Goal: Task Accomplishment & Management: Manage account settings

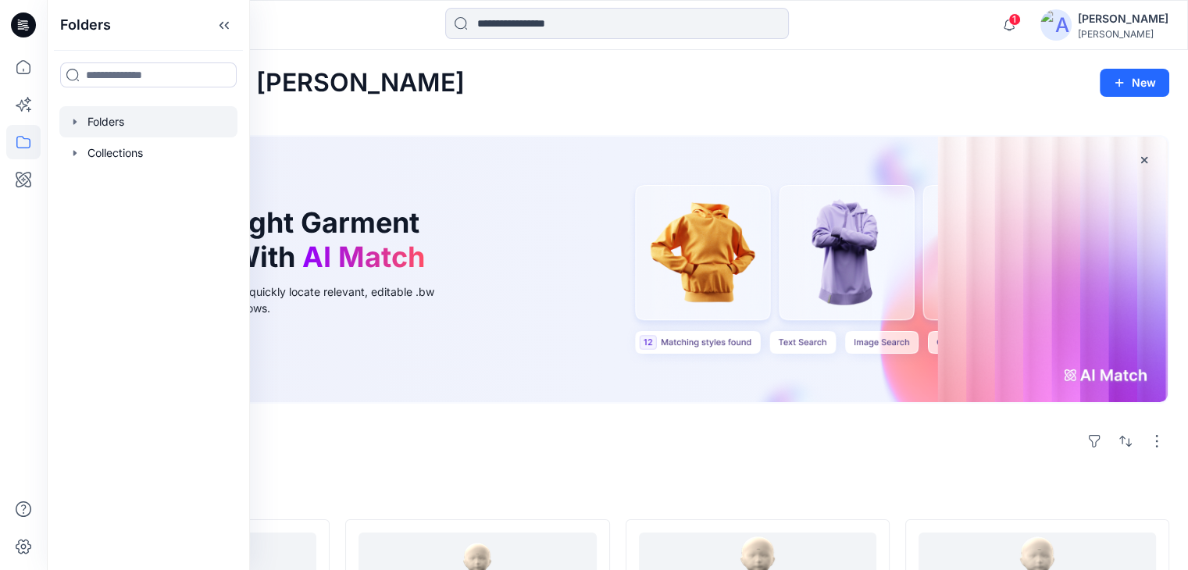
click at [133, 121] on div at bounding box center [148, 121] width 178 height 31
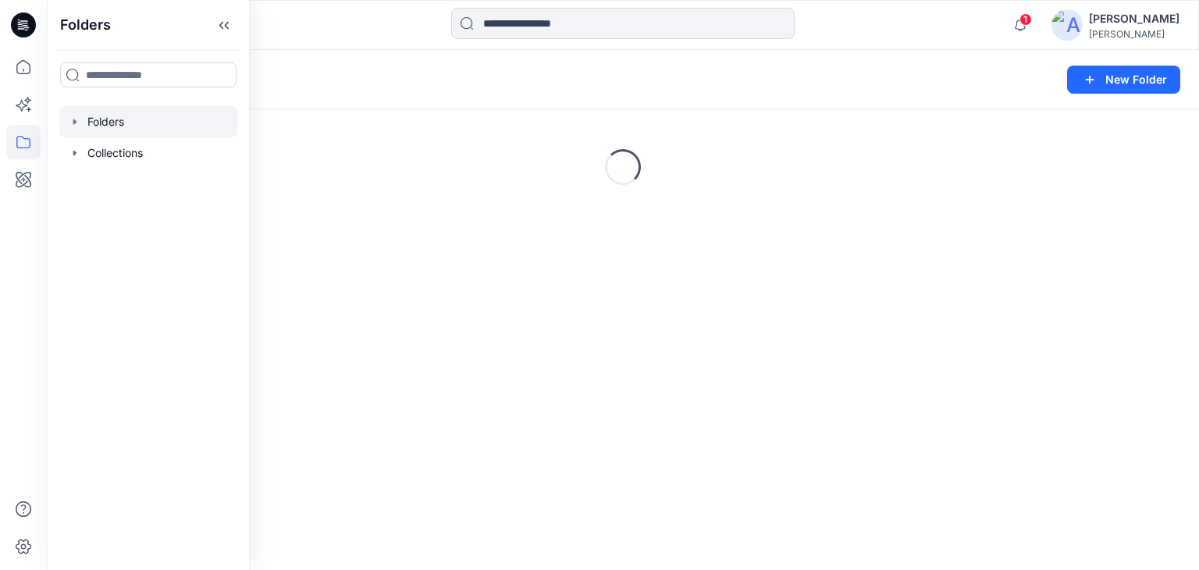
click at [654, 69] on div "Folders" at bounding box center [562, 80] width 993 height 22
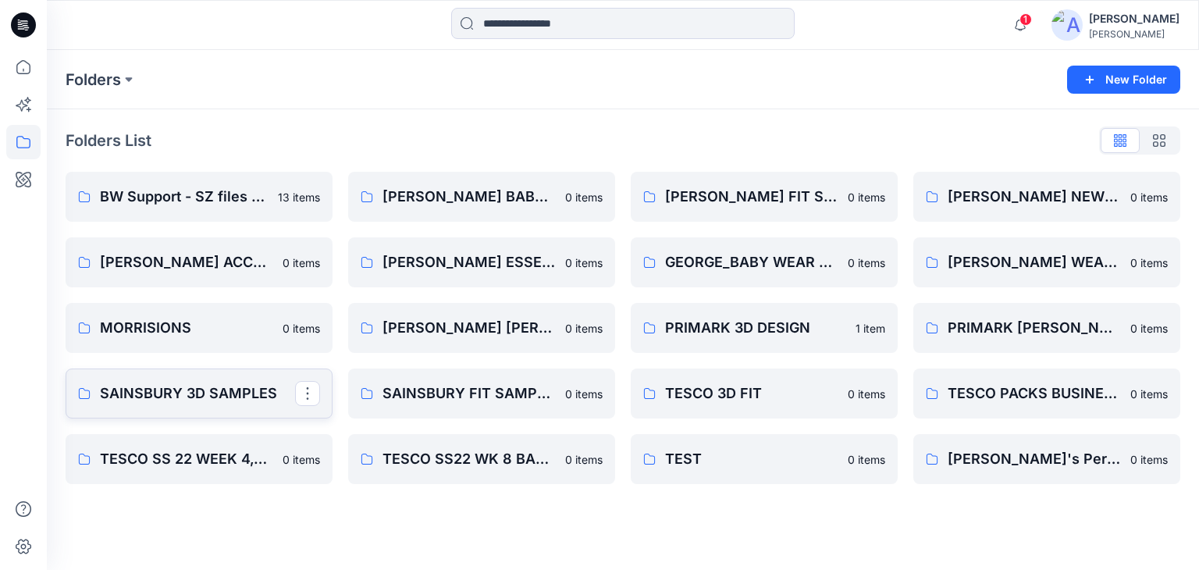
click at [204, 402] on p "SAINSBURY 3D SAMPLES" at bounding box center [197, 394] width 195 height 22
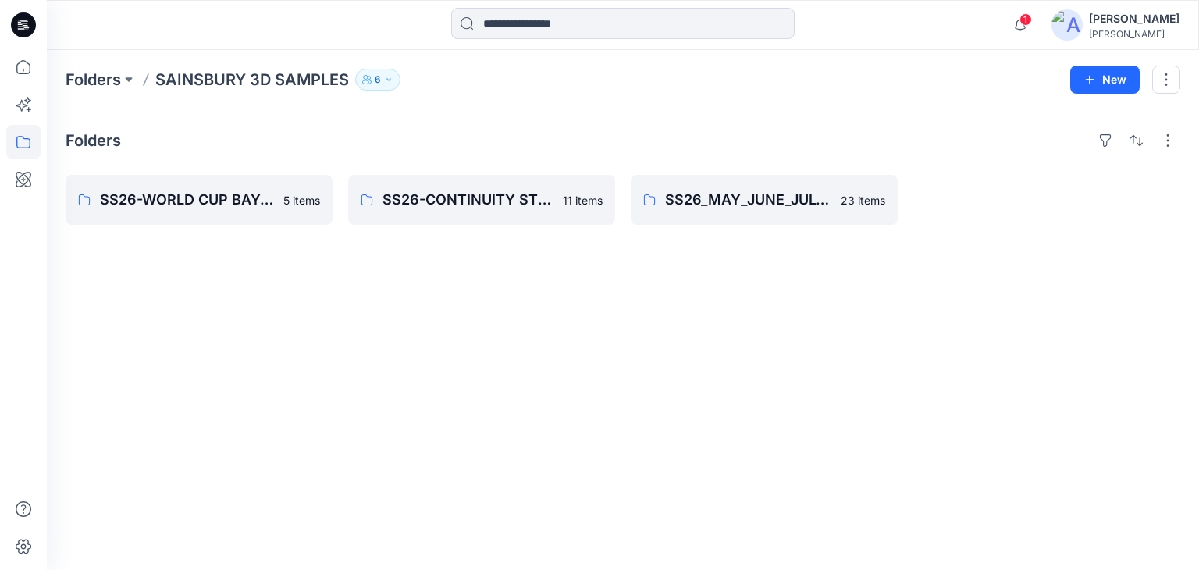
click at [581, 410] on div "Folders SS26-WORLD CUP BAY-JJ styles 5 items SS26-CONTINUITY STYLES 11 items SS…" at bounding box center [623, 339] width 1153 height 461
click at [1097, 76] on button "New" at bounding box center [1105, 80] width 69 height 28
click at [1054, 116] on p "New Style" at bounding box center [1057, 118] width 52 height 19
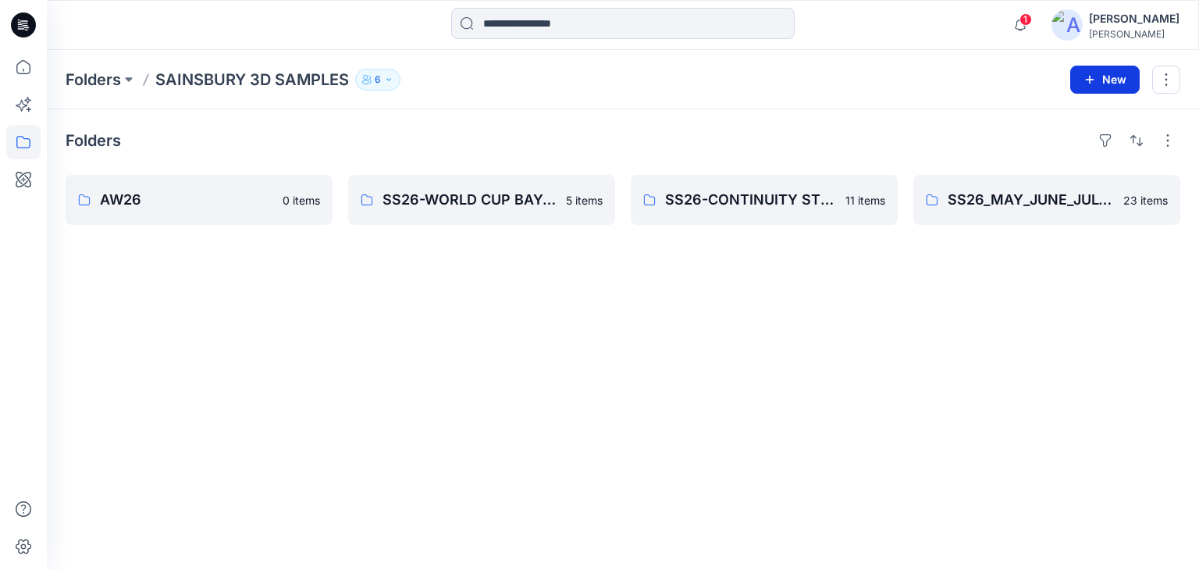
click at [1118, 78] on button "New" at bounding box center [1105, 80] width 69 height 28
click at [1057, 149] on p "New Folder" at bounding box center [1060, 148] width 58 height 16
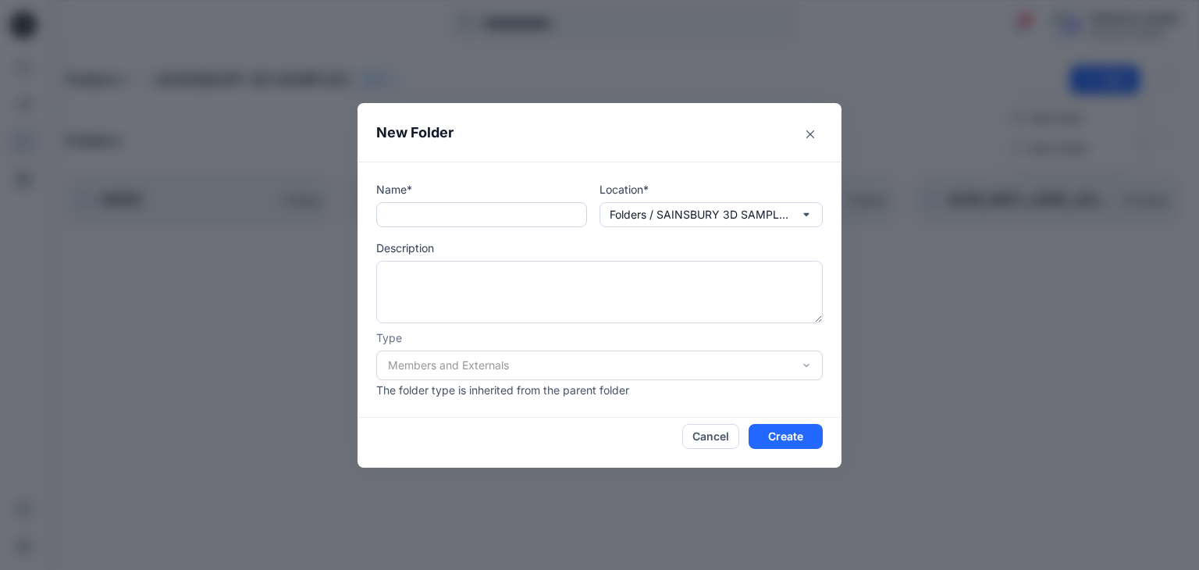
click at [399, 216] on input "text" at bounding box center [481, 214] width 211 height 25
type input "*"
type input "**********"
click at [781, 432] on button "Create" at bounding box center [786, 436] width 74 height 25
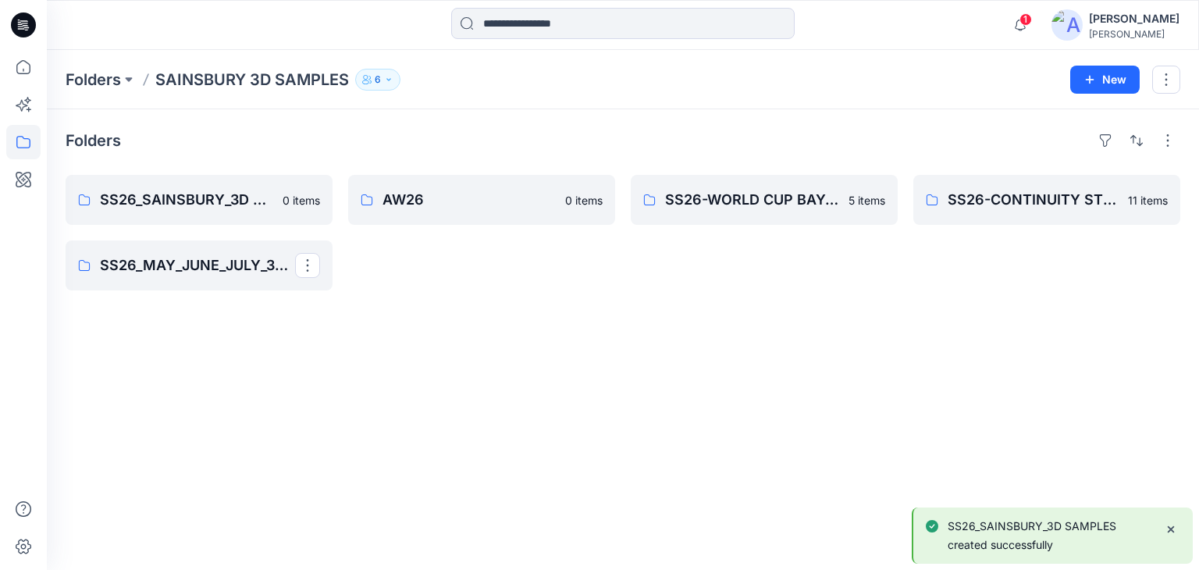
click at [469, 412] on div "Folders SS26_SAINSBURY_3D SAMPLES 0 items SS26_MAY_JUNE_JULY_3D SAMPLES AW26 0 …" at bounding box center [623, 339] width 1153 height 461
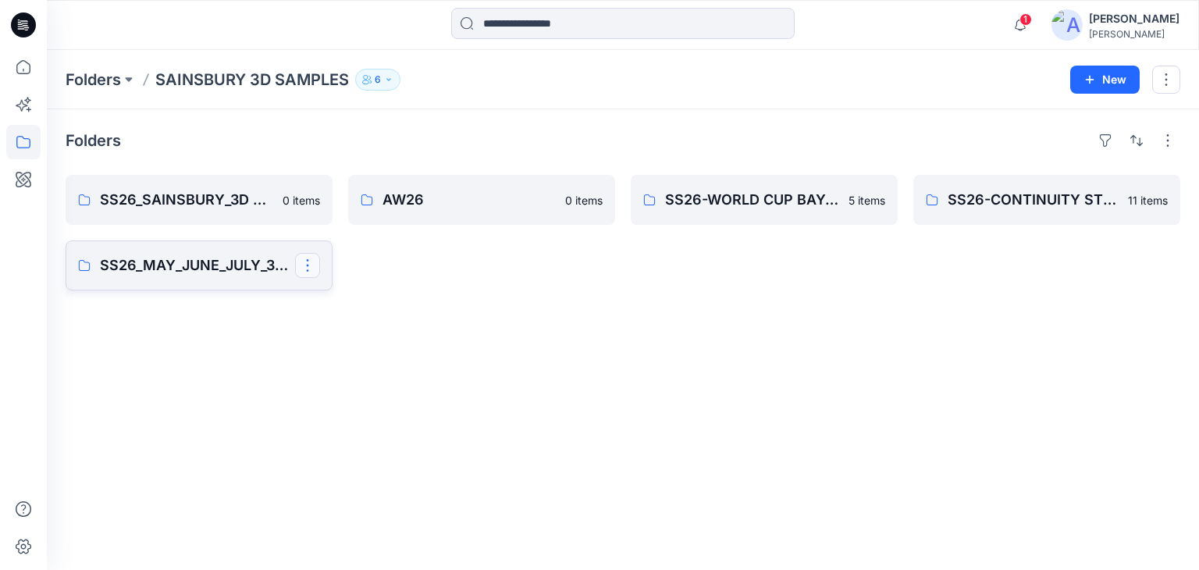
click at [307, 269] on button "button" at bounding box center [307, 265] width 25 height 25
click at [354, 329] on p "Duplicate to..." at bounding box center [362, 330] width 71 height 16
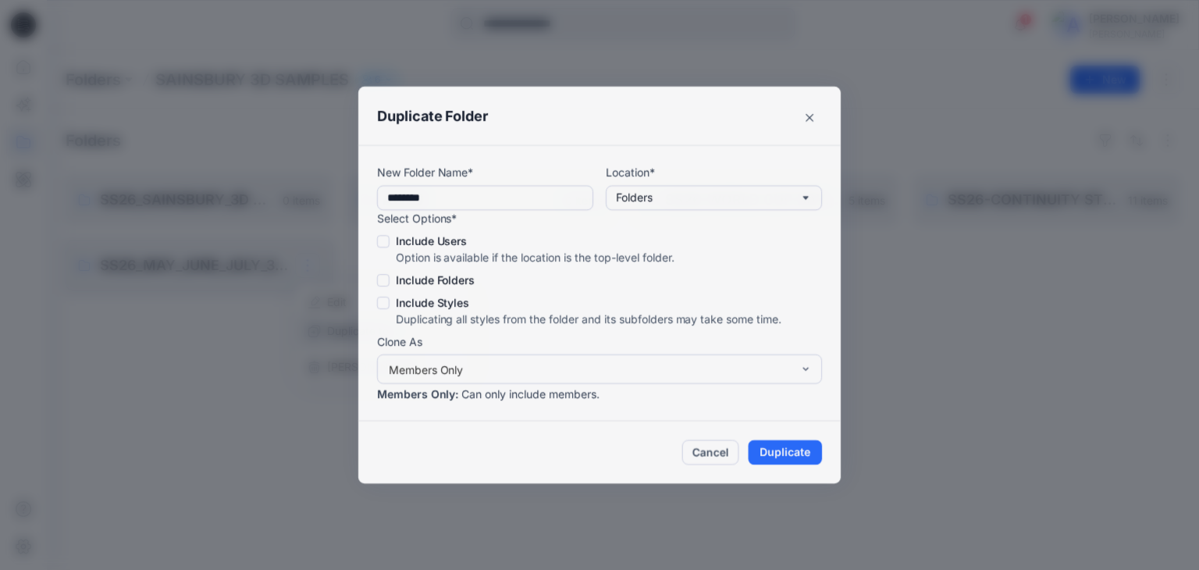
type input "**********"
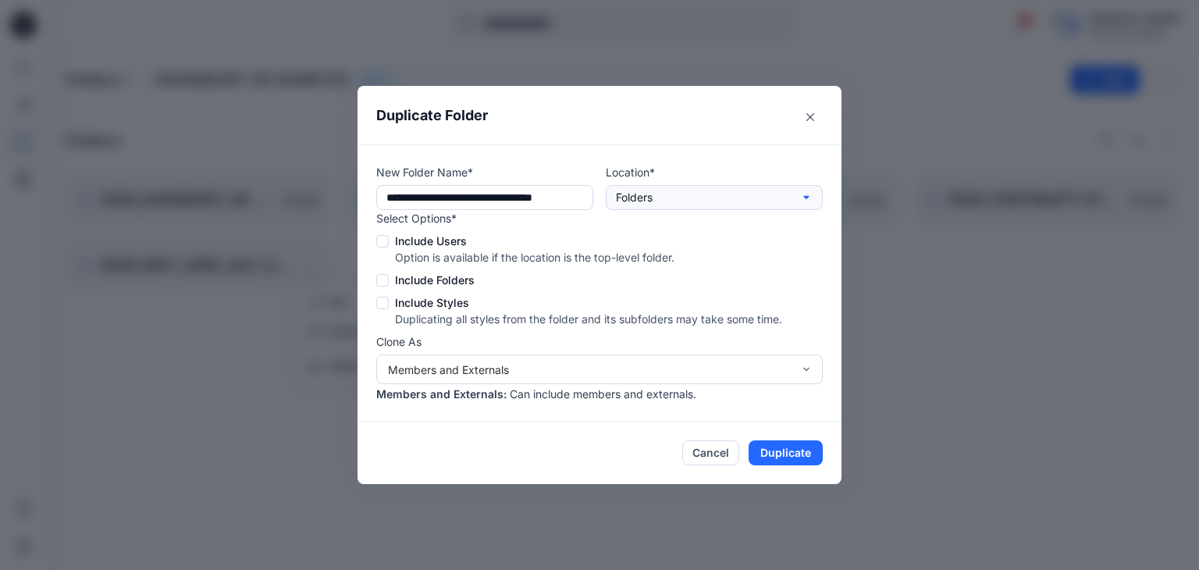
click at [656, 203] on button "Folders" at bounding box center [714, 197] width 217 height 25
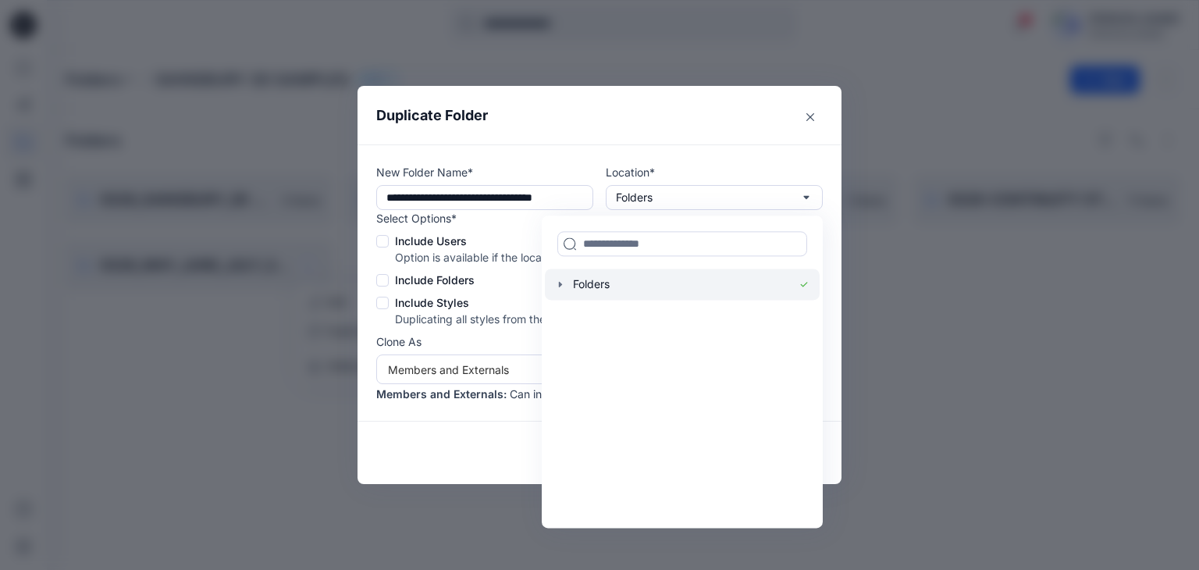
click at [603, 286] on div at bounding box center [682, 284] width 275 height 31
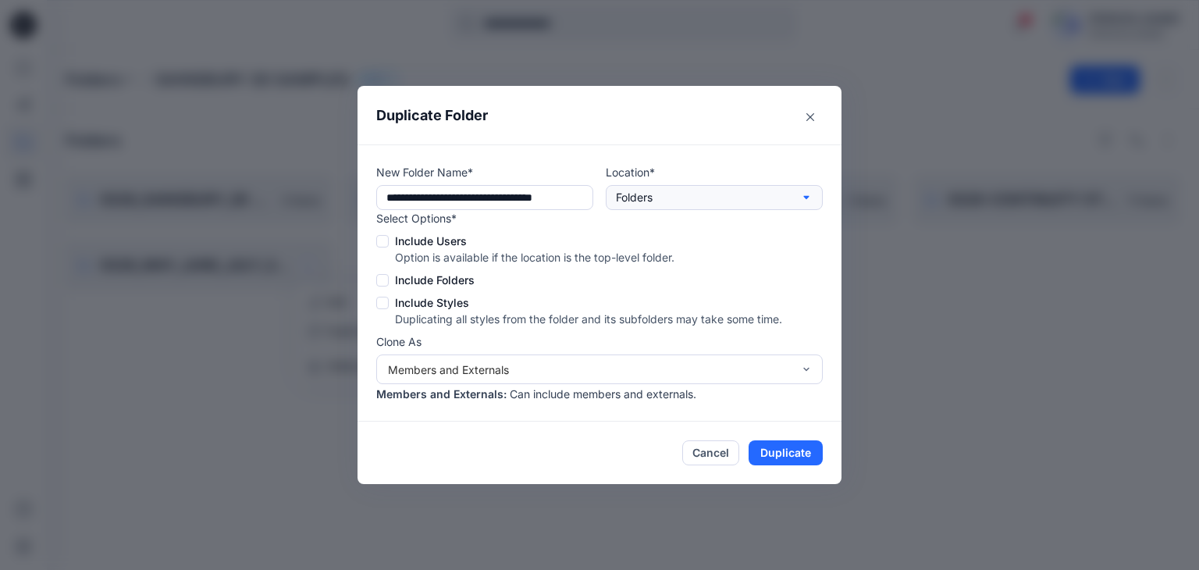
click at [640, 198] on p "Folders" at bounding box center [634, 197] width 37 height 17
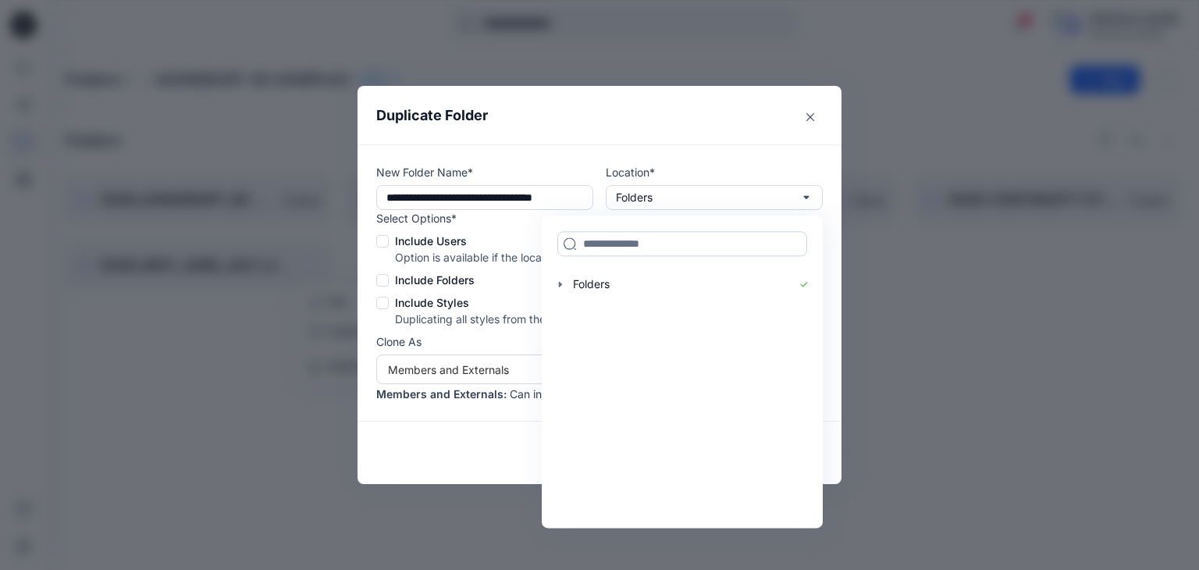
click at [603, 248] on input at bounding box center [683, 243] width 250 height 25
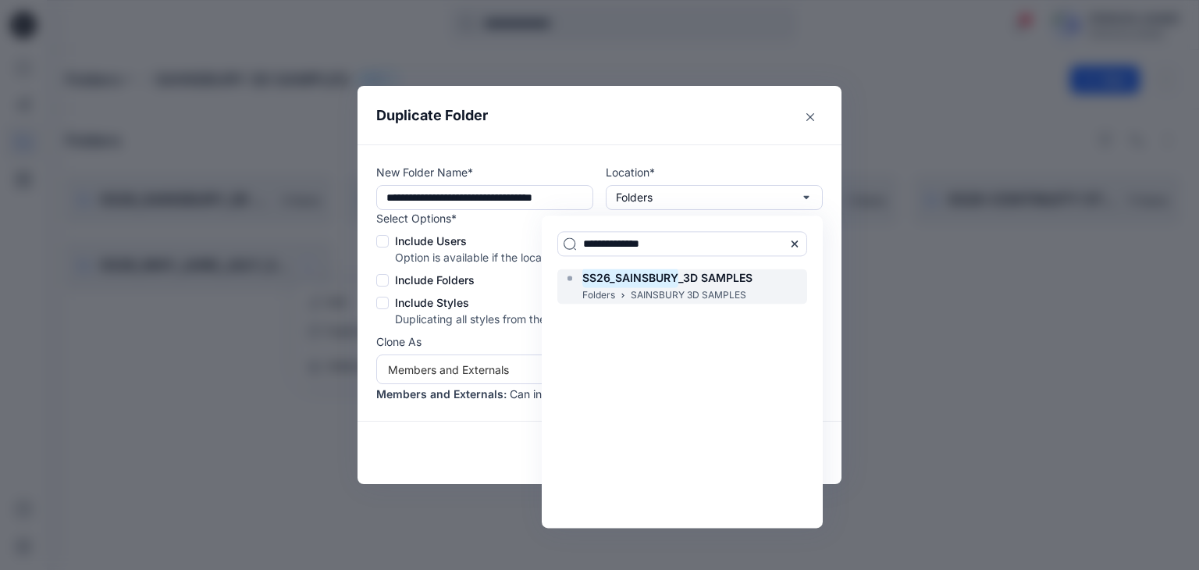
type input "**********"
click at [613, 287] on p "Folders" at bounding box center [599, 295] width 33 height 16
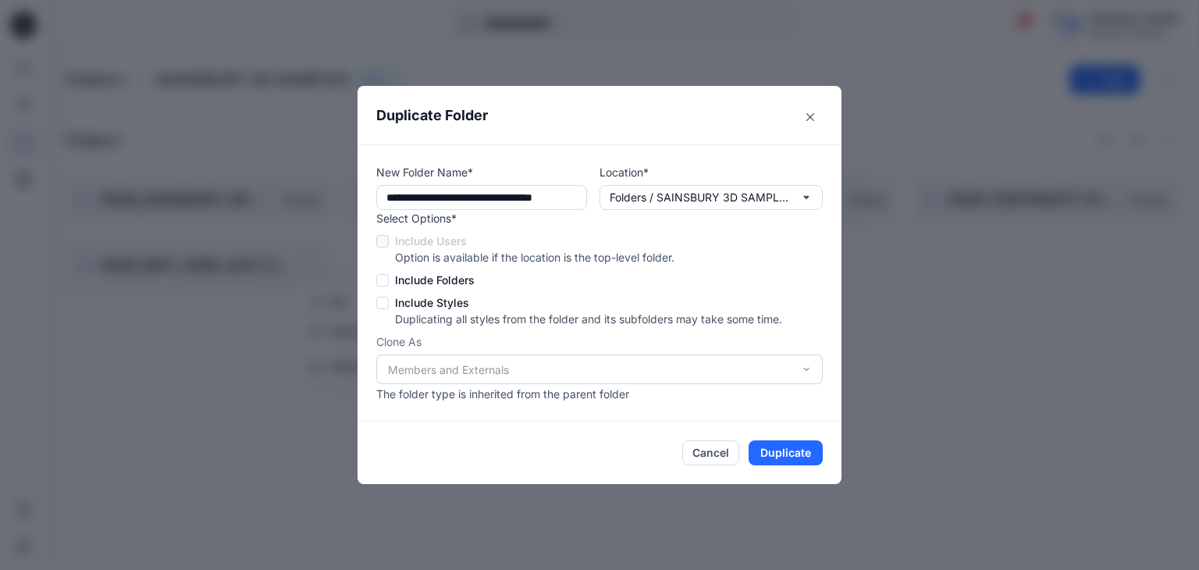
click at [384, 278] on span at bounding box center [382, 280] width 12 height 12
click at [383, 302] on span at bounding box center [382, 303] width 12 height 12
click at [419, 371] on div "Members and Externals" at bounding box center [599, 370] width 447 height 30
click at [781, 458] on button "Duplicate" at bounding box center [786, 452] width 74 height 25
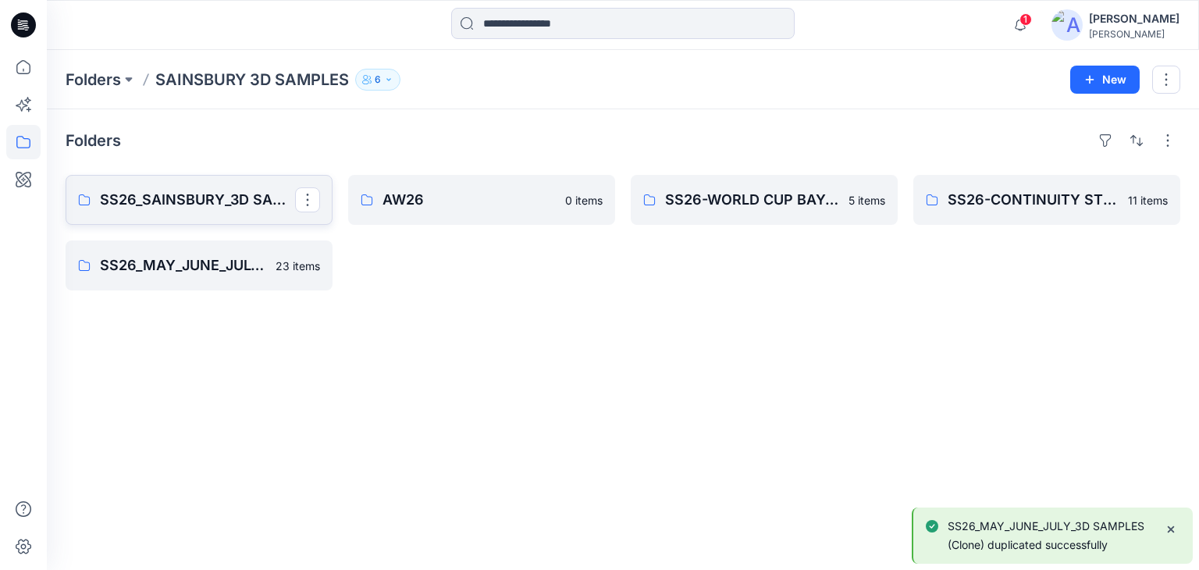
click at [205, 212] on link "SS26_SAINSBURY_3D SAMPLES" at bounding box center [199, 200] width 267 height 50
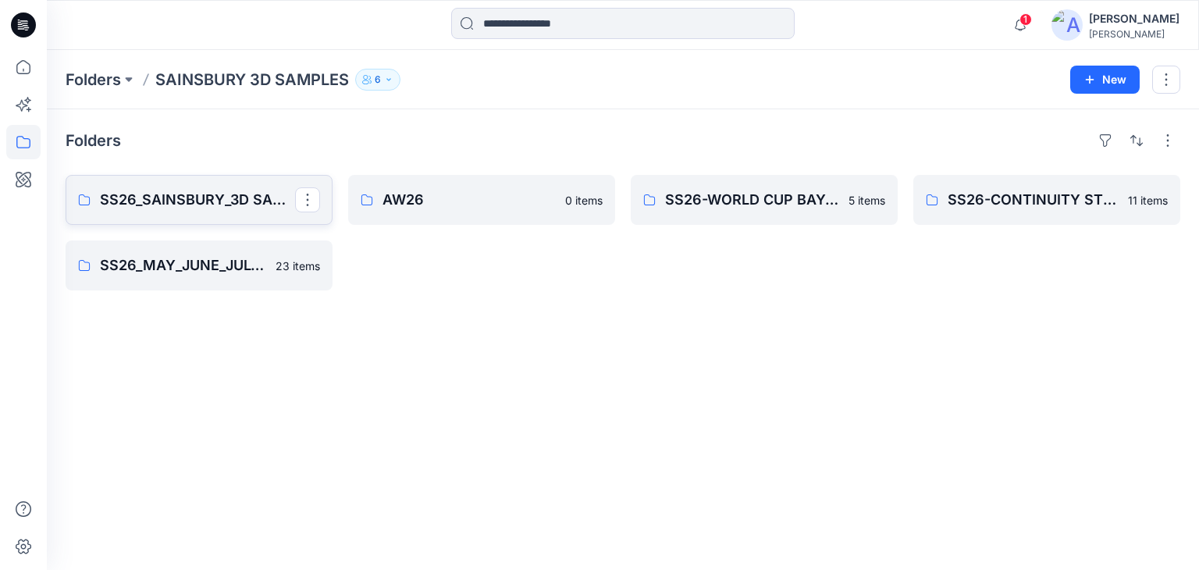
click at [219, 205] on p "SS26_SAINSBURY_3D SAMPLES" at bounding box center [197, 200] width 195 height 22
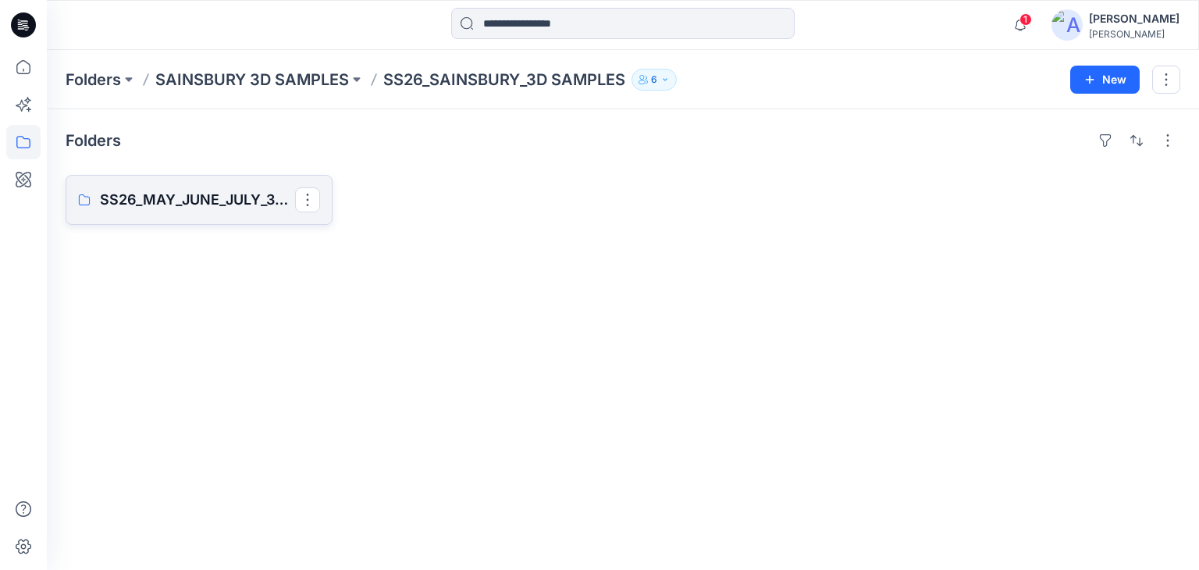
click at [183, 209] on p "SS26_MAY_JUNE_JULY_3D SAMPLES (Clone)" at bounding box center [197, 200] width 195 height 22
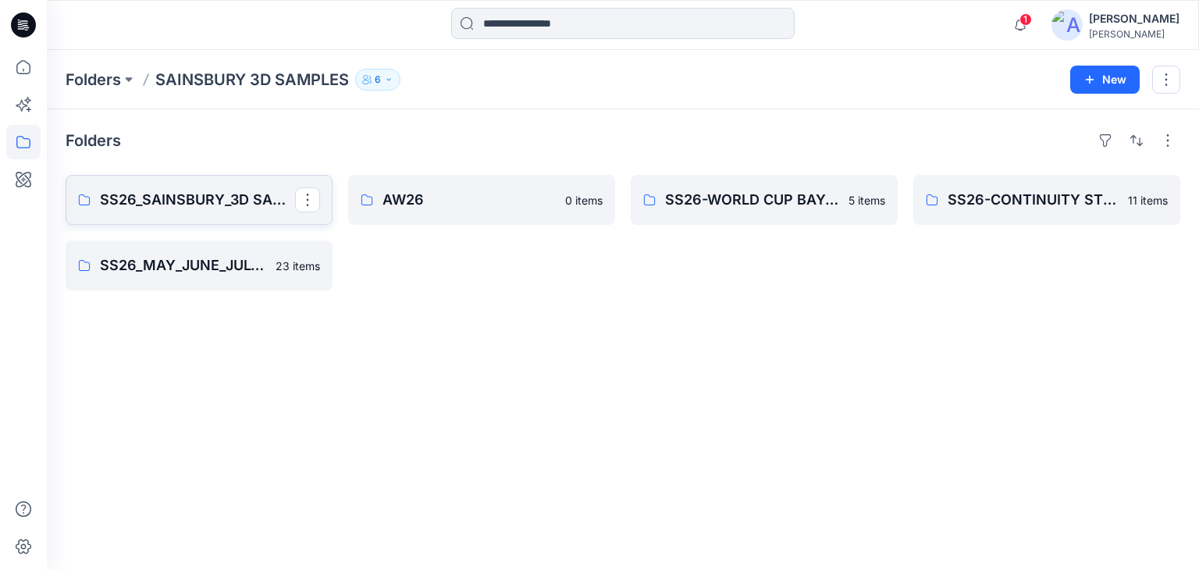
click at [246, 210] on link "SS26_SAINSBURY_3D SAMPLES" at bounding box center [199, 200] width 267 height 50
click at [200, 275] on p "SS26_MAY_JUNE_JULY_3D SAMPLES" at bounding box center [197, 266] width 195 height 22
click at [195, 213] on link "SS26_SAINSBURY_3D SAMPLES" at bounding box center [199, 200] width 267 height 50
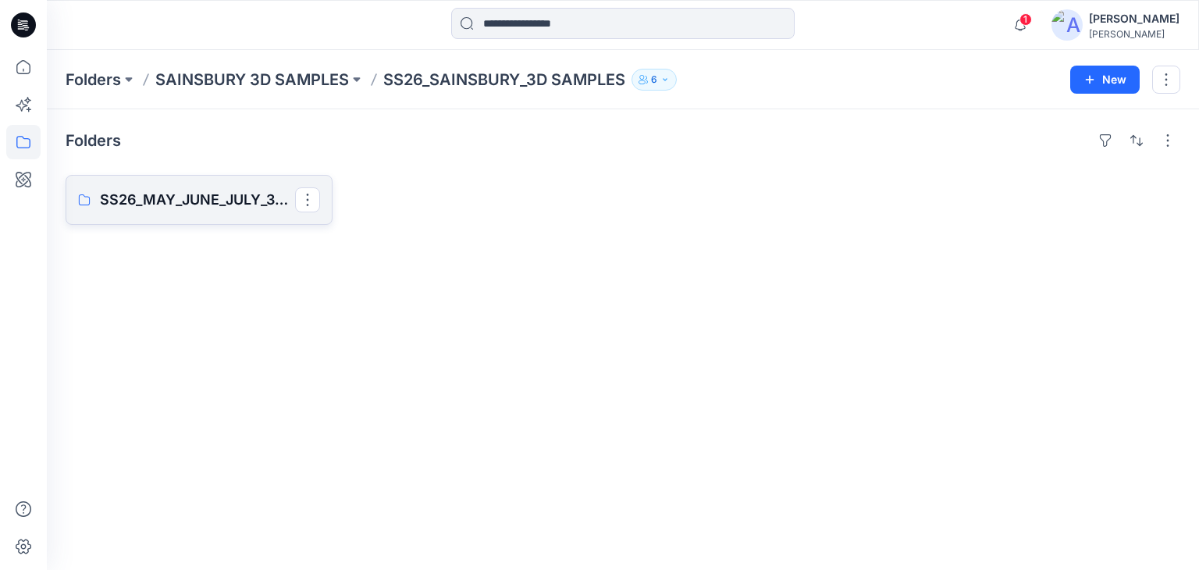
click at [195, 213] on link "SS26_MAY_JUNE_JULY_3D SAMPLES (Clone)" at bounding box center [199, 200] width 267 height 50
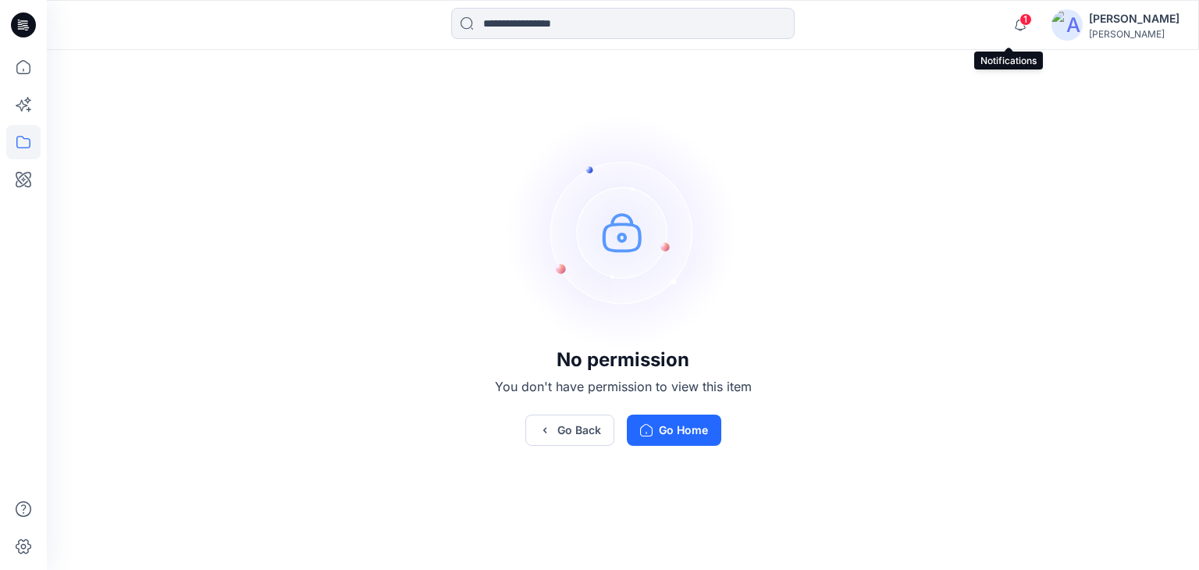
click at [1020, 21] on span "1" at bounding box center [1026, 19] width 12 height 12
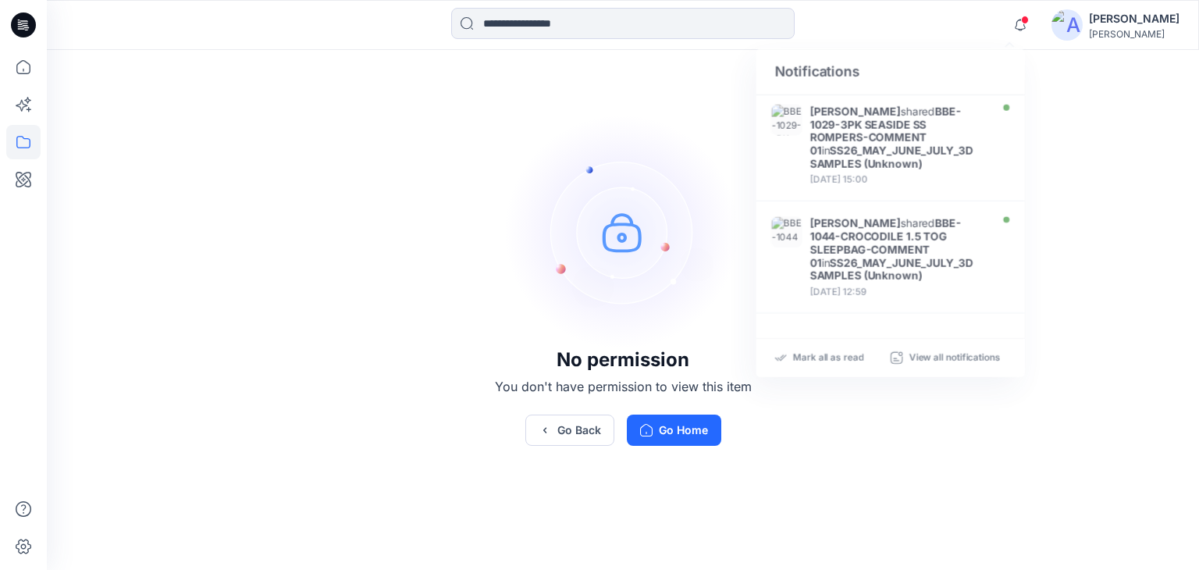
click at [1111, 272] on div "No permission You don't have permission to view this item Go Back Go Home" at bounding box center [623, 280] width 1153 height 461
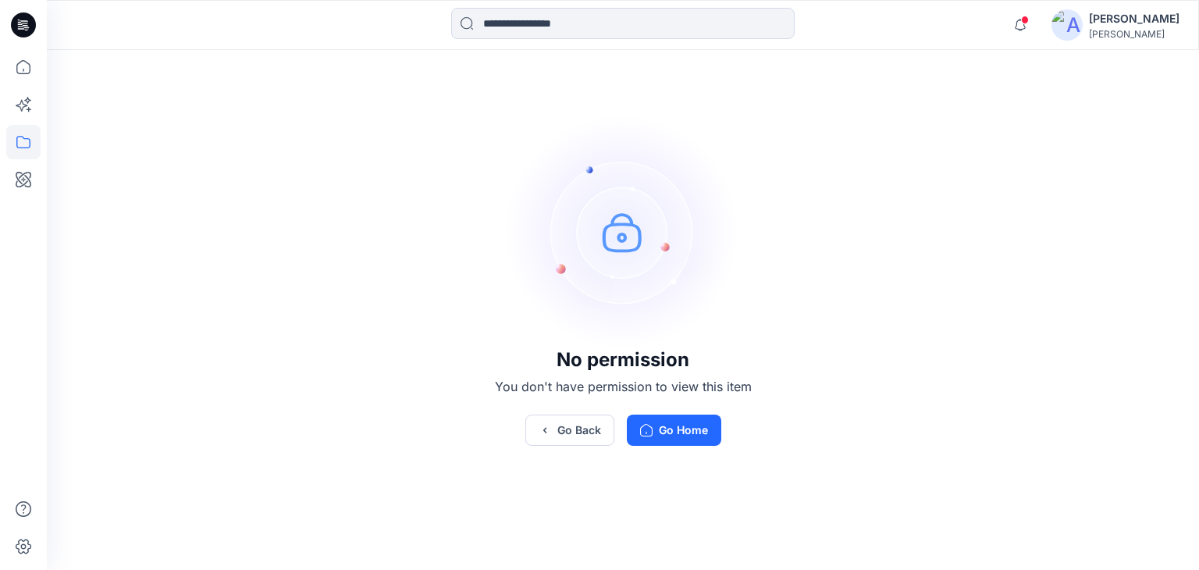
click at [668, 473] on div "No permission You don't have permission to view this item Go Back Go Home" at bounding box center [623, 280] width 1153 height 461
click at [690, 444] on button "Go Home" at bounding box center [674, 430] width 94 height 31
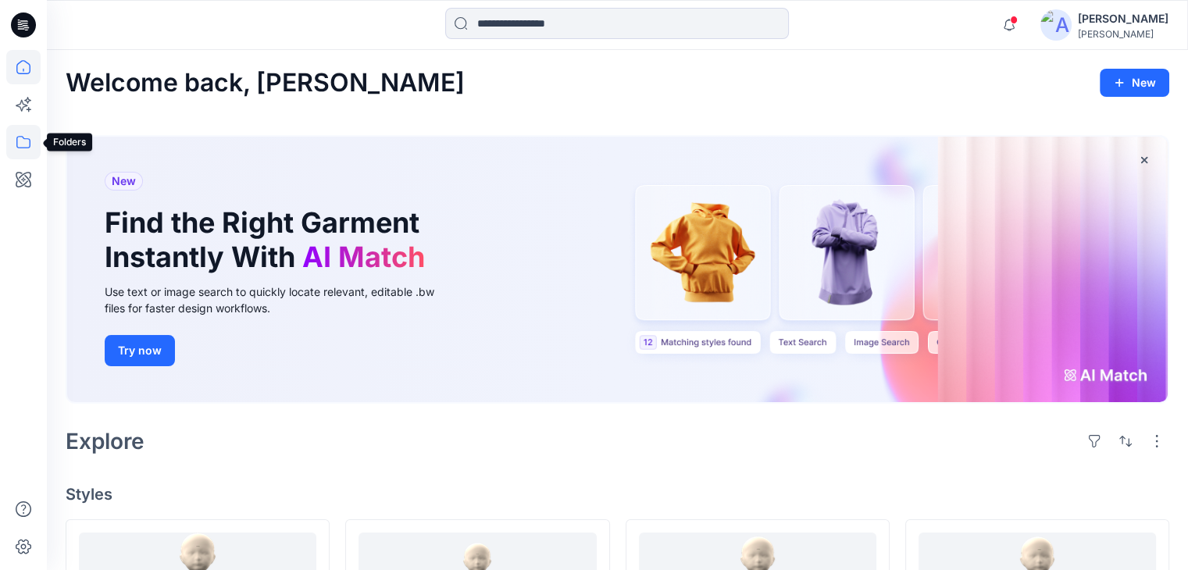
click at [24, 144] on icon at bounding box center [23, 142] width 34 height 34
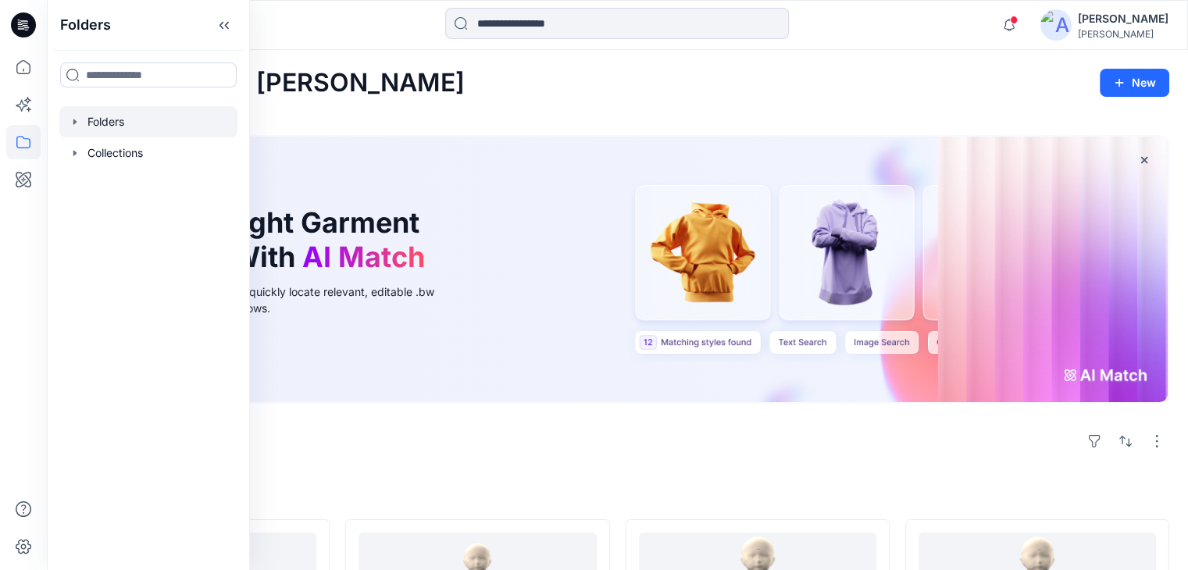
click at [125, 120] on div at bounding box center [148, 121] width 178 height 31
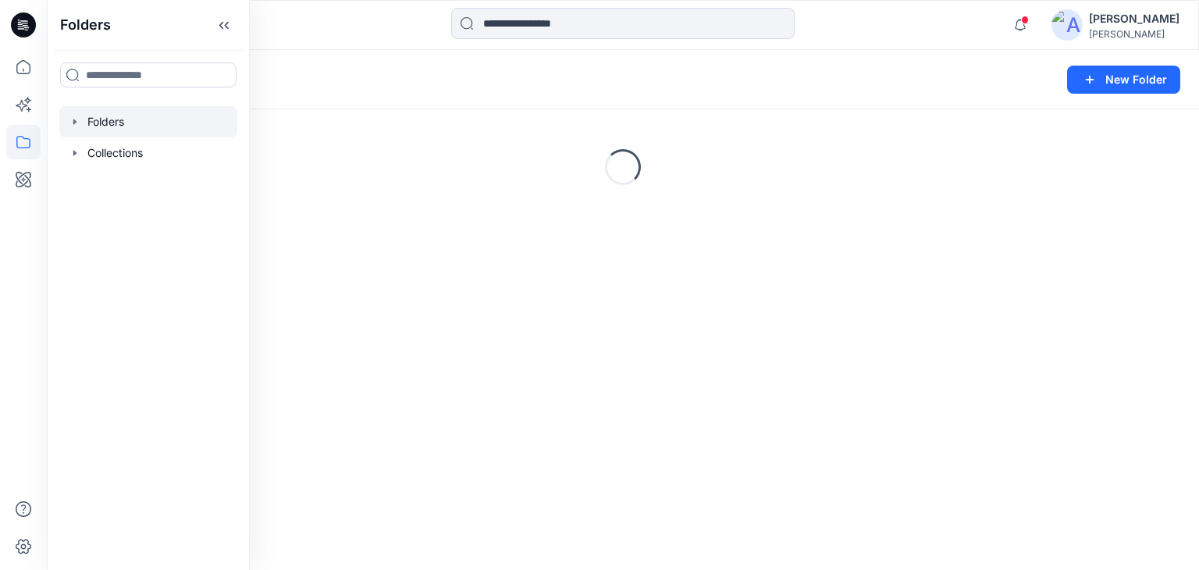
click at [471, 70] on div "Folders" at bounding box center [562, 80] width 993 height 22
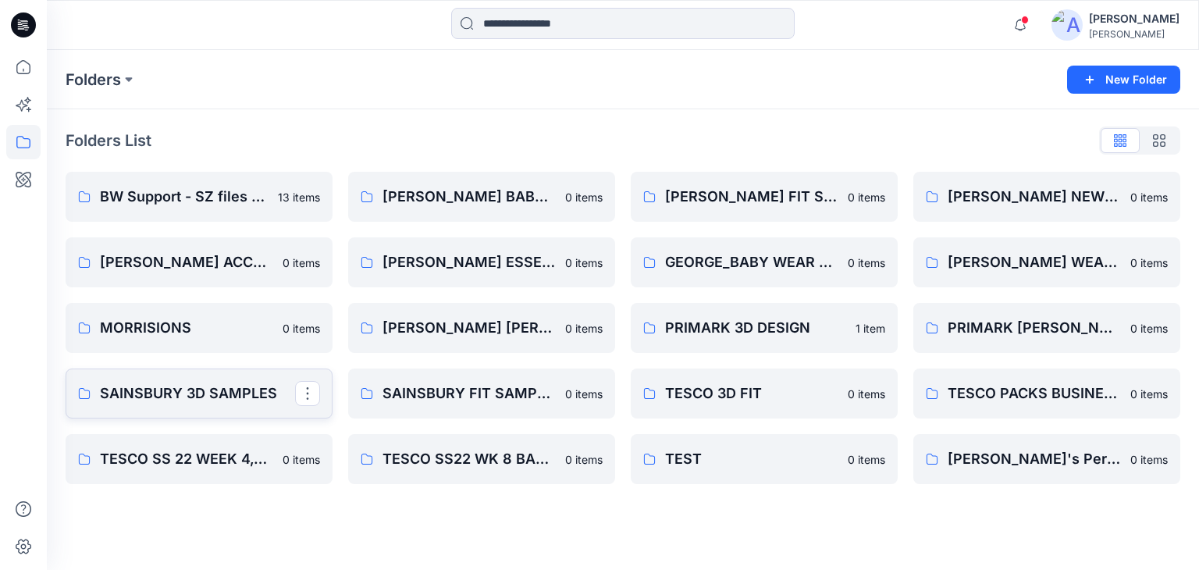
click at [184, 401] on p "SAINSBURY 3D SAMPLES" at bounding box center [197, 394] width 195 height 22
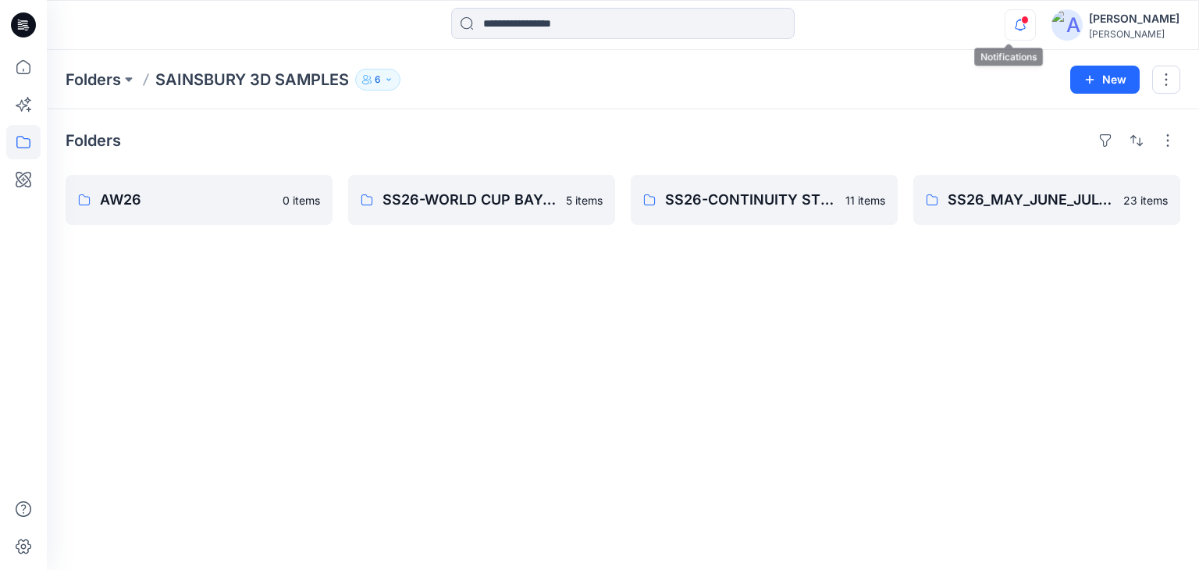
click at [1009, 20] on icon "button" at bounding box center [1021, 24] width 30 height 31
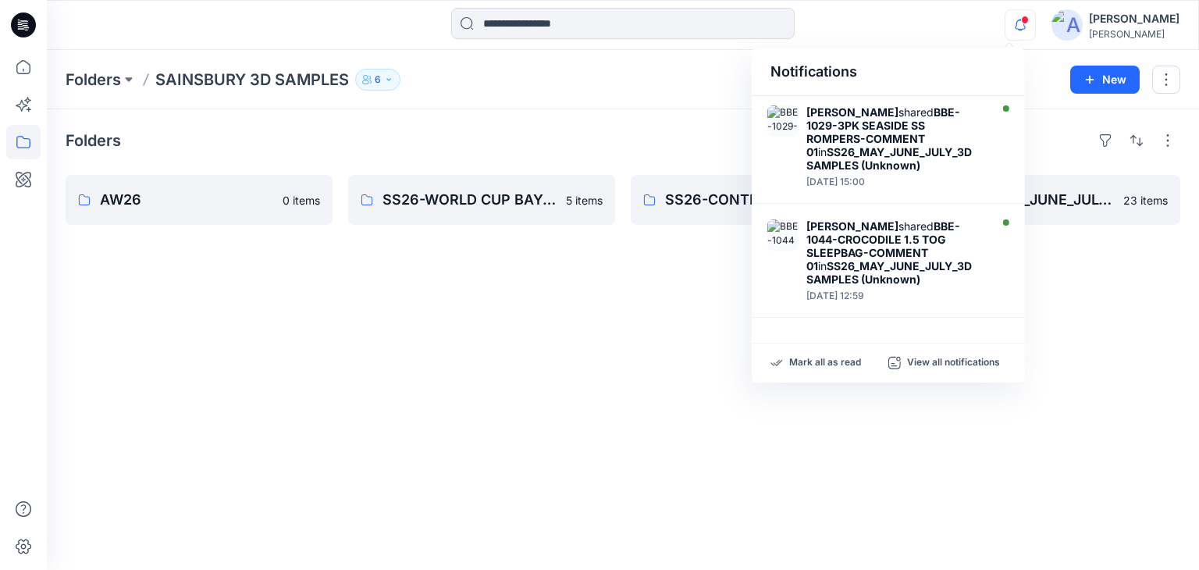
click at [547, 432] on div "Folders AW26 0 items SS26-WORLD CUP BAY-JJ styles 5 items SS26-CONTINUITY STYLE…" at bounding box center [623, 339] width 1153 height 461
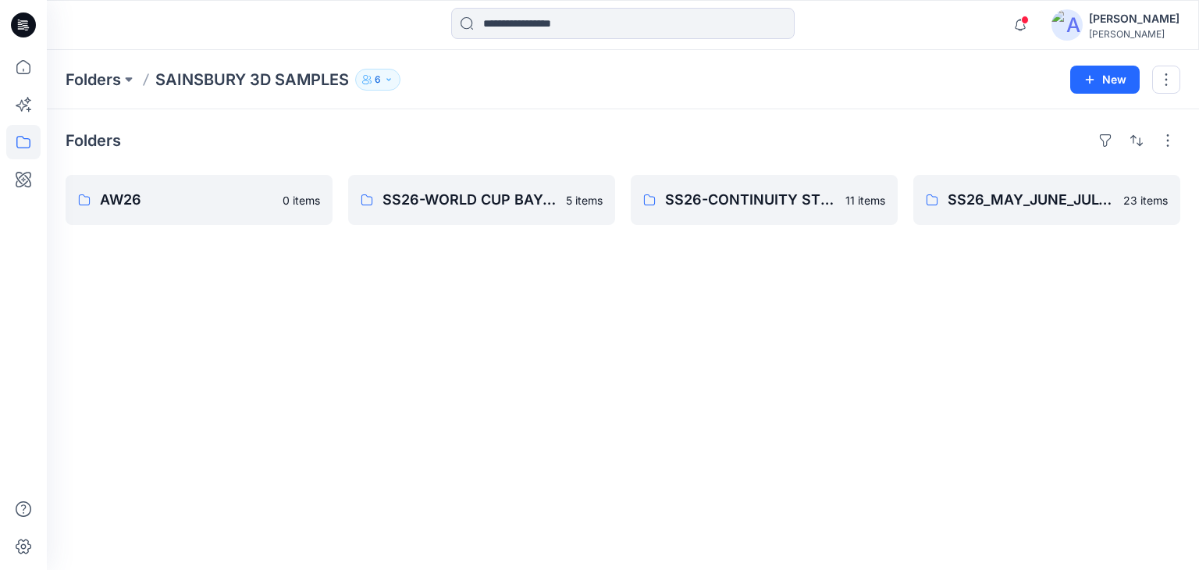
click at [520, 332] on div "Folders AW26 0 items SS26-WORLD CUP BAY-JJ styles 5 items SS26-CONTINUITY STYLE…" at bounding box center [623, 339] width 1153 height 461
drag, startPoint x: 904, startPoint y: 457, endPoint x: 912, endPoint y: 422, distance: 36.0
click at [905, 457] on div "Folders AW26 0 items SS26-WORLD CUP BAY-JJ styles 5 items SS26-CONTINUITY STYLE…" at bounding box center [623, 339] width 1153 height 461
click at [1116, 84] on button "New" at bounding box center [1105, 80] width 69 height 28
click at [1060, 146] on p "New Folder" at bounding box center [1060, 148] width 58 height 16
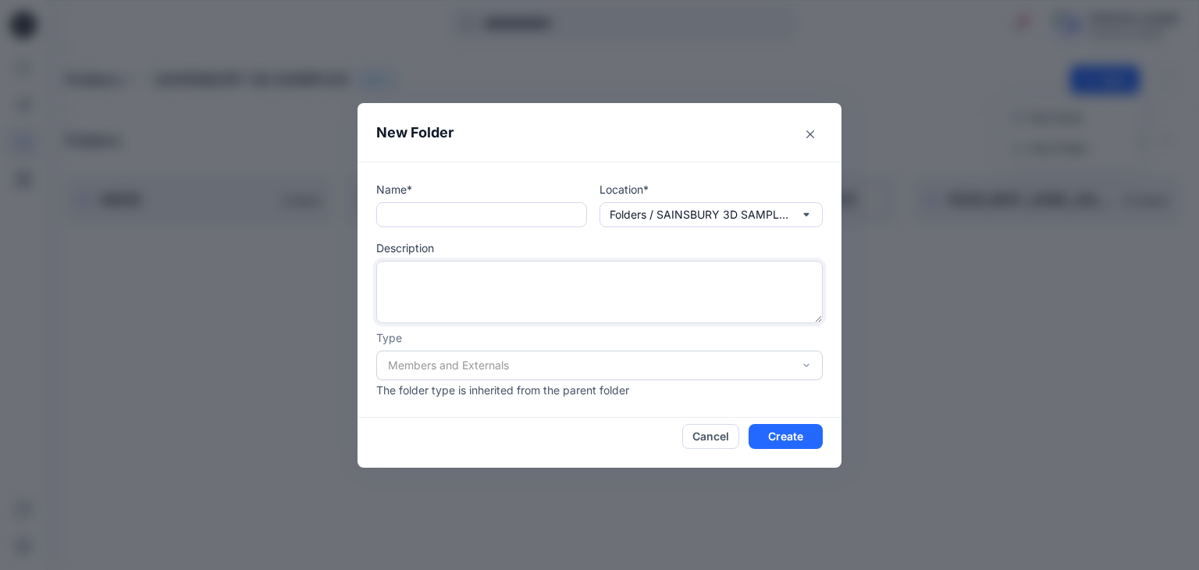
click at [418, 288] on textarea at bounding box center [599, 292] width 447 height 62
click at [394, 219] on input "text" at bounding box center [481, 214] width 211 height 25
type input "**********"
click at [817, 442] on button "Create" at bounding box center [786, 436] width 74 height 25
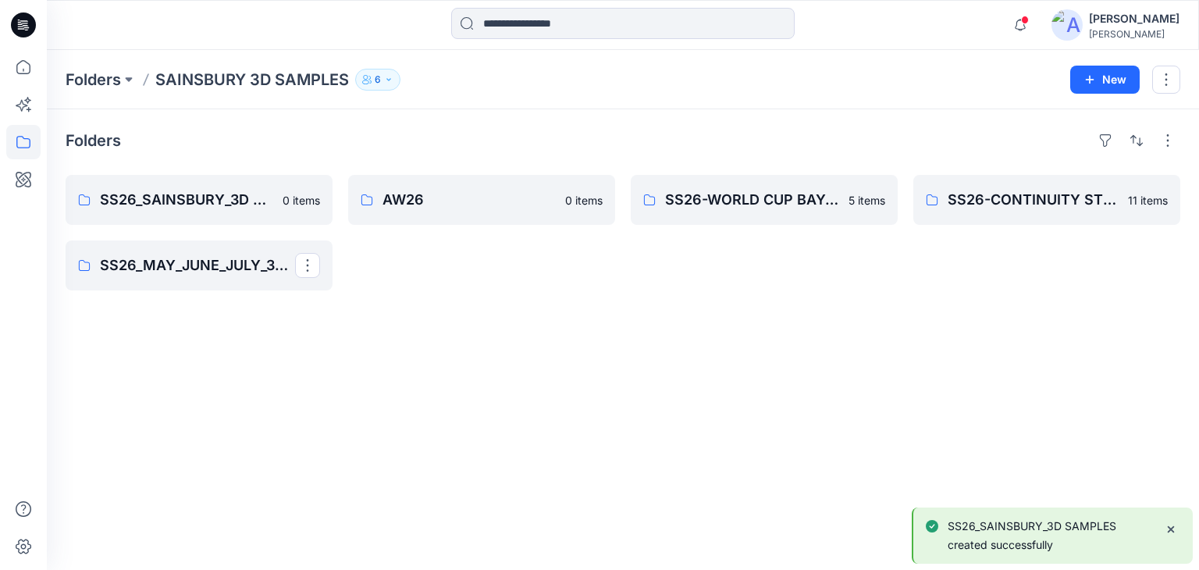
click at [388, 326] on div "Folders SS26_SAINSBURY_3D SAMPLES 0 items SS26_MAY_JUNE_JULY_3D SAMPLES AW26 0 …" at bounding box center [623, 339] width 1153 height 461
click at [743, 212] on link "SS26-WORLD CUP BAY-[PERSON_NAME]" at bounding box center [764, 200] width 267 height 50
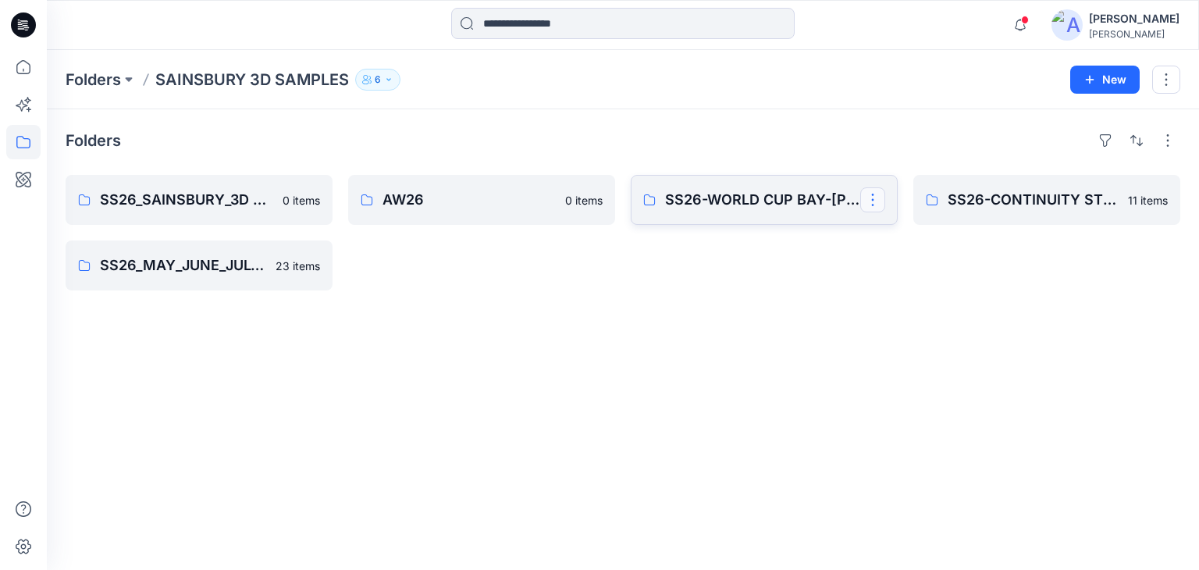
click at [885, 202] on button "button" at bounding box center [873, 199] width 25 height 25
click at [930, 262] on p "Duplicate to..." at bounding box center [928, 264] width 71 height 16
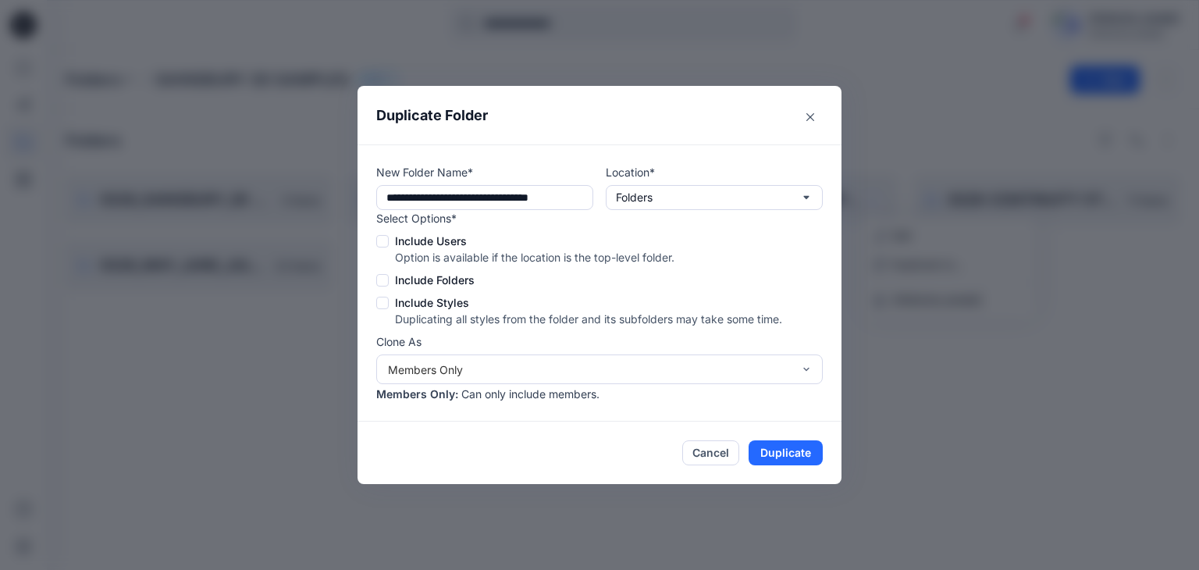
click at [384, 280] on span at bounding box center [382, 280] width 12 height 12
click at [387, 244] on span at bounding box center [382, 241] width 12 height 12
click at [388, 301] on span at bounding box center [382, 303] width 12 height 12
click at [714, 206] on button "Folders" at bounding box center [714, 197] width 217 height 25
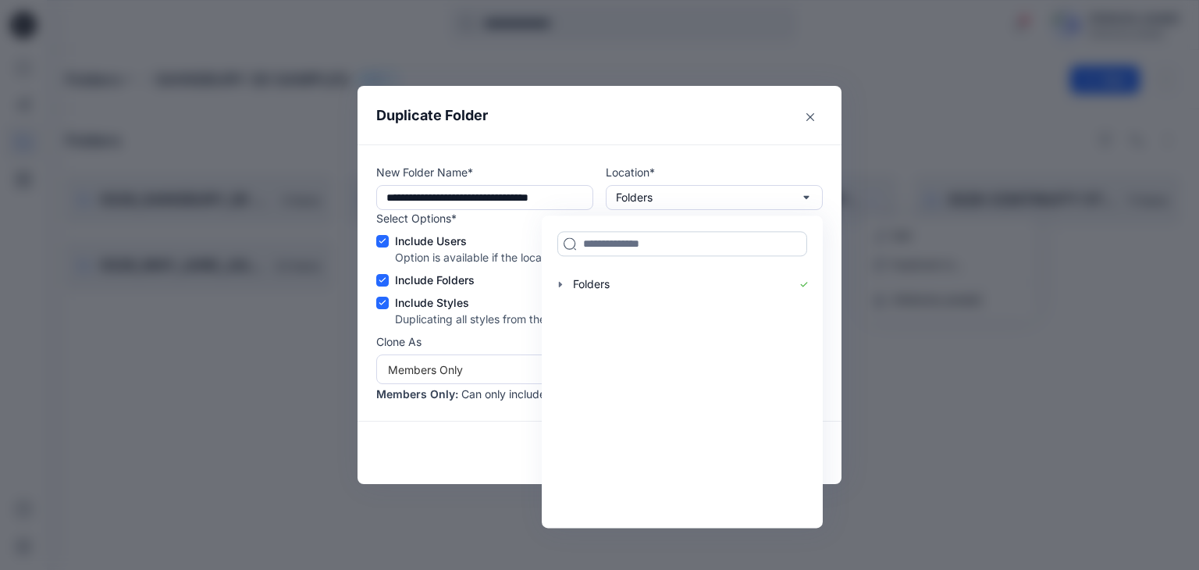
click at [625, 248] on input at bounding box center [683, 243] width 250 height 25
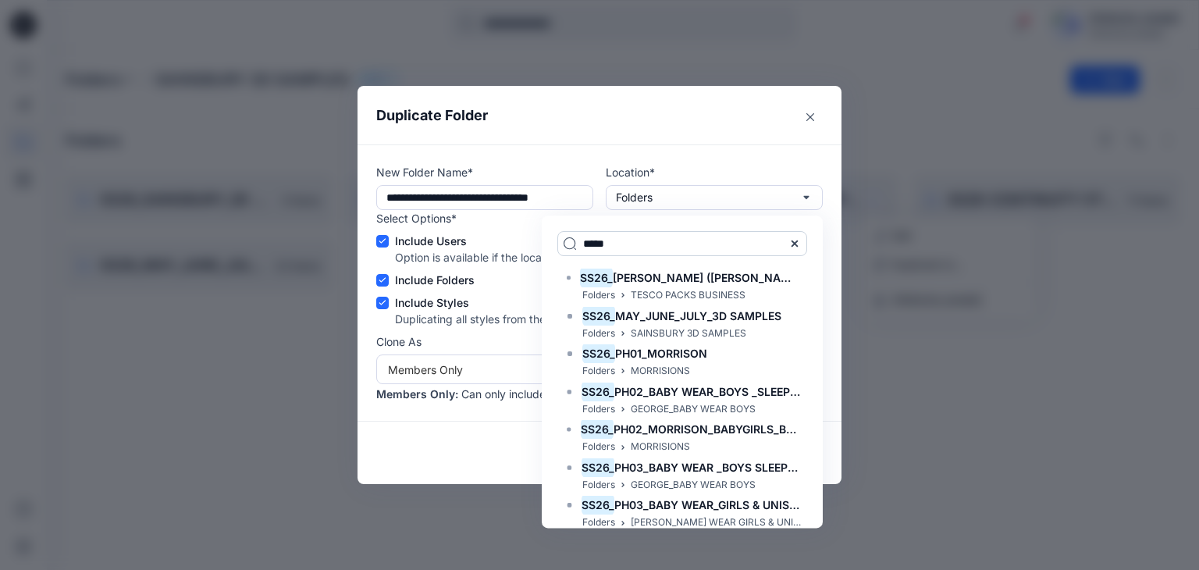
type input "*****"
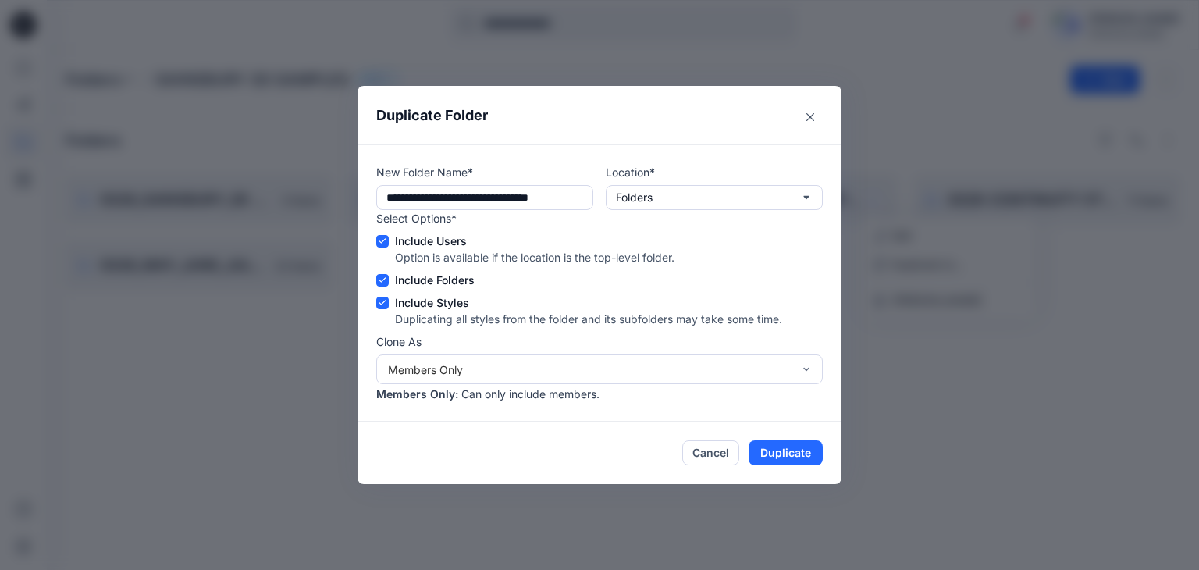
click at [656, 276] on label "Include Folders" at bounding box center [579, 280] width 406 height 16
click at [655, 197] on button "Folders" at bounding box center [714, 197] width 217 height 25
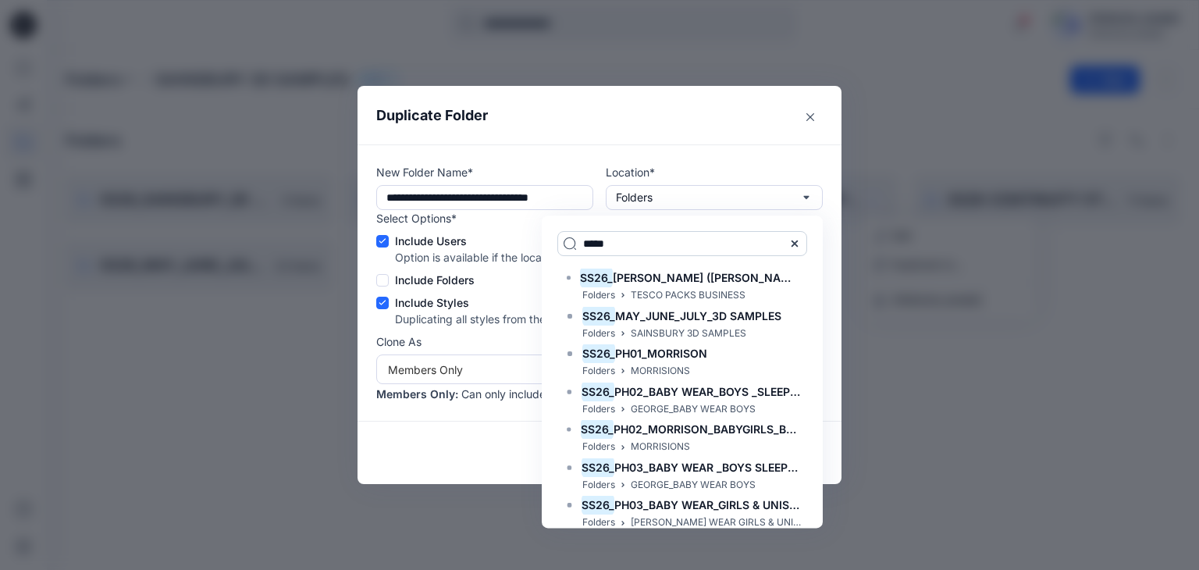
click at [620, 244] on input "*****" at bounding box center [683, 243] width 250 height 25
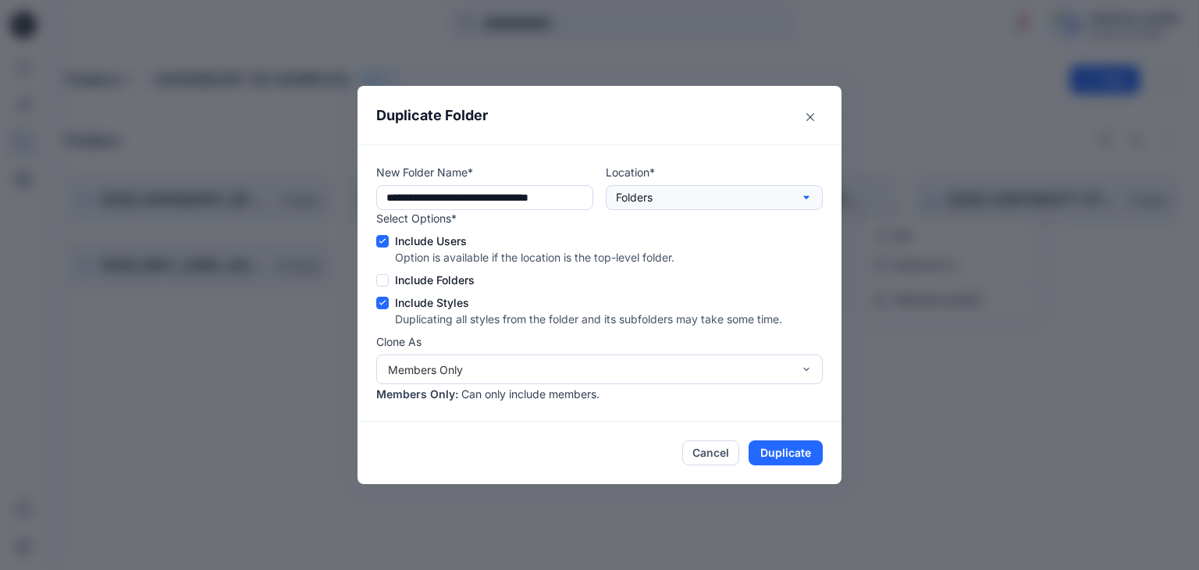
click at [665, 192] on button "Folders" at bounding box center [714, 197] width 217 height 25
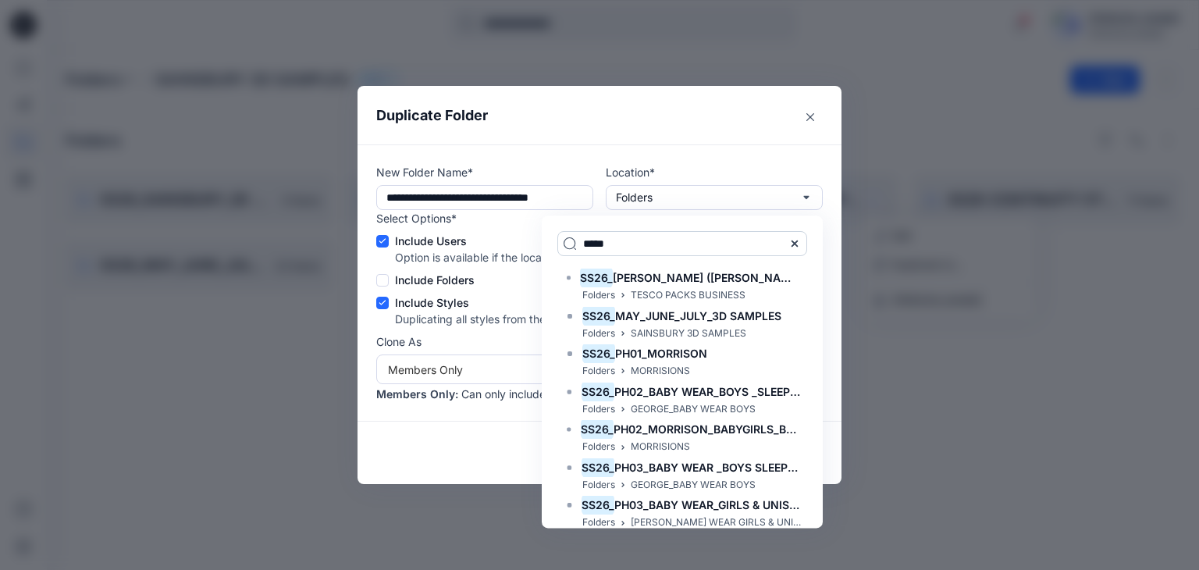
click at [615, 248] on input "*****" at bounding box center [683, 243] width 250 height 25
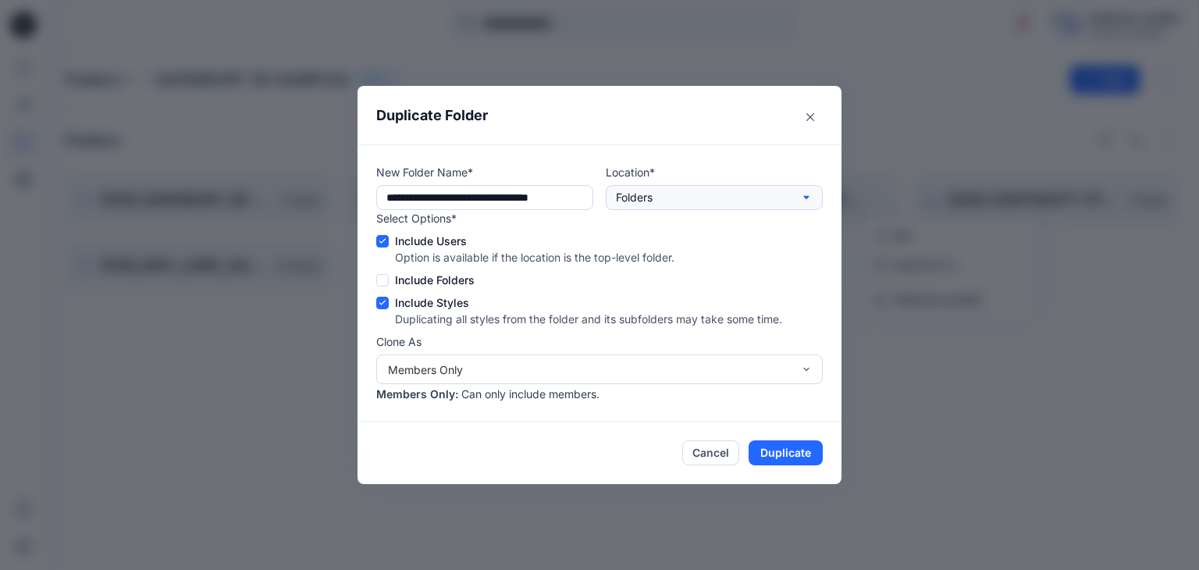
click at [657, 198] on button "Folders" at bounding box center [714, 197] width 217 height 25
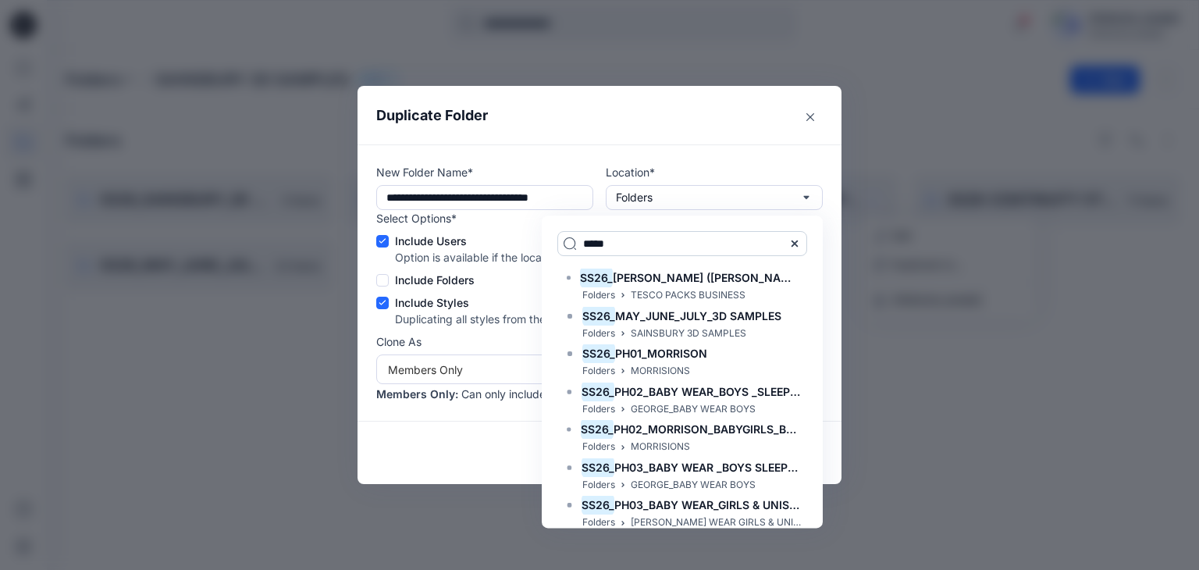
click at [625, 247] on input "*****" at bounding box center [683, 243] width 250 height 25
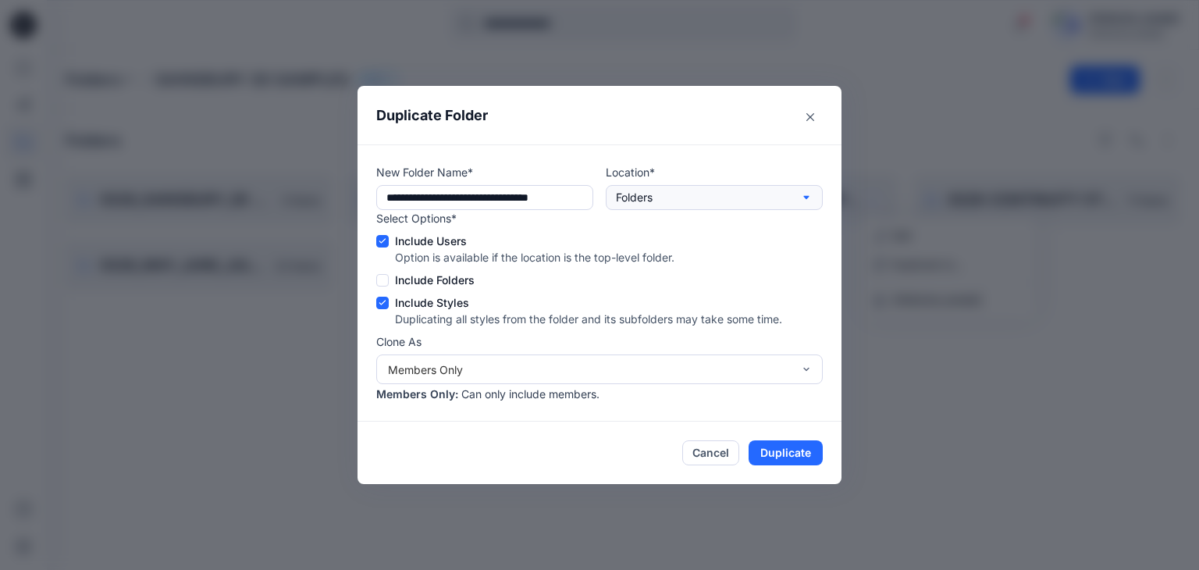
click at [660, 196] on button "Folders" at bounding box center [714, 197] width 217 height 25
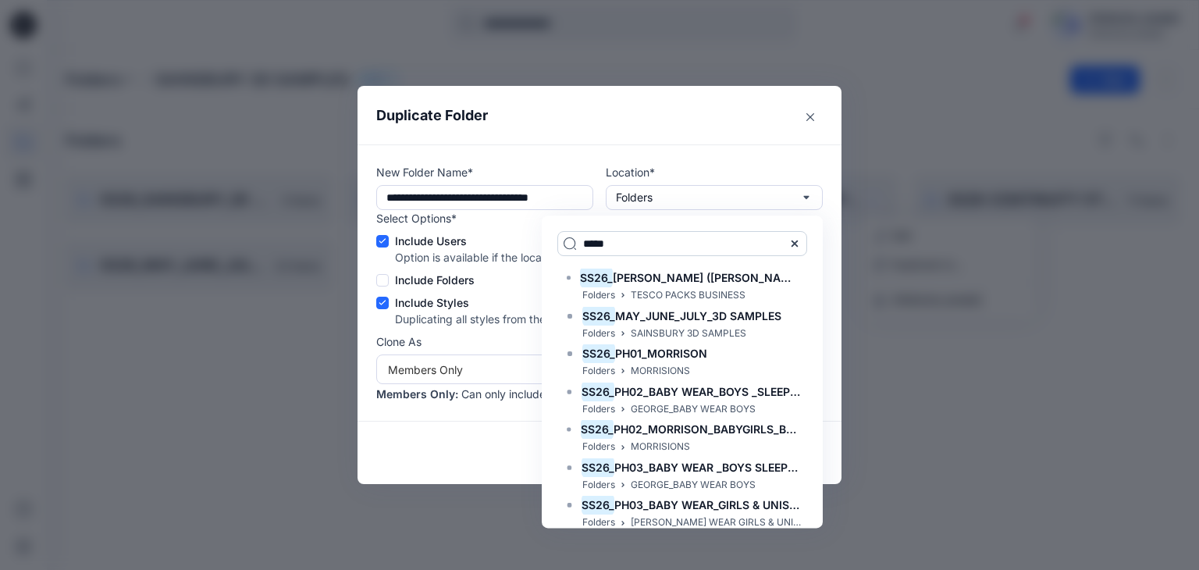
click at [619, 248] on input "*****" at bounding box center [683, 243] width 250 height 25
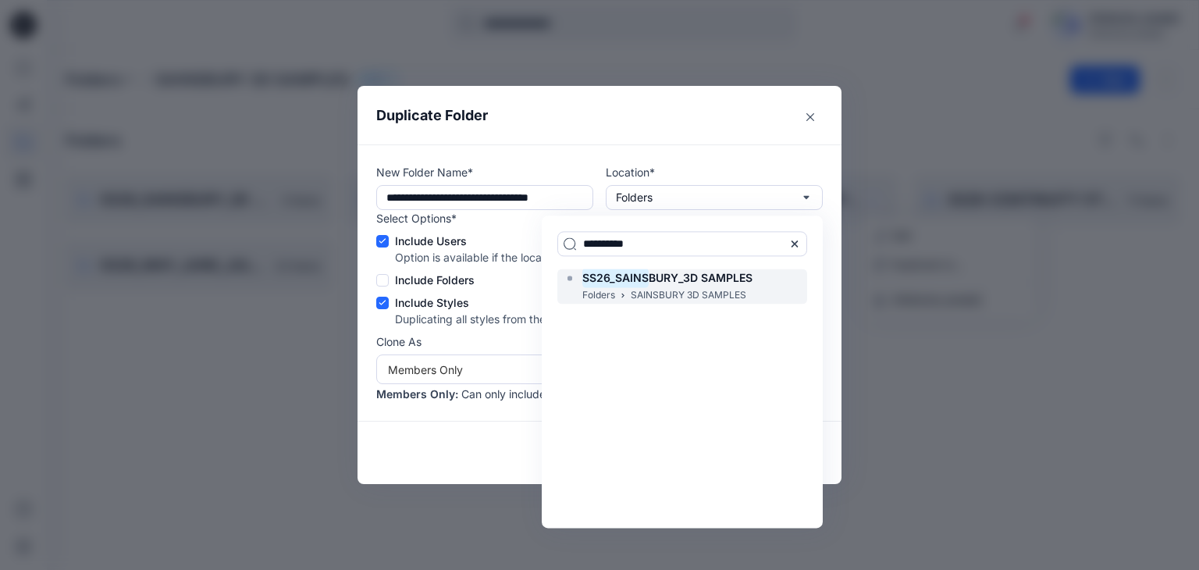
type input "**********"
click at [600, 288] on p "Folders" at bounding box center [599, 295] width 33 height 16
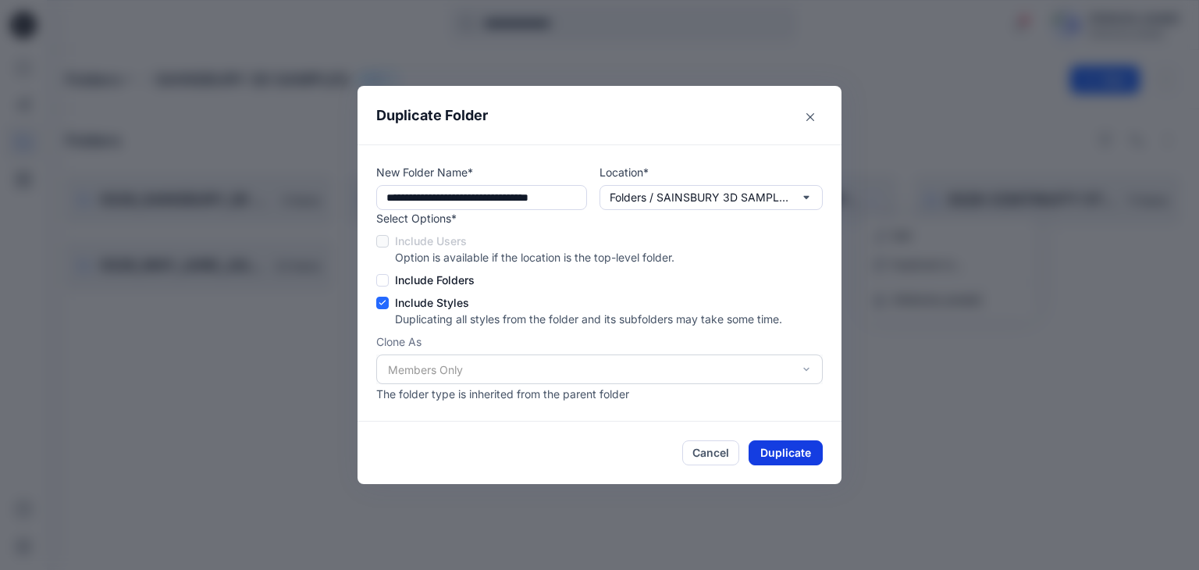
click at [777, 454] on button "Duplicate" at bounding box center [786, 452] width 74 height 25
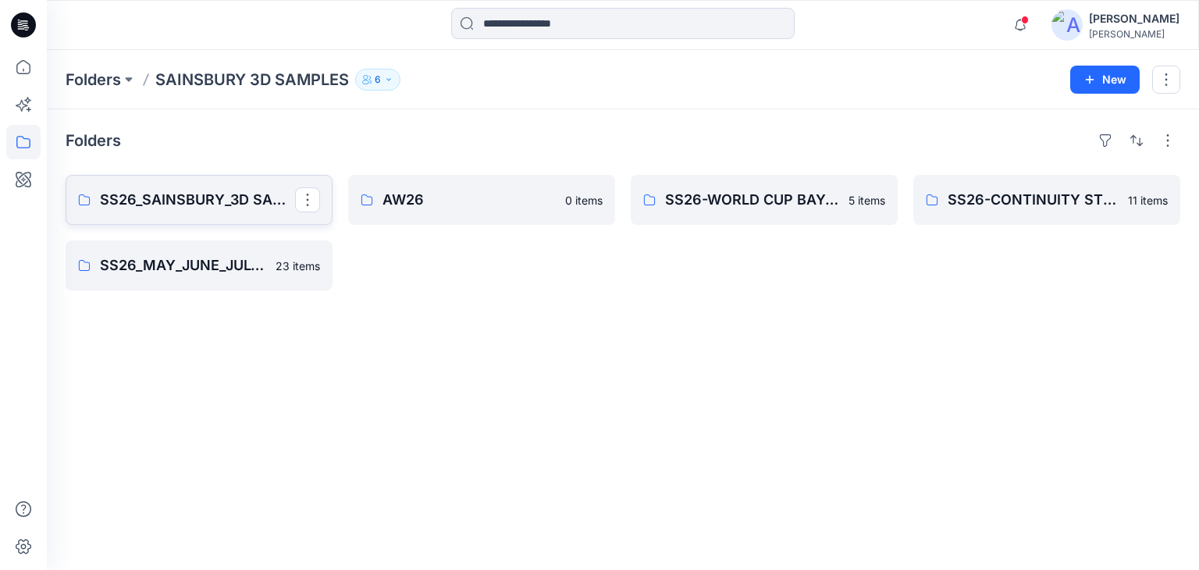
click at [214, 210] on link "SS26_SAINSBURY_3D SAMPLES" at bounding box center [199, 200] width 267 height 50
click at [397, 332] on div "Folders SS26_SAINSBURY_3D SAMPLES 0 items SS26_MAY_JUNE_JULY_3D SAMPLES AW26 0 …" at bounding box center [623, 339] width 1153 height 461
click at [901, 380] on div "Folders SS26_SAINSBURY_3D SAMPLES 0 items SS26_MAY_JUNE_JULY_3D SAMPLES AW26 0 …" at bounding box center [623, 339] width 1153 height 461
click at [205, 204] on p "SS26_SAINSBURY_3D SAMPLES" at bounding box center [197, 200] width 195 height 22
click at [215, 206] on p "SS26_SAINSBURY_3D SAMPLES" at bounding box center [197, 200] width 195 height 22
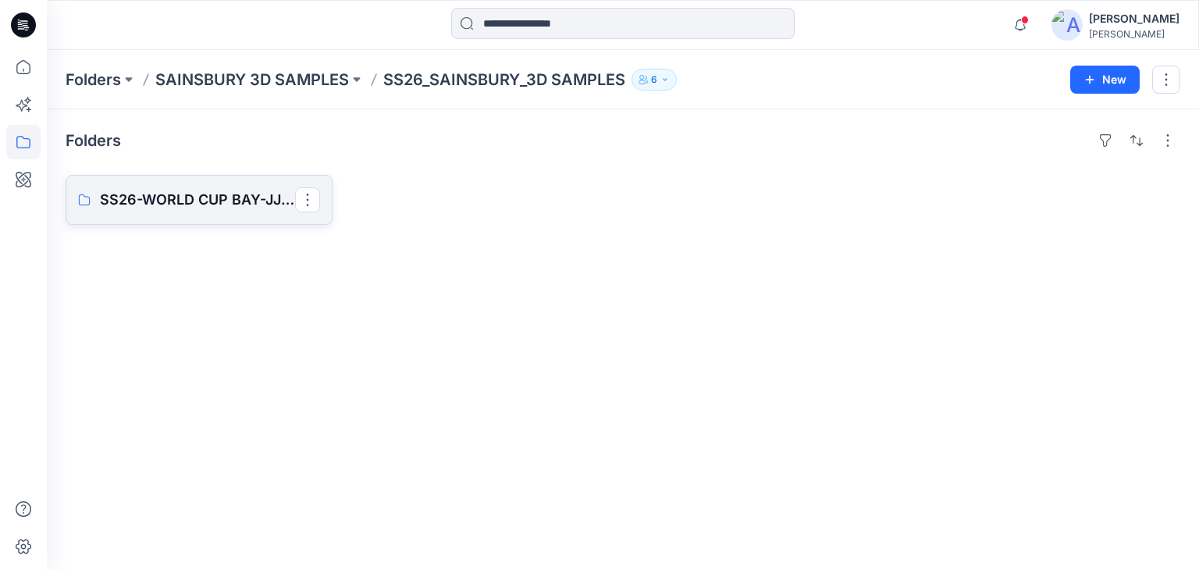
click at [194, 211] on link "SS26-WORLD CUP BAY-JJ styles (Clone)" at bounding box center [199, 200] width 267 height 50
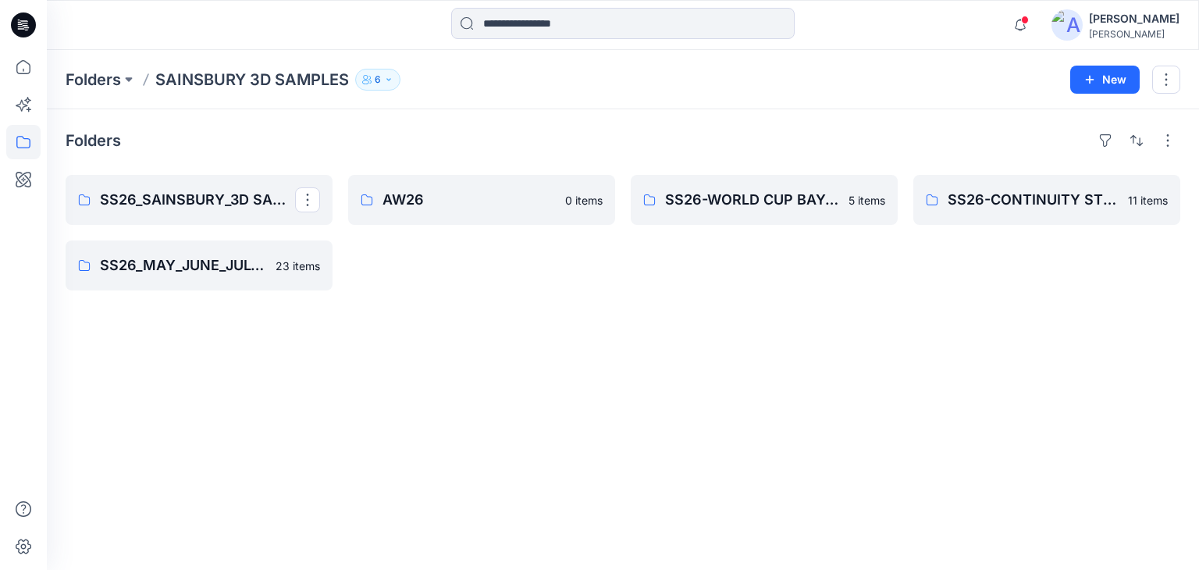
drag, startPoint x: 191, startPoint y: 202, endPoint x: 337, endPoint y: 229, distance: 149.2
click at [428, 314] on div "Folders SS26_SAINSBURY_3D SAMPLES SS26_MAY_JUNE_JULY_3D SAMPLES 23 items AW26 0…" at bounding box center [623, 339] width 1153 height 461
click at [308, 201] on button "button" at bounding box center [307, 199] width 25 height 25
click at [351, 237] on button "Edit" at bounding box center [383, 235] width 169 height 29
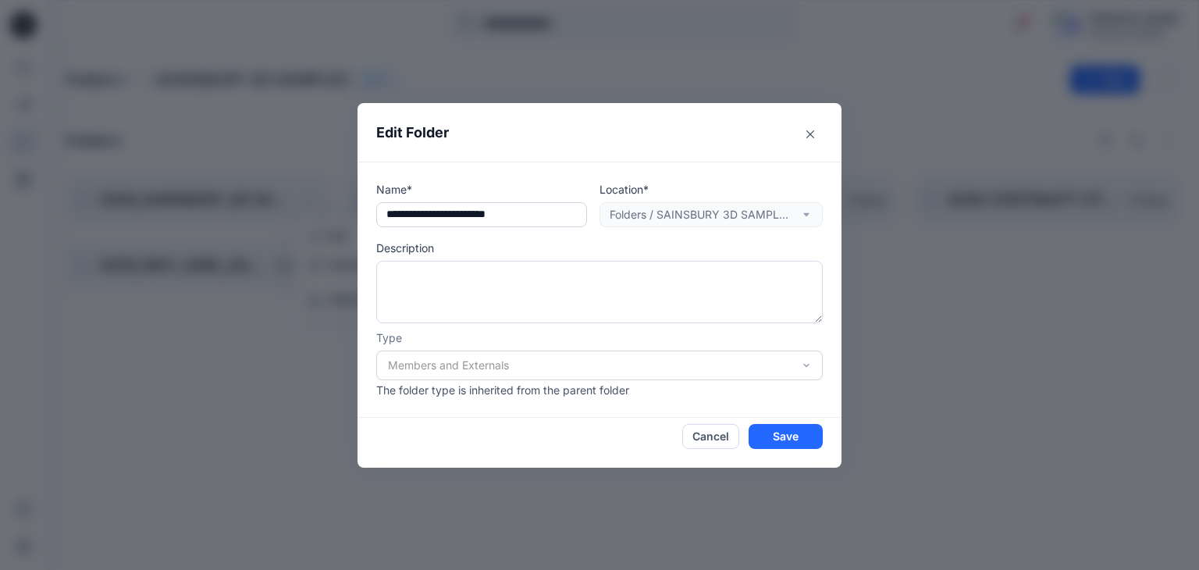
drag, startPoint x: 567, startPoint y: 213, endPoint x: 416, endPoint y: 226, distance: 151.2
click at [416, 226] on input "**********" at bounding box center [481, 214] width 211 height 25
type input "****"
click at [785, 435] on button "Save" at bounding box center [786, 436] width 74 height 25
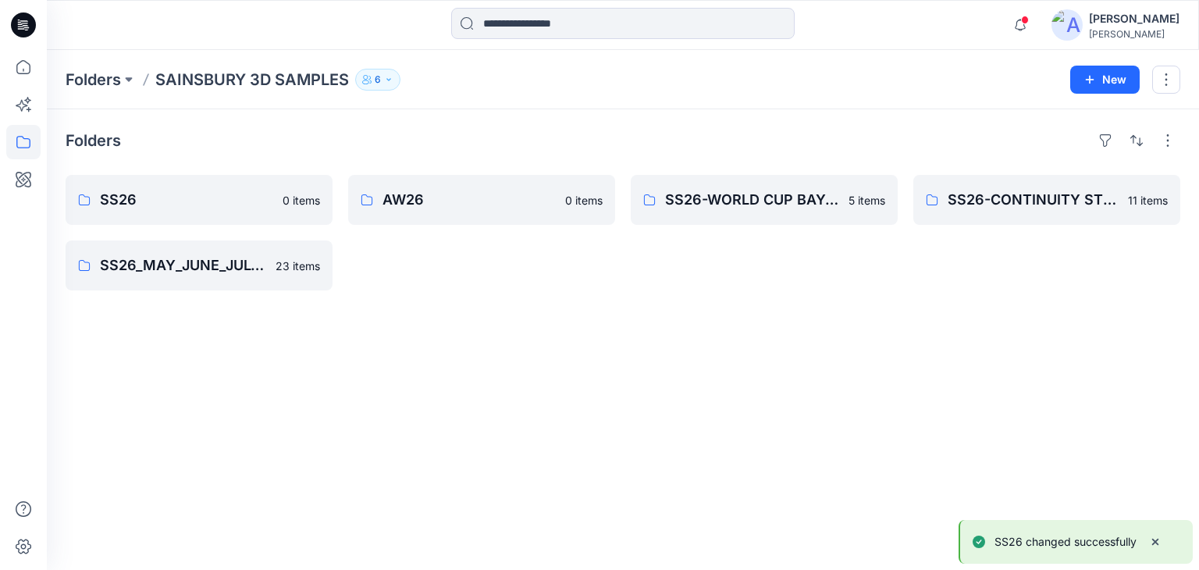
click at [523, 403] on div "Folders SS26 0 items SS26_MAY_JUNE_JULY_3D SAMPLES 23 items AW26 0 items SS26-W…" at bounding box center [623, 339] width 1153 height 461
click at [180, 207] on p "SS26" at bounding box center [197, 200] width 195 height 22
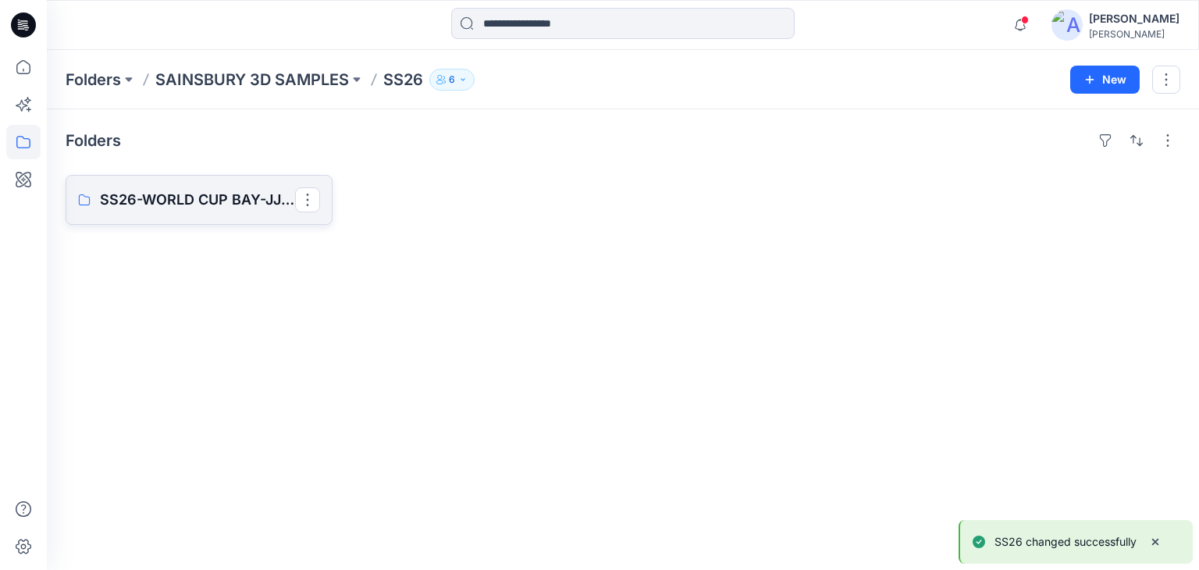
click at [217, 214] on link "SS26-WORLD CUP BAY-JJ styles (Clone)" at bounding box center [199, 200] width 267 height 50
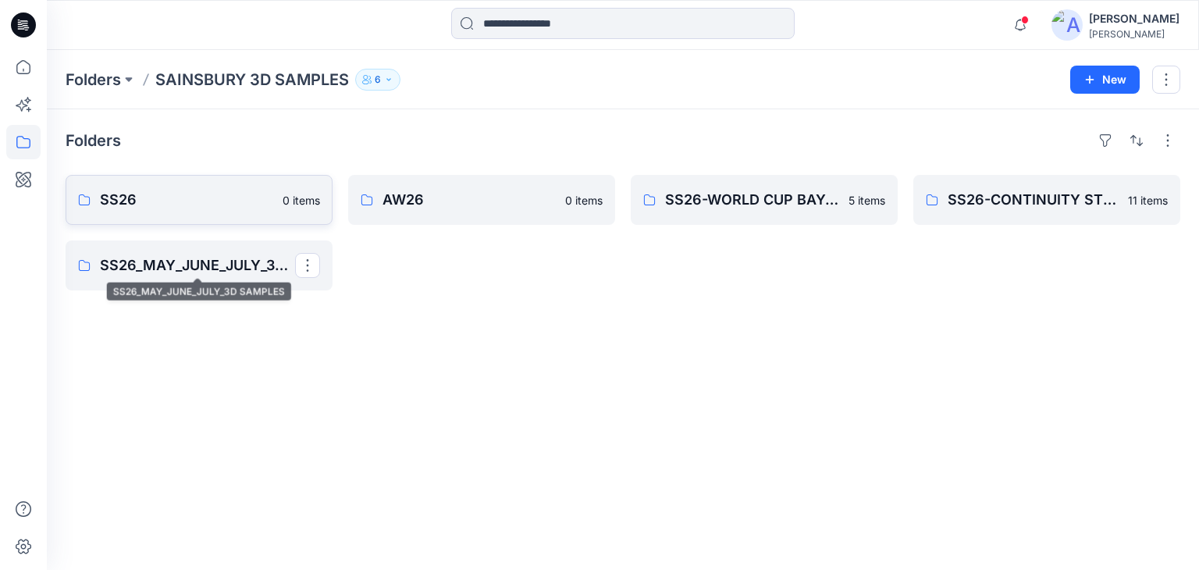
click at [174, 205] on p "SS26" at bounding box center [186, 200] width 173 height 22
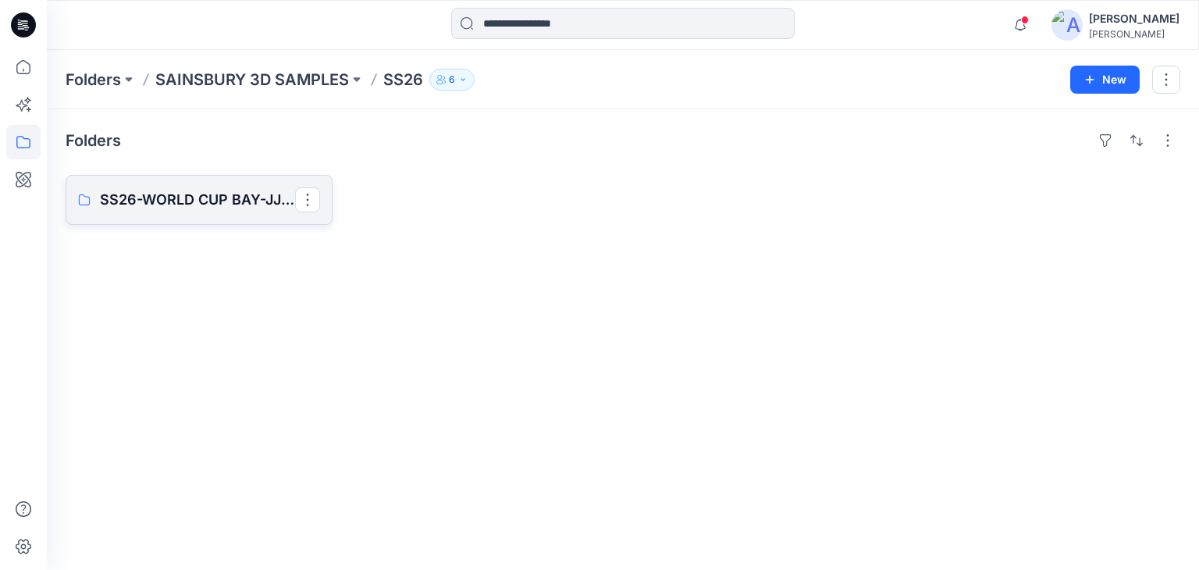
click at [179, 204] on p "SS26-WORLD CUP BAY-JJ styles (Clone)" at bounding box center [197, 200] width 195 height 22
click at [195, 207] on p "SS26-WORLD CUP BAY-JJ styles (Clone)" at bounding box center [197, 200] width 195 height 22
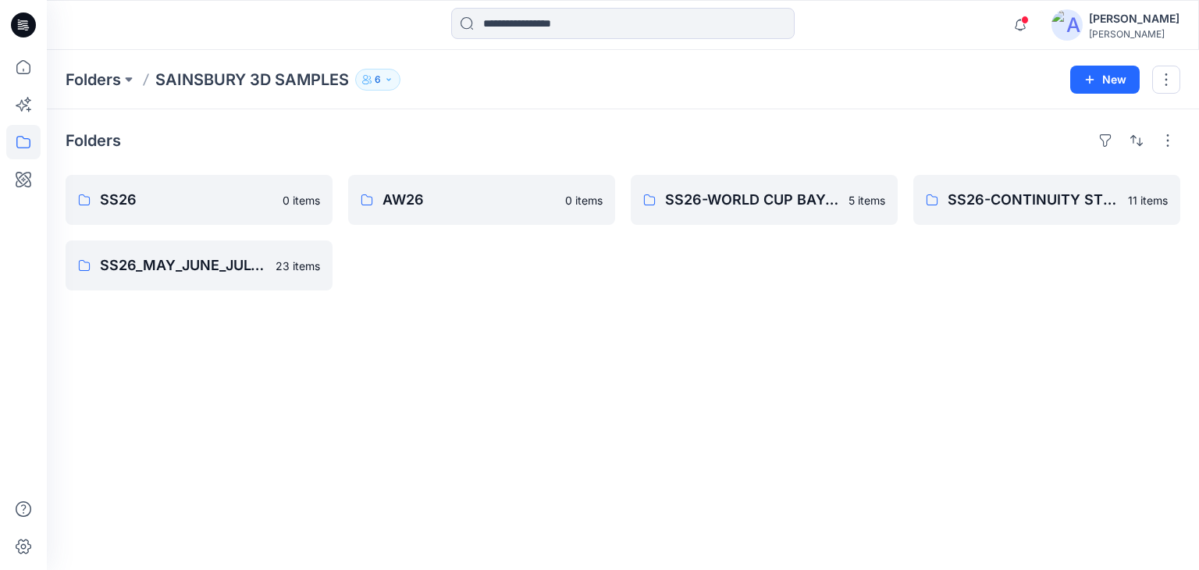
click at [747, 355] on div "Folders SS26 0 items SS26_MAY_JUNE_JULY_3D SAMPLES 23 items AW26 0 items SS26-W…" at bounding box center [623, 339] width 1153 height 461
click at [733, 283] on div "SS26-WORLD CUP BAY-JJ styles 5 items" at bounding box center [764, 233] width 267 height 116
click at [1162, 204] on button "button" at bounding box center [1155, 199] width 25 height 25
click at [1046, 233] on button "Edit" at bounding box center [1080, 235] width 169 height 29
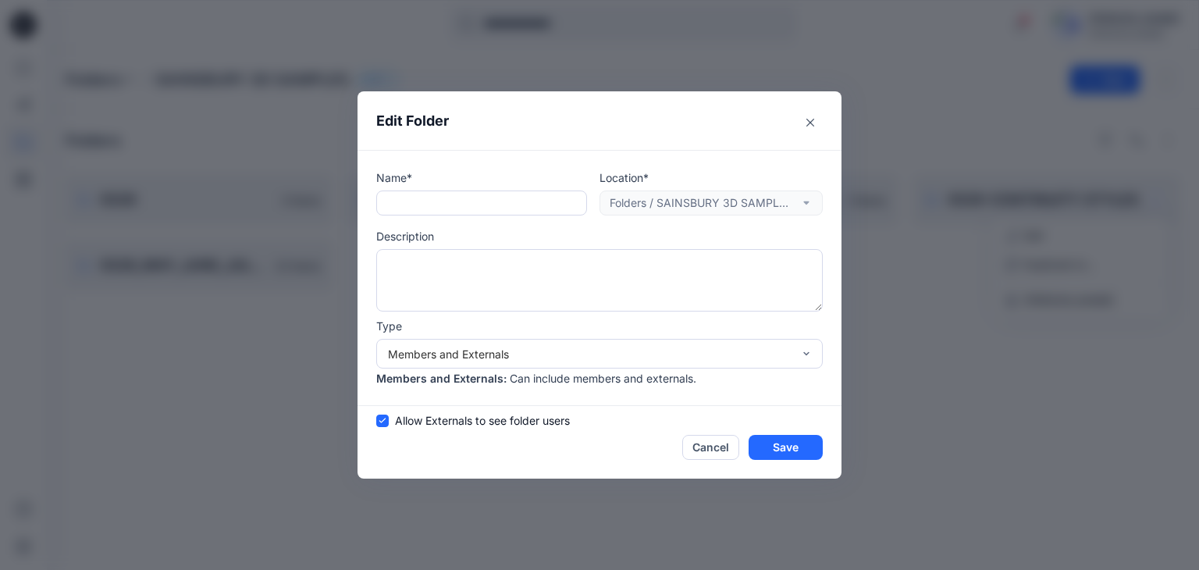
type textarea "**********"
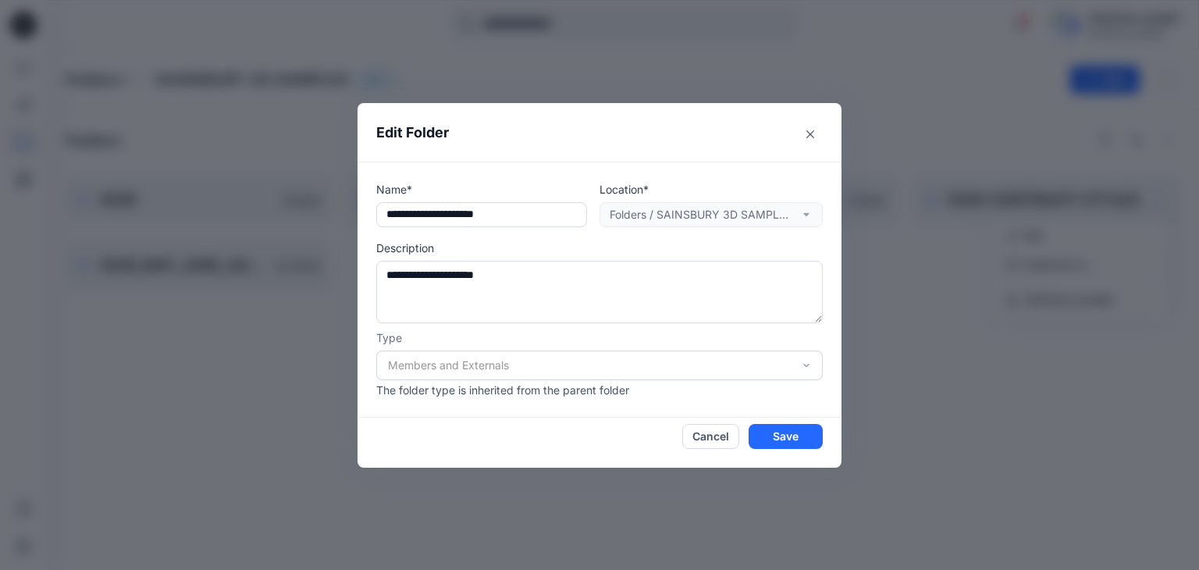
click at [640, 217] on div "Location* Folders / SAINSBURY 3D SAMPLES" at bounding box center [711, 204] width 223 height 46
click at [686, 210] on div "Location* Folders / SAINSBURY 3D SAMPLES" at bounding box center [711, 204] width 223 height 46
click at [815, 129] on button "Close" at bounding box center [810, 134] width 25 height 25
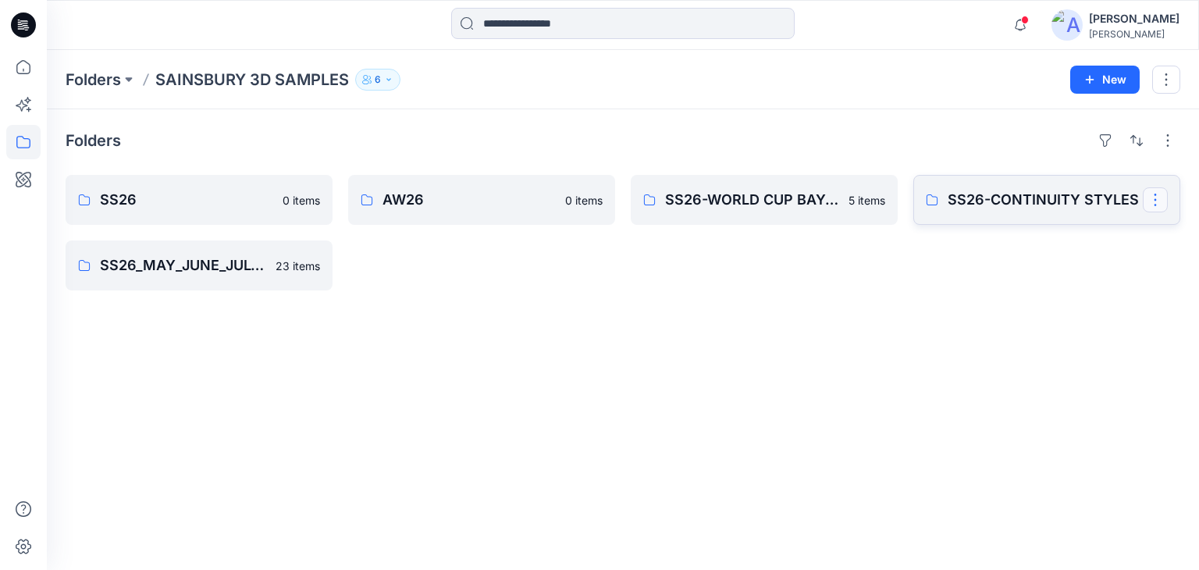
click at [1153, 203] on button "button" at bounding box center [1155, 199] width 25 height 25
click at [1062, 265] on p "Duplicate to..." at bounding box center [1060, 264] width 71 height 16
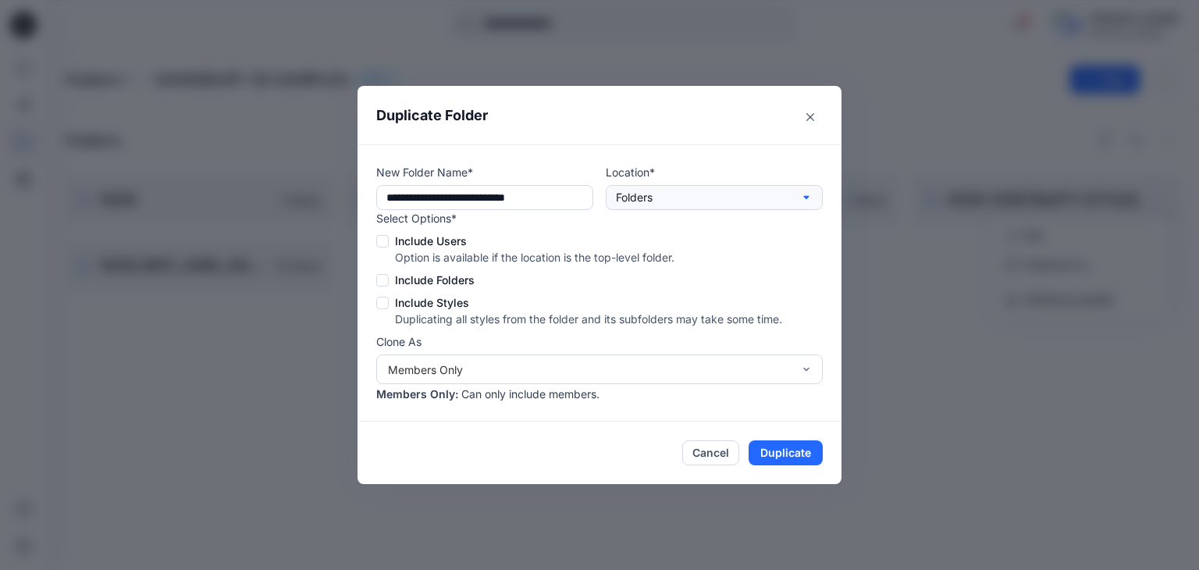
click at [647, 201] on p "Folders" at bounding box center [634, 197] width 37 height 17
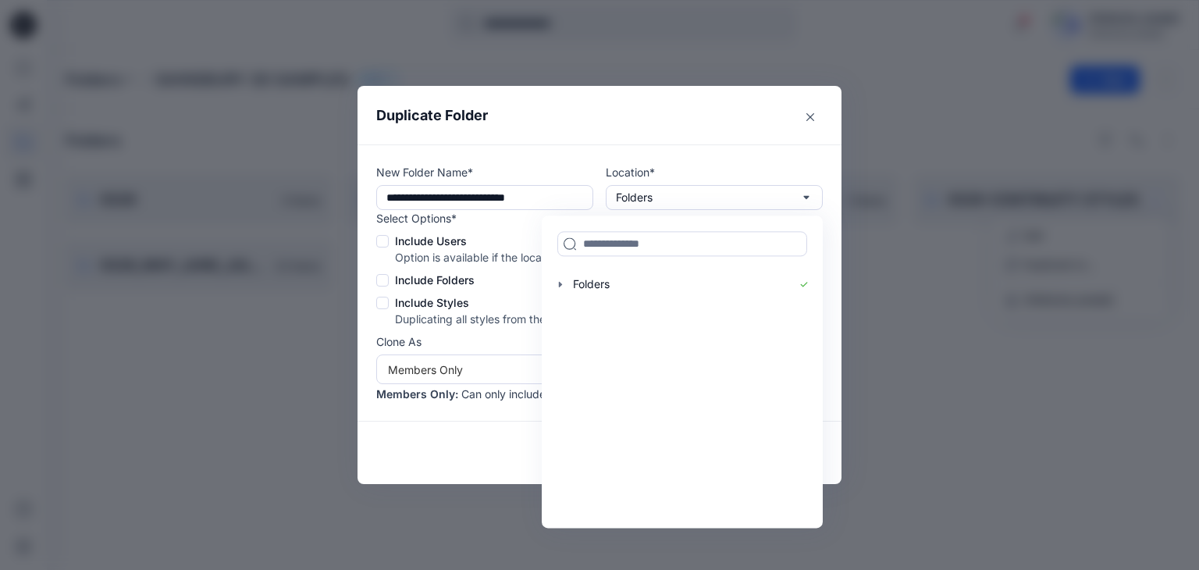
click at [383, 276] on span at bounding box center [382, 280] width 12 height 12
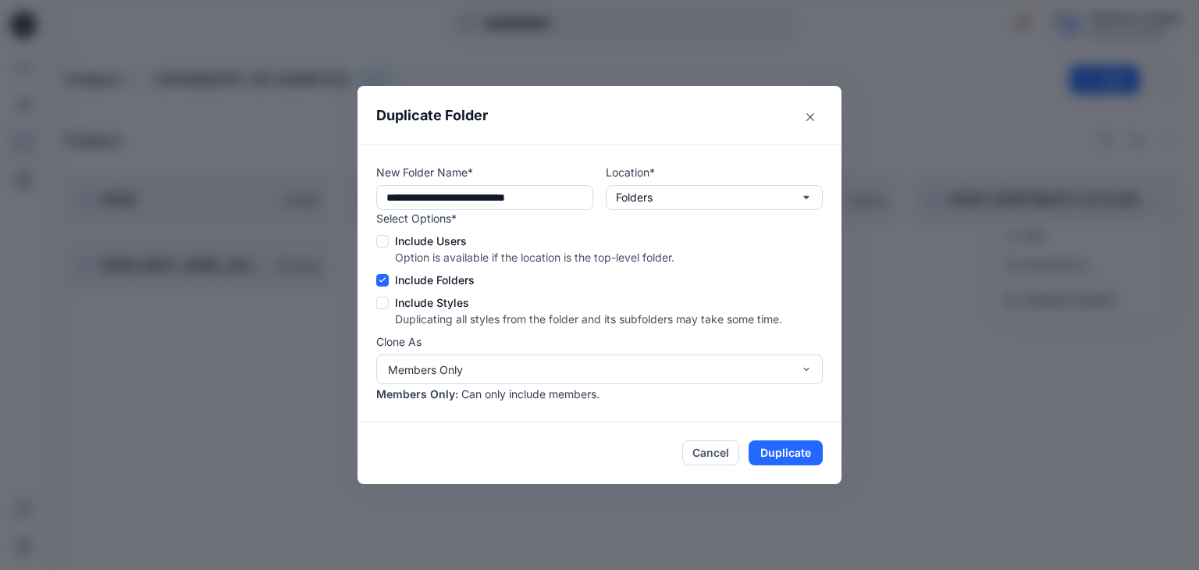
click at [386, 304] on span at bounding box center [382, 303] width 12 height 12
click at [385, 240] on span at bounding box center [382, 241] width 12 height 12
click at [654, 189] on button "Folders" at bounding box center [714, 197] width 217 height 25
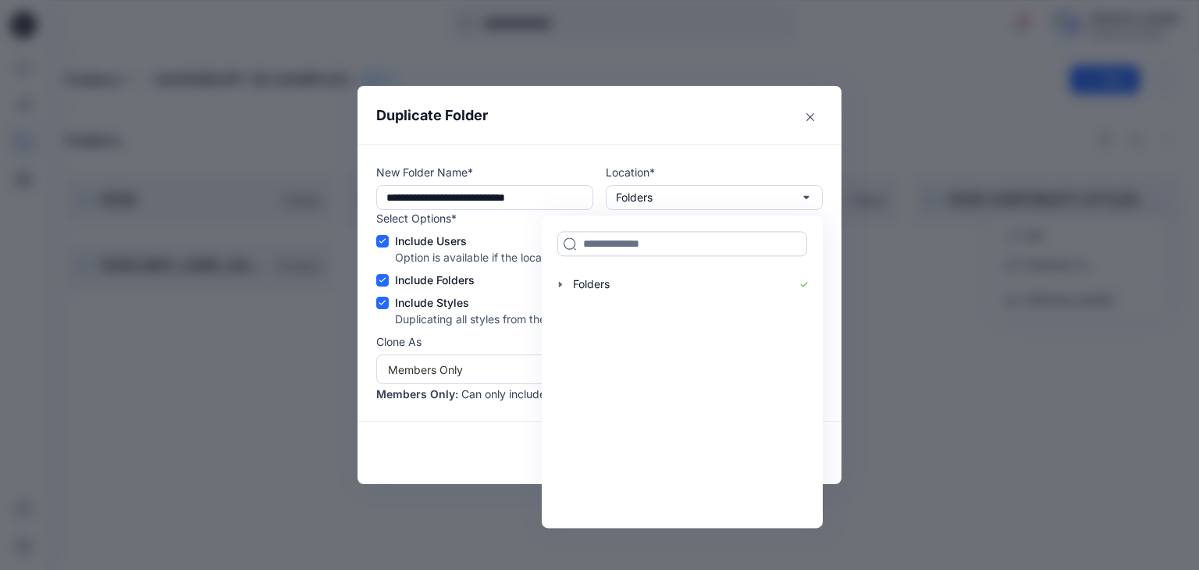
click at [607, 237] on input at bounding box center [683, 243] width 250 height 25
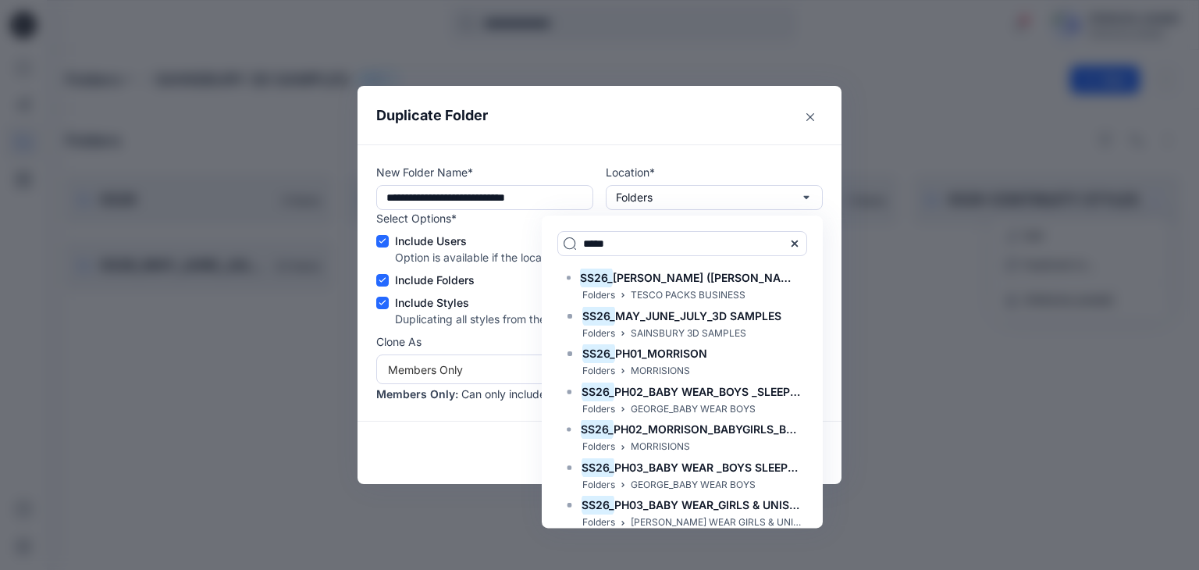
type input "*****"
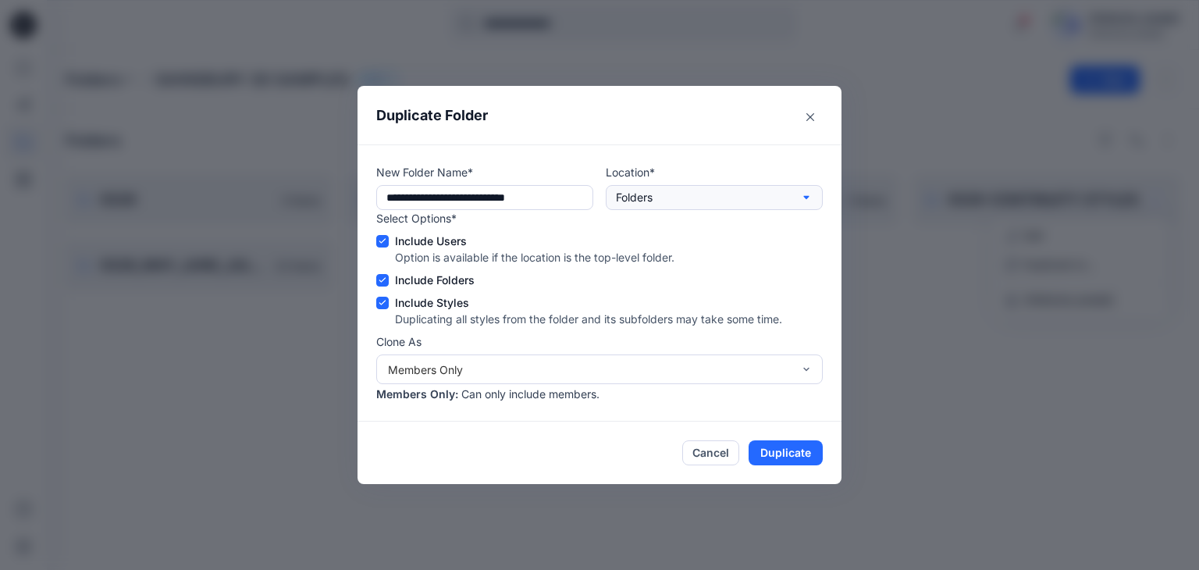
click at [651, 204] on p "Folders" at bounding box center [634, 197] width 37 height 17
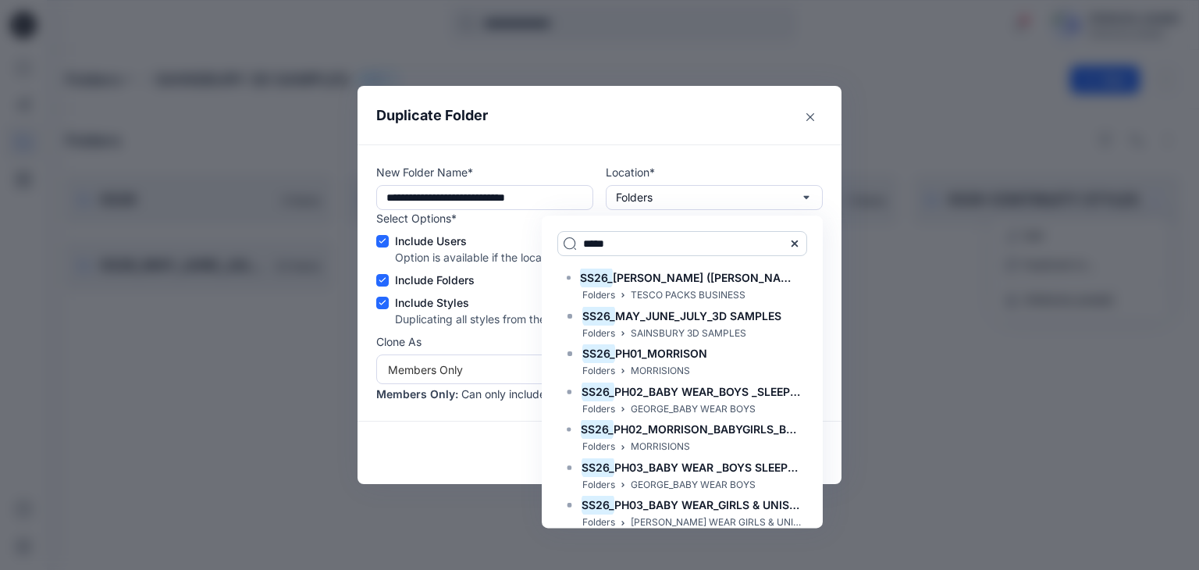
click at [617, 242] on input "*****" at bounding box center [683, 243] width 250 height 25
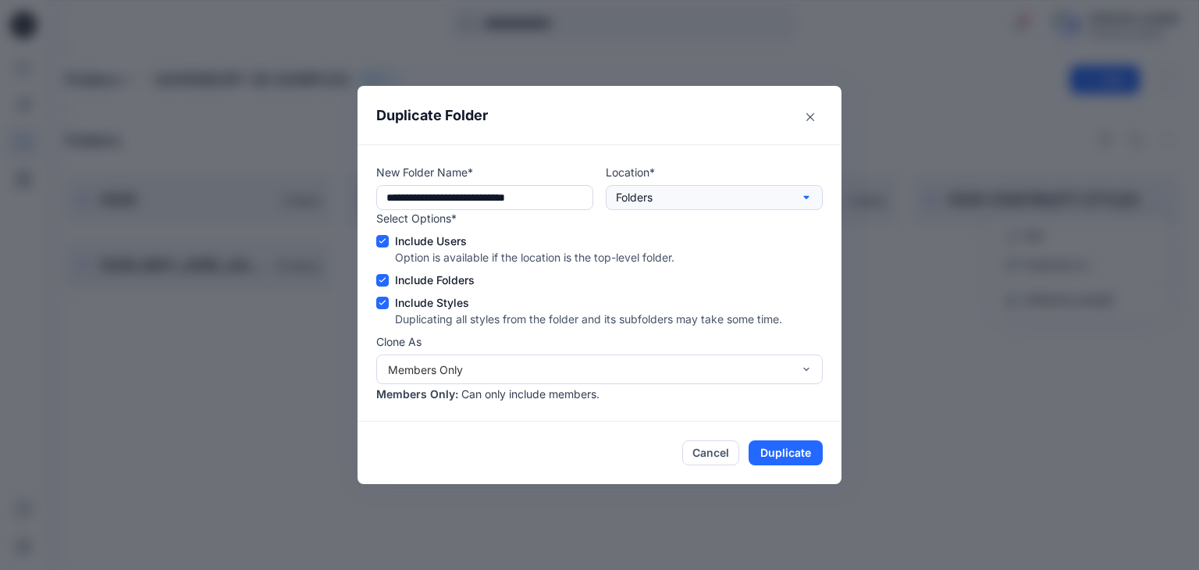
click at [661, 198] on button "Folders" at bounding box center [714, 197] width 217 height 25
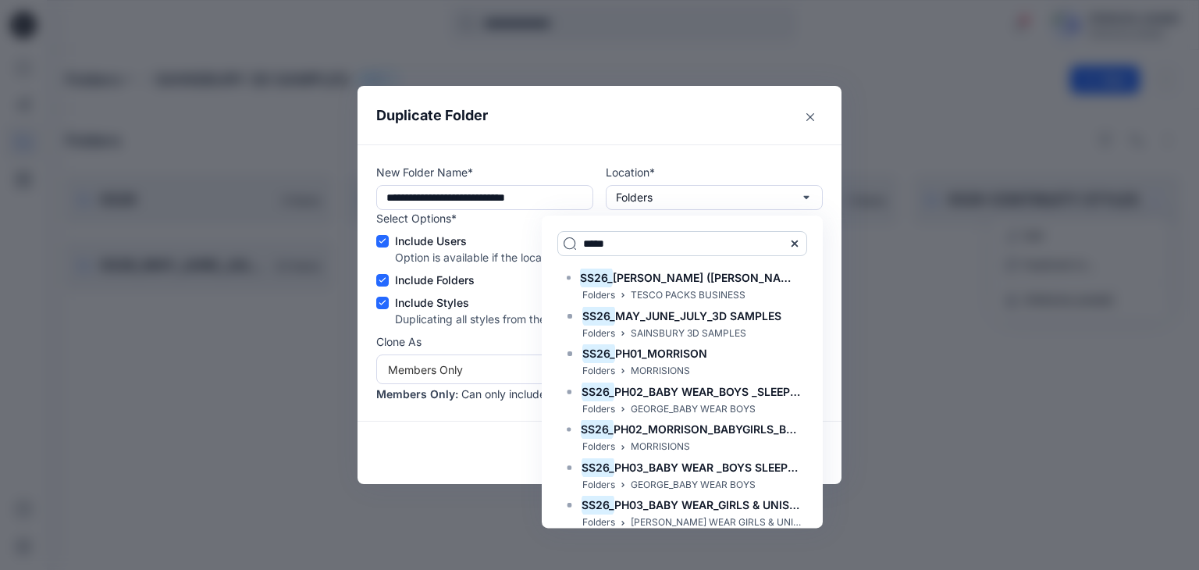
click at [624, 244] on input "*****" at bounding box center [683, 243] width 250 height 25
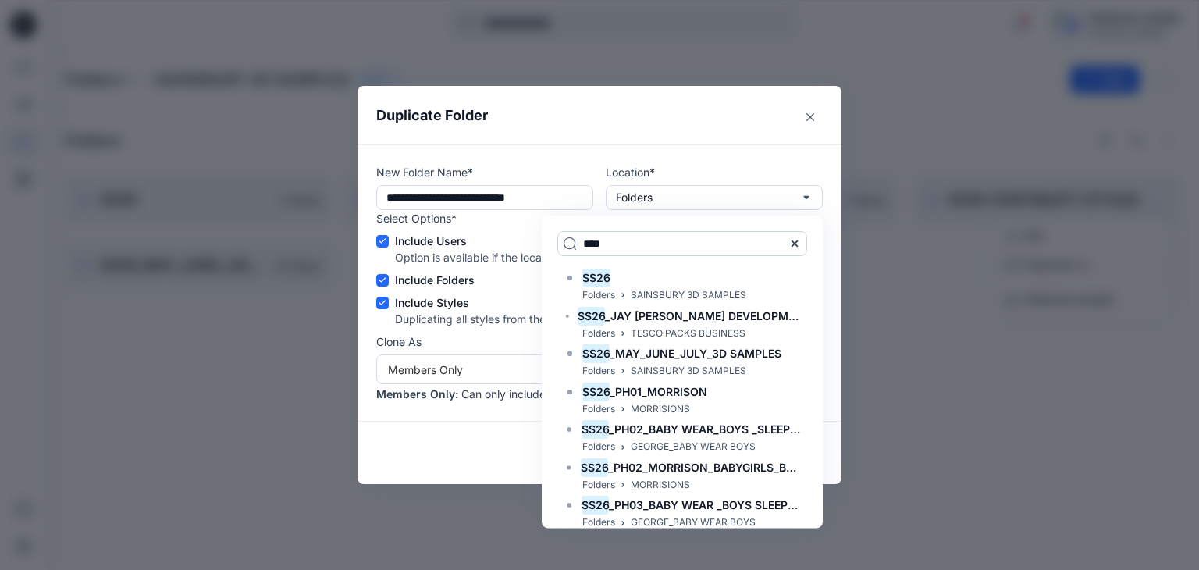
type input "****"
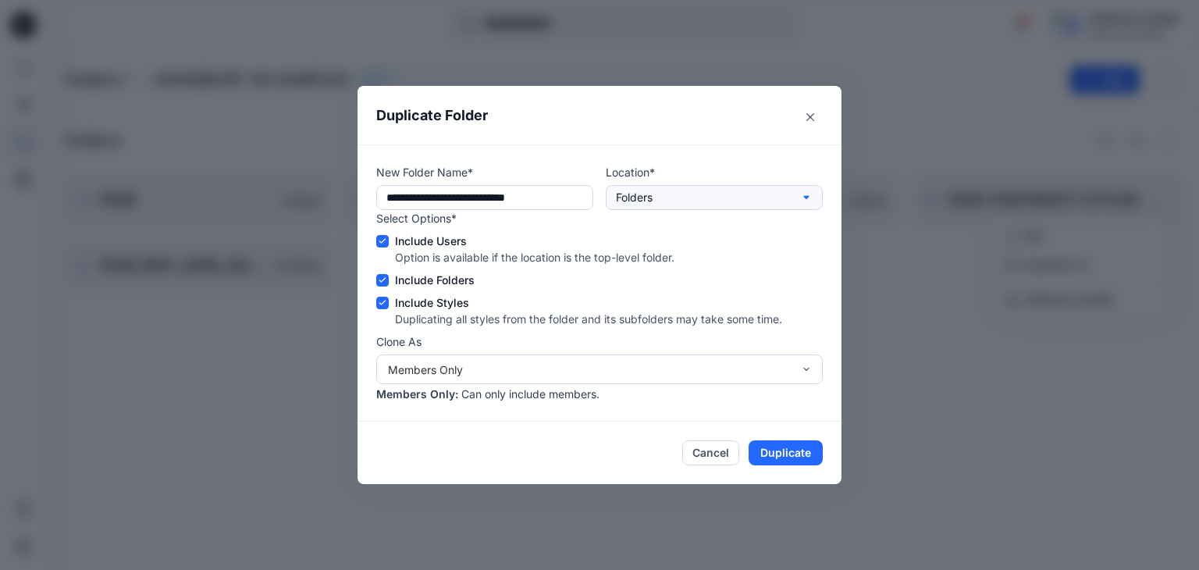
click at [637, 201] on p "Folders" at bounding box center [634, 197] width 37 height 17
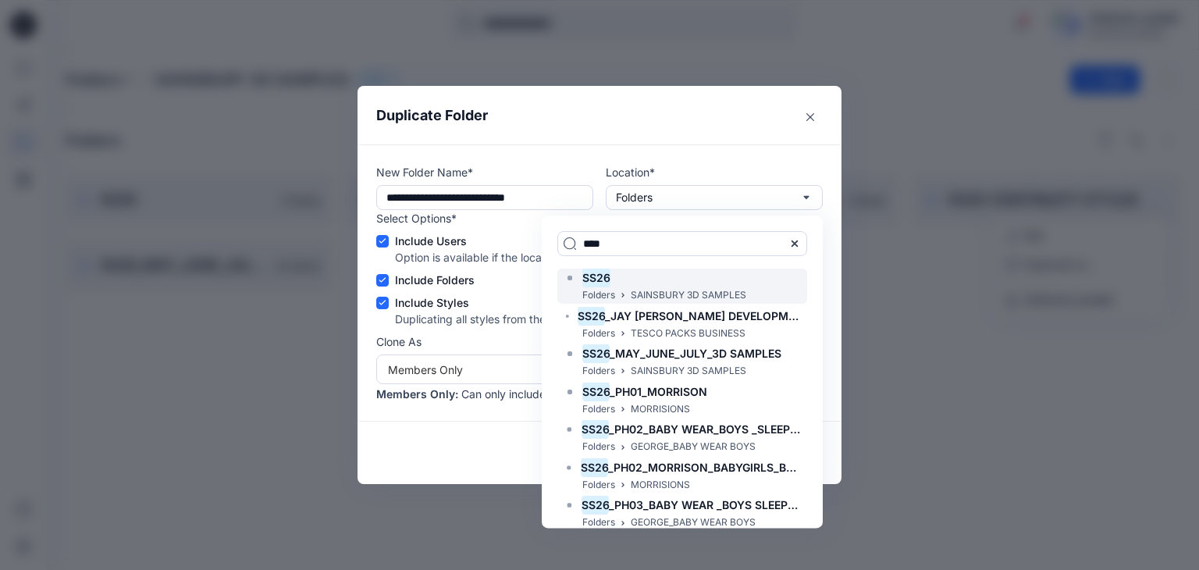
click at [603, 282] on mark "SS26" at bounding box center [597, 277] width 28 height 21
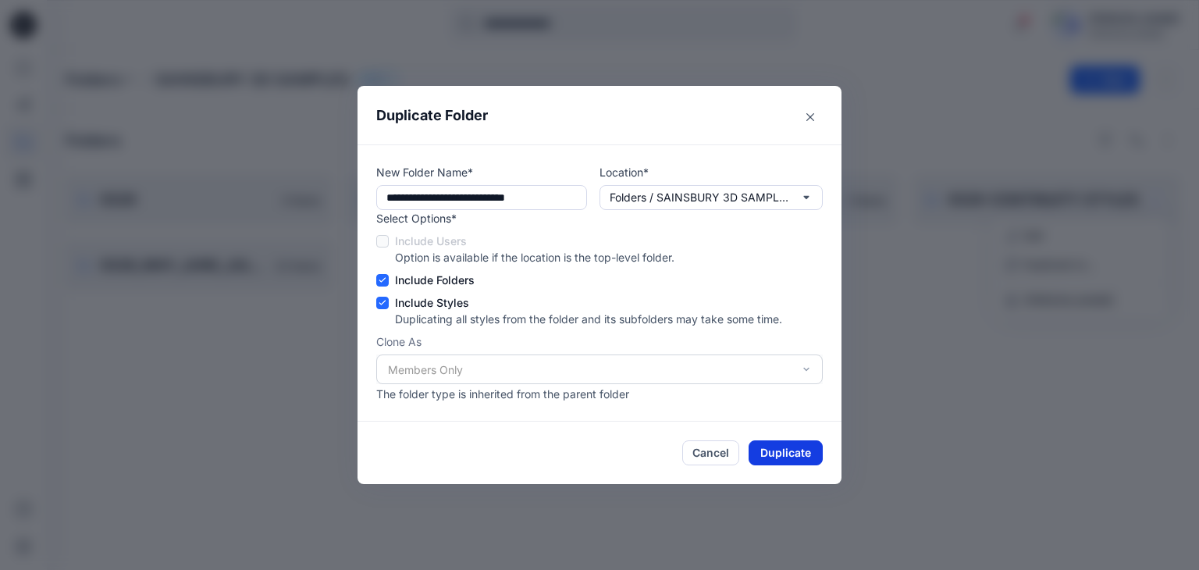
click at [781, 454] on button "Duplicate" at bounding box center [786, 452] width 74 height 25
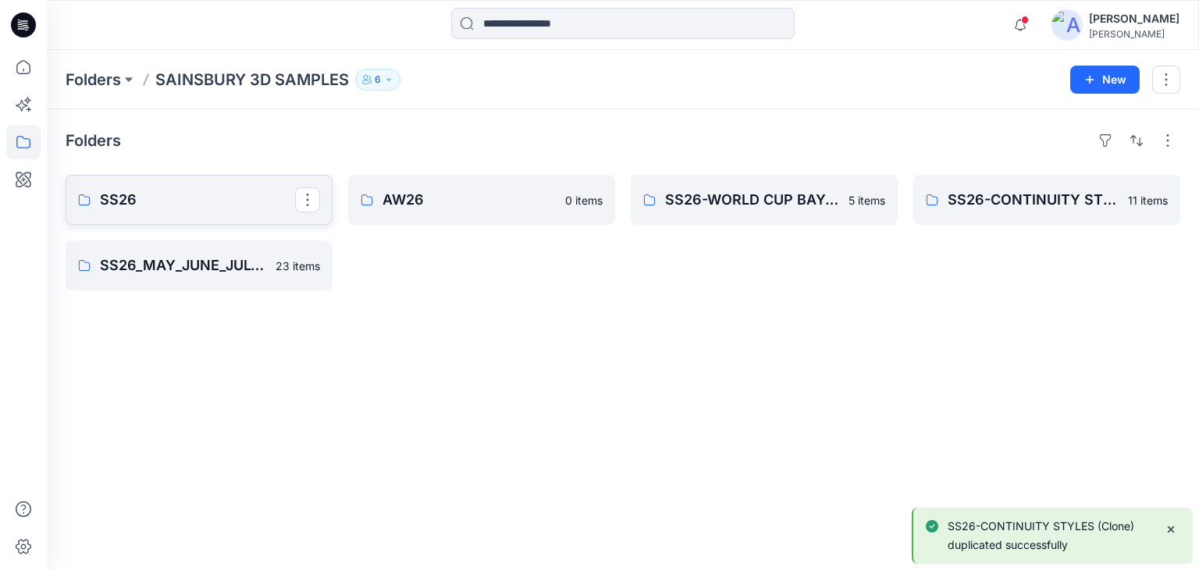
click at [210, 211] on link "SS26" at bounding box center [199, 200] width 267 height 50
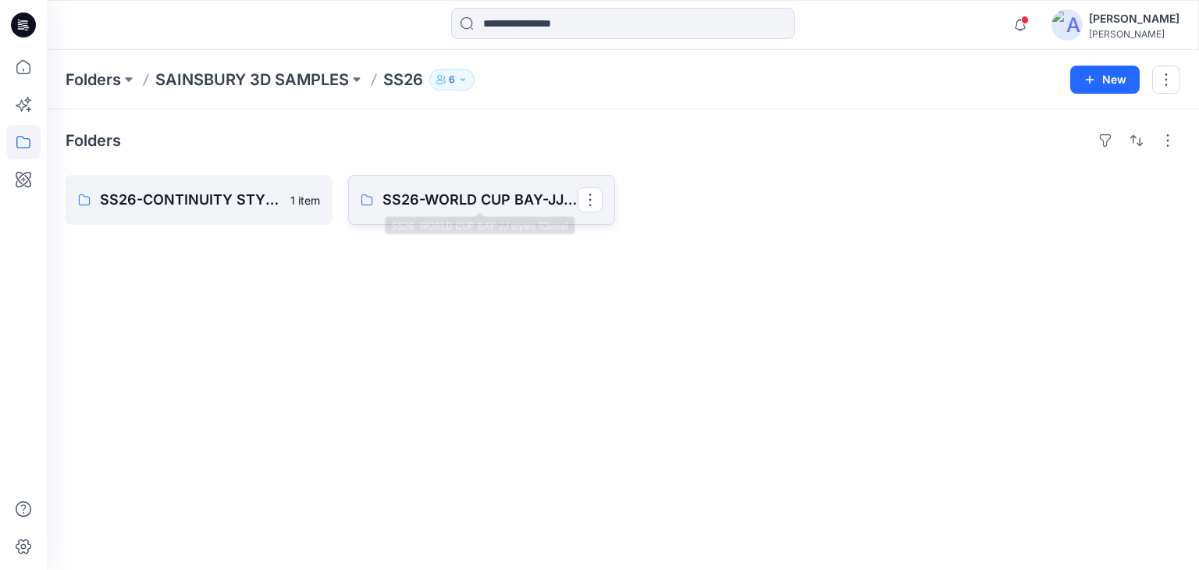
click at [479, 200] on p "SS26-WORLD CUP BAY-JJ styles (Clone)" at bounding box center [480, 200] width 195 height 22
click at [223, 190] on p "SS26-CONTINUITY STYLES (Clone)" at bounding box center [197, 200] width 195 height 22
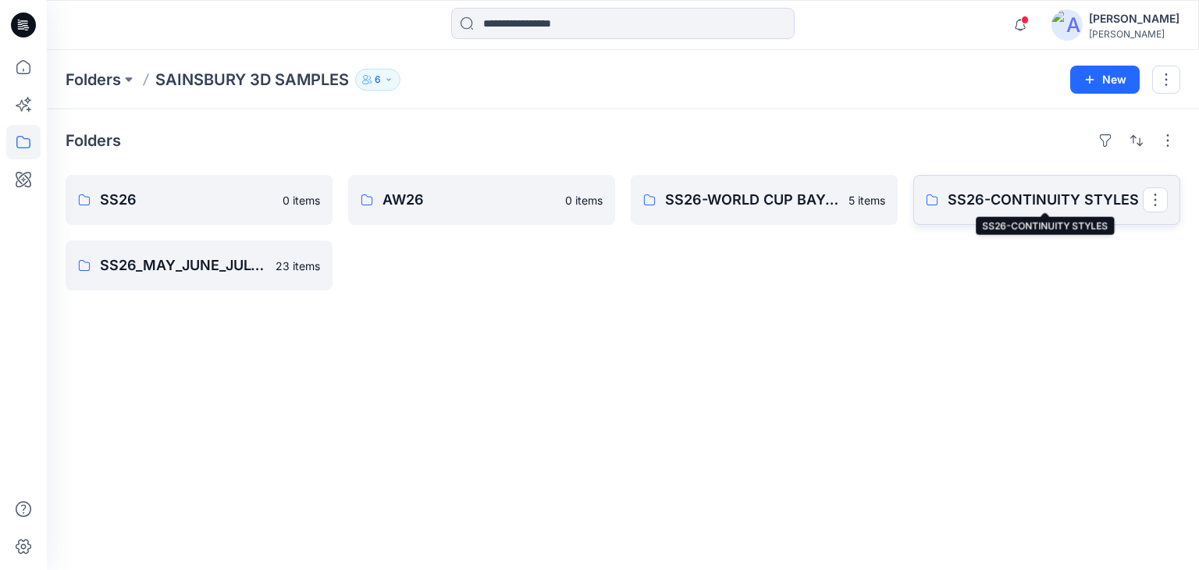
click at [1015, 198] on p "SS26-CONTINUITY STYLES" at bounding box center [1045, 200] width 195 height 22
click at [216, 212] on link "SS26" at bounding box center [199, 200] width 267 height 50
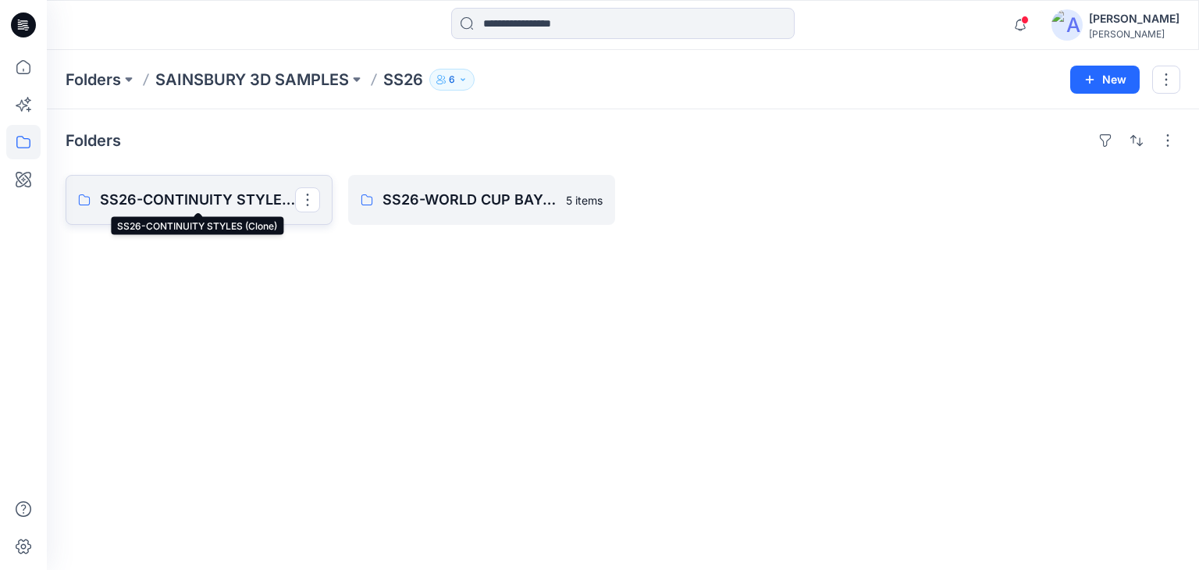
click at [184, 208] on p "SS26-CONTINUITY STYLES (Clone)" at bounding box center [197, 200] width 195 height 22
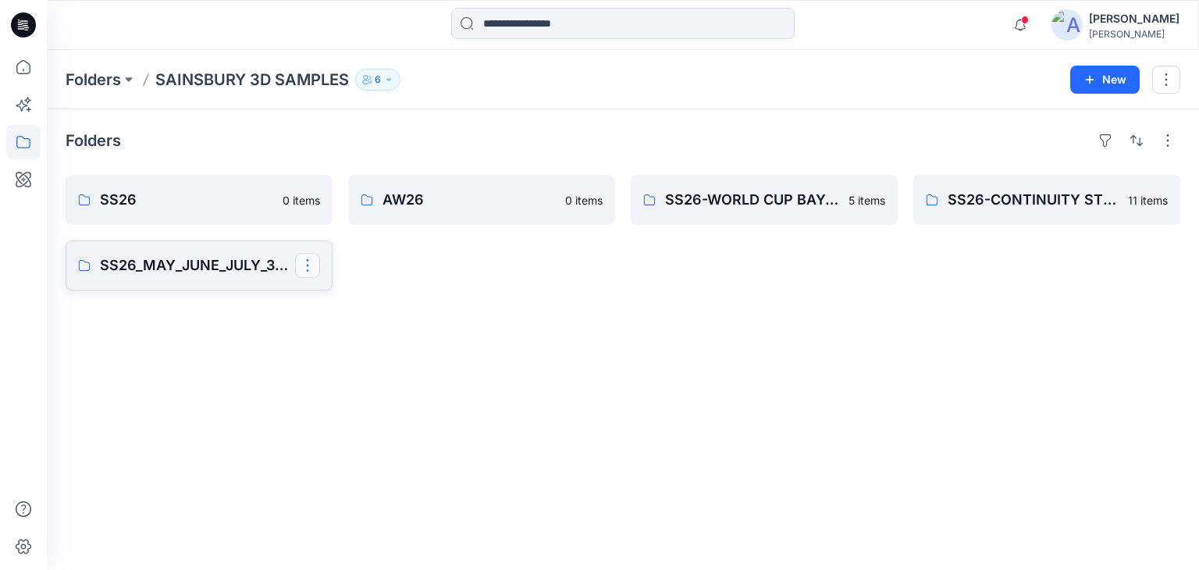
click at [299, 273] on button "button" at bounding box center [307, 265] width 25 height 25
click at [347, 326] on p "Duplicate to..." at bounding box center [362, 330] width 71 height 16
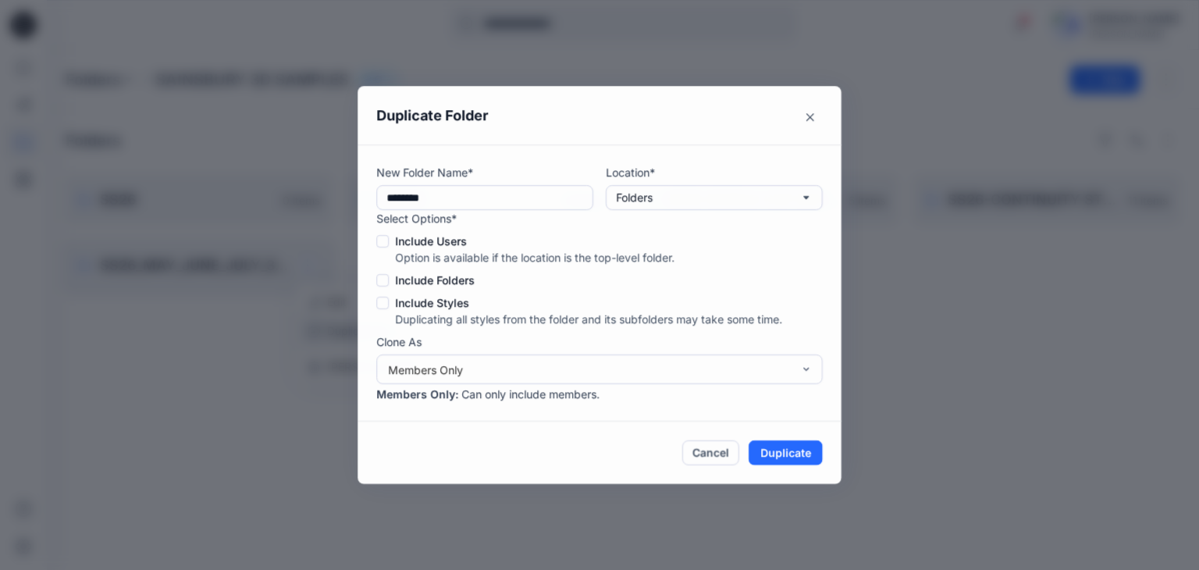
type input "**********"
click at [641, 200] on p "Folders" at bounding box center [634, 197] width 37 height 17
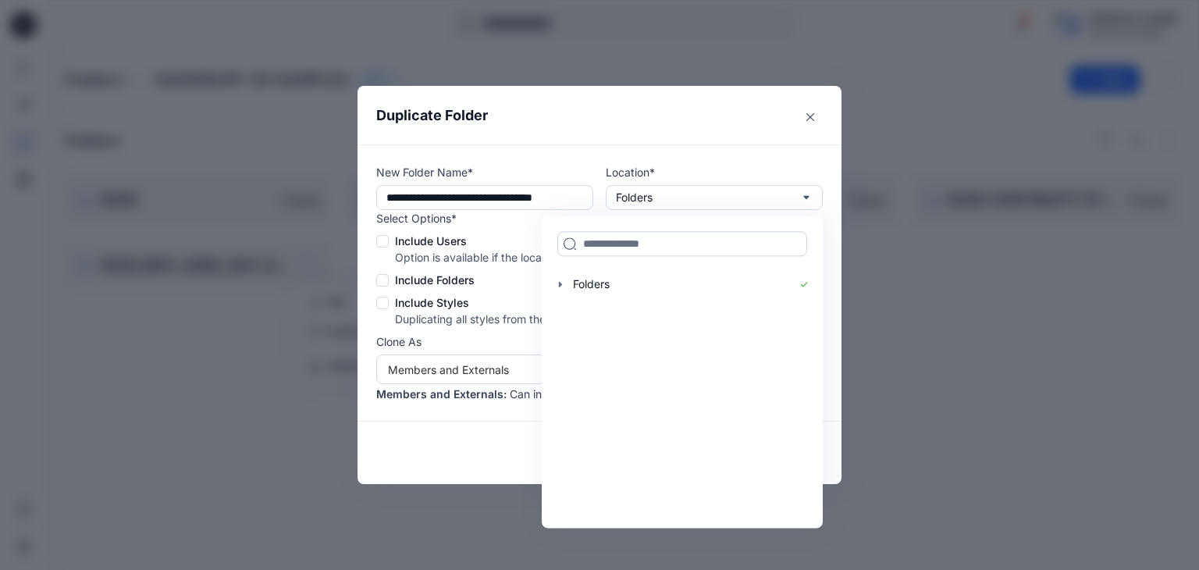
click at [620, 244] on input at bounding box center [683, 243] width 250 height 25
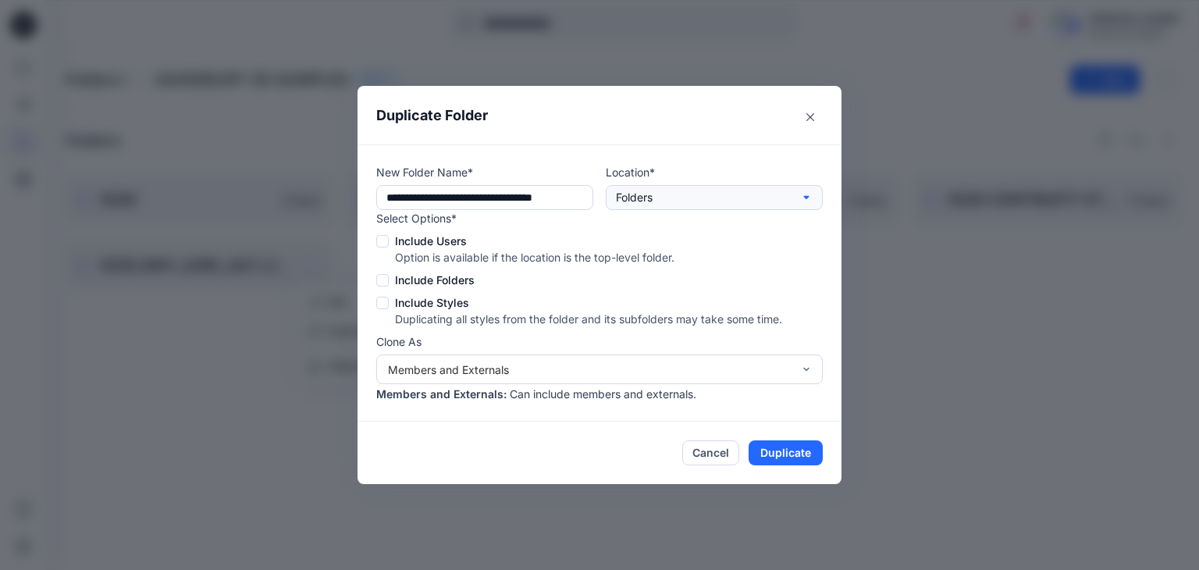
click at [633, 201] on p "Folders" at bounding box center [634, 197] width 37 height 17
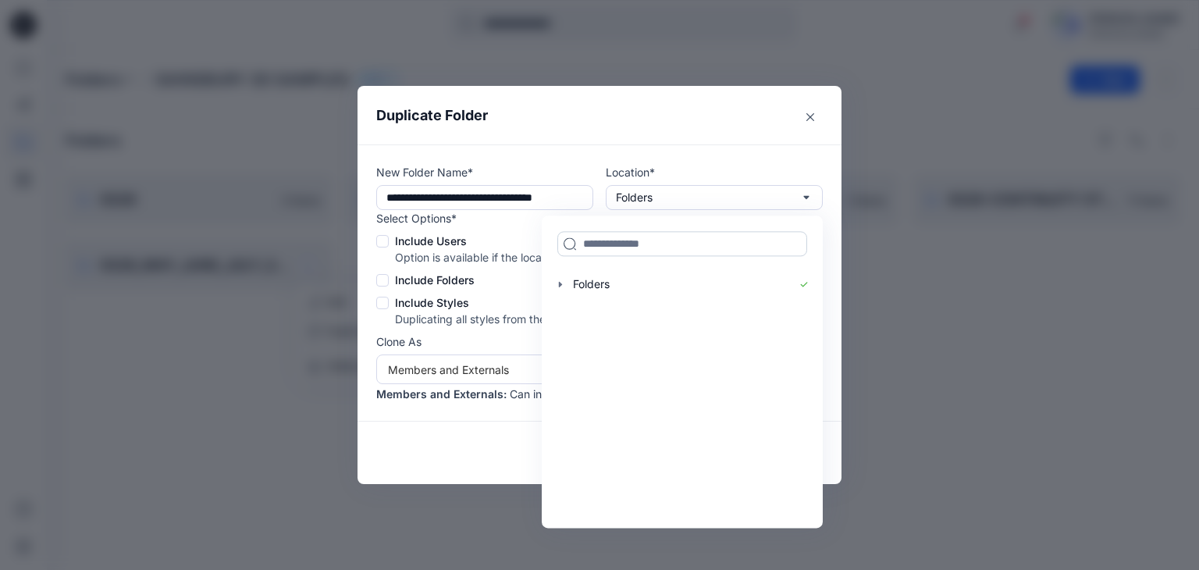
click at [607, 248] on input at bounding box center [683, 243] width 250 height 25
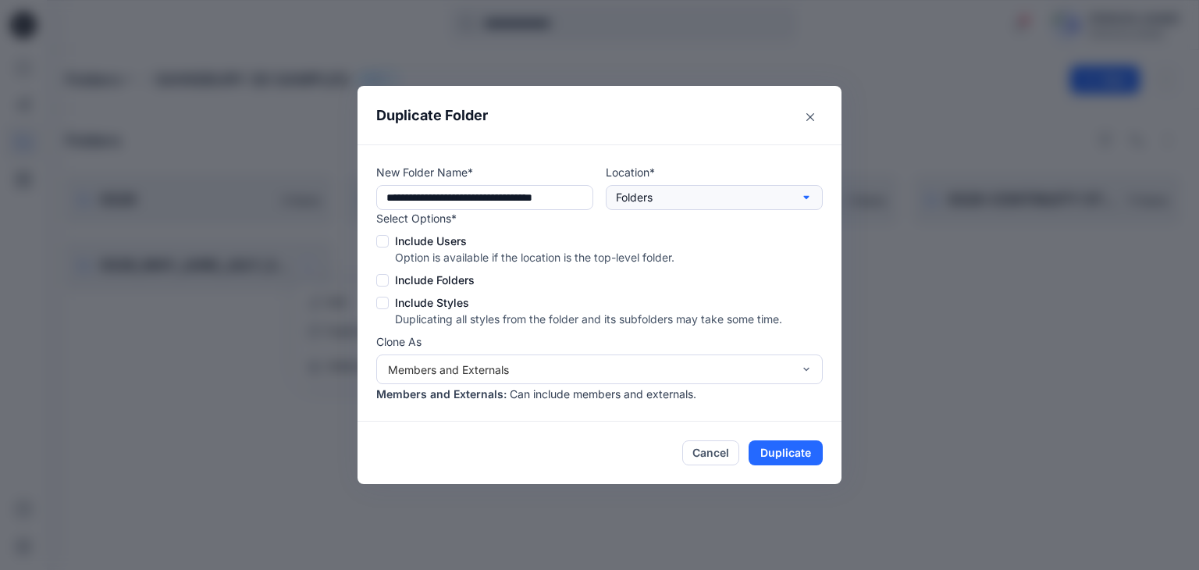
click at [639, 198] on p "Folders" at bounding box center [634, 197] width 37 height 17
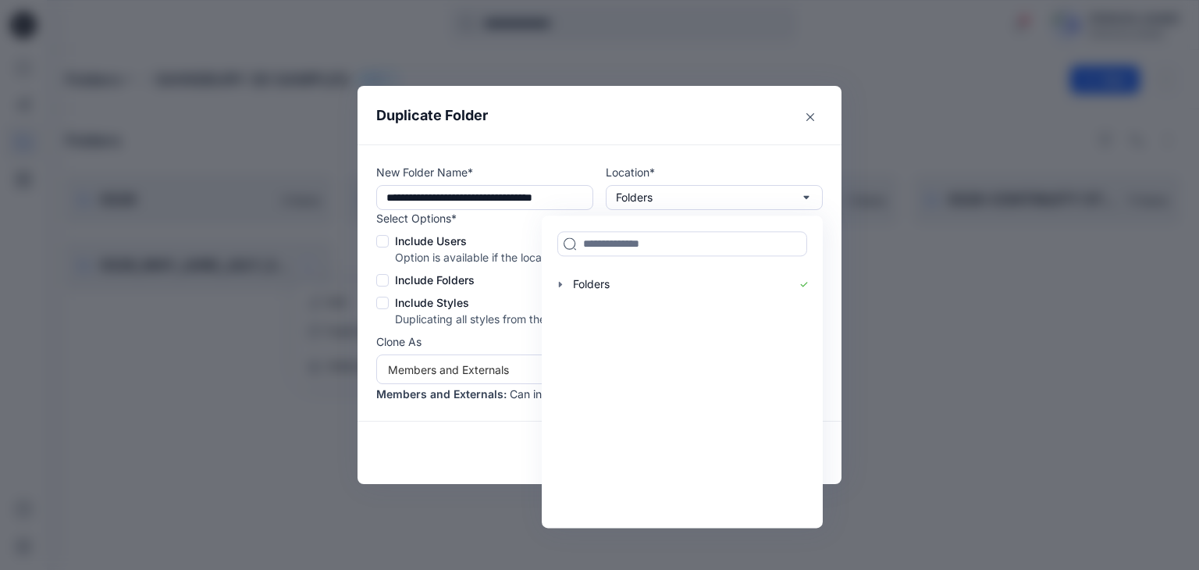
click at [381, 239] on span at bounding box center [382, 241] width 12 height 12
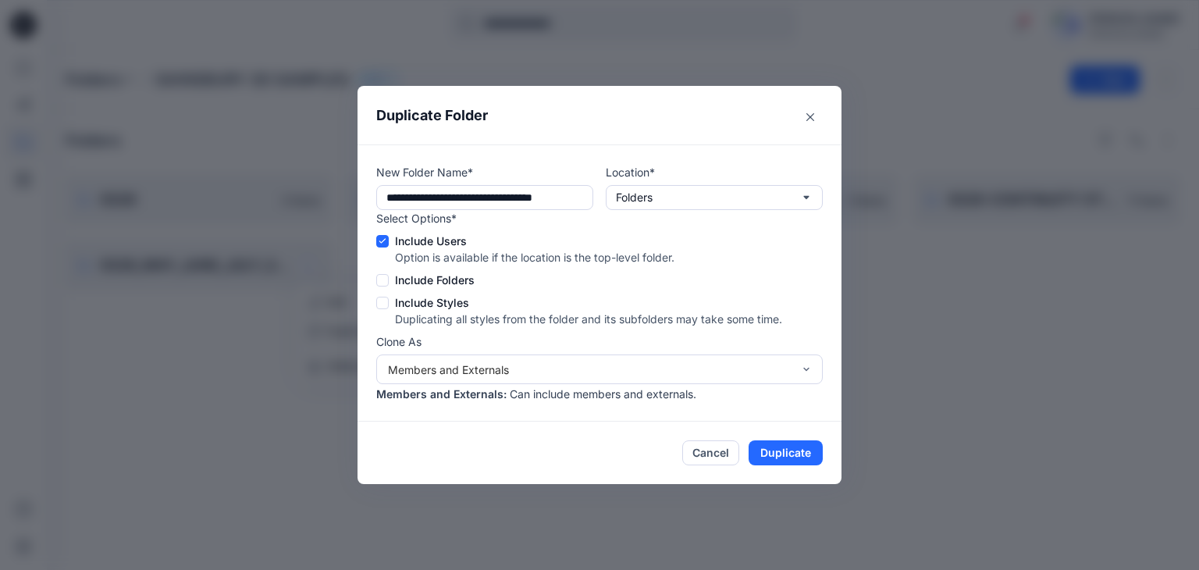
click at [379, 276] on span at bounding box center [382, 280] width 12 height 12
click at [381, 301] on span at bounding box center [382, 303] width 12 height 12
click at [668, 194] on button "Folders" at bounding box center [714, 197] width 217 height 25
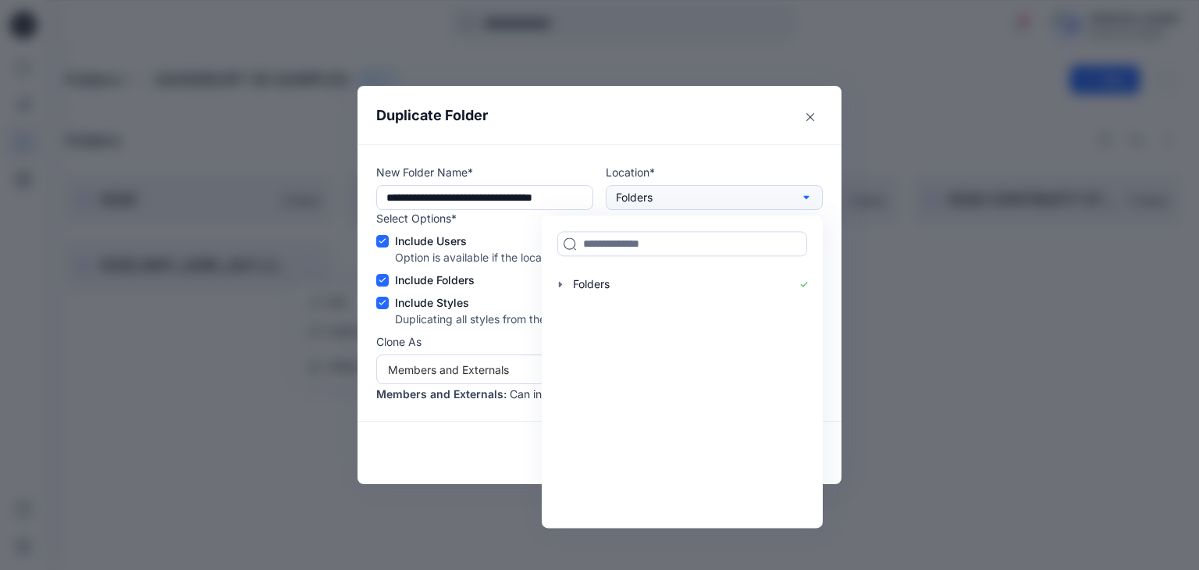
click at [634, 196] on p "Folders" at bounding box center [634, 197] width 37 height 17
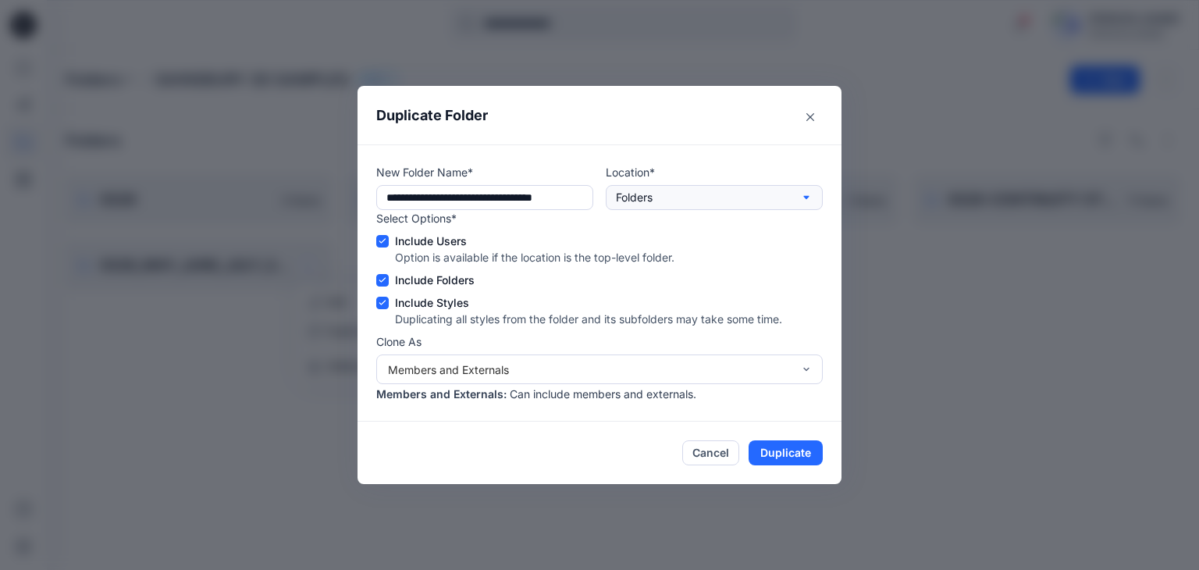
click at [644, 196] on p "Folders" at bounding box center [634, 197] width 37 height 17
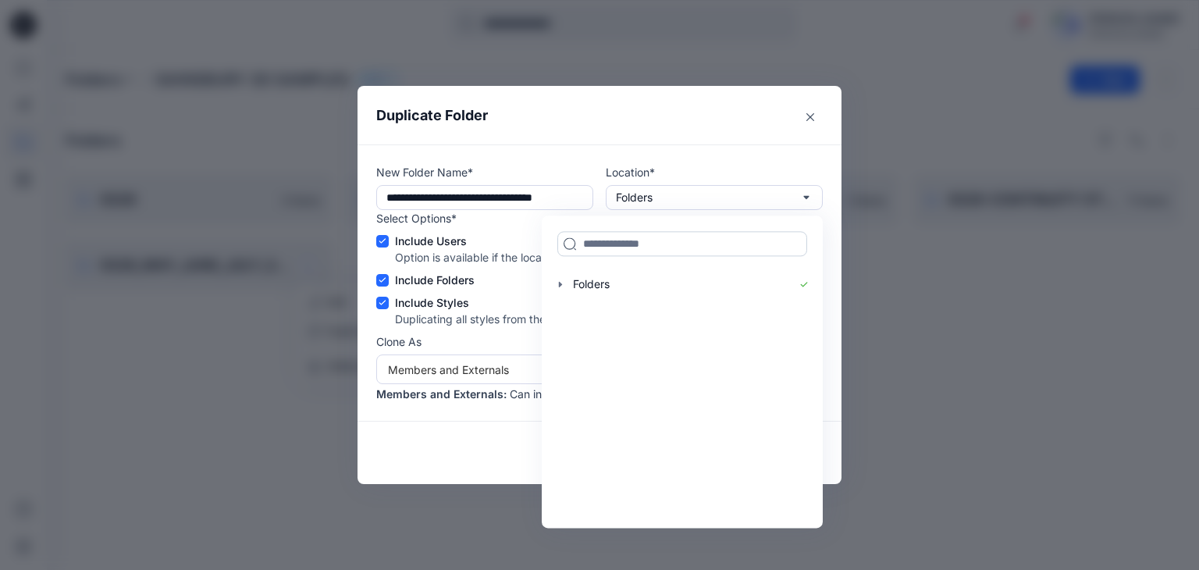
click at [606, 245] on input at bounding box center [683, 243] width 250 height 25
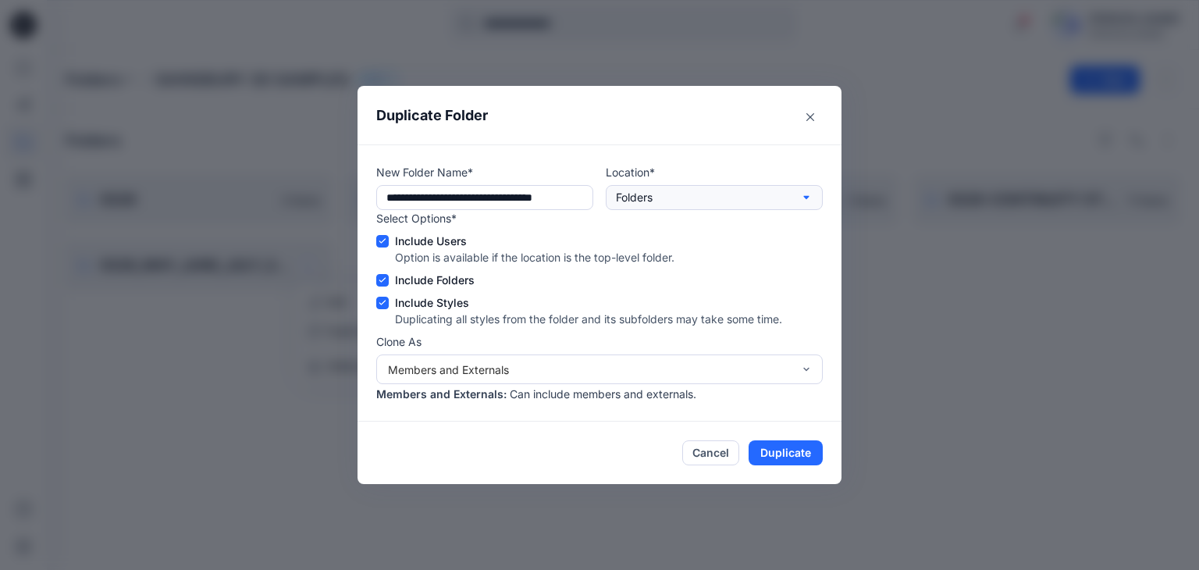
click at [650, 191] on p "Folders" at bounding box center [634, 197] width 37 height 17
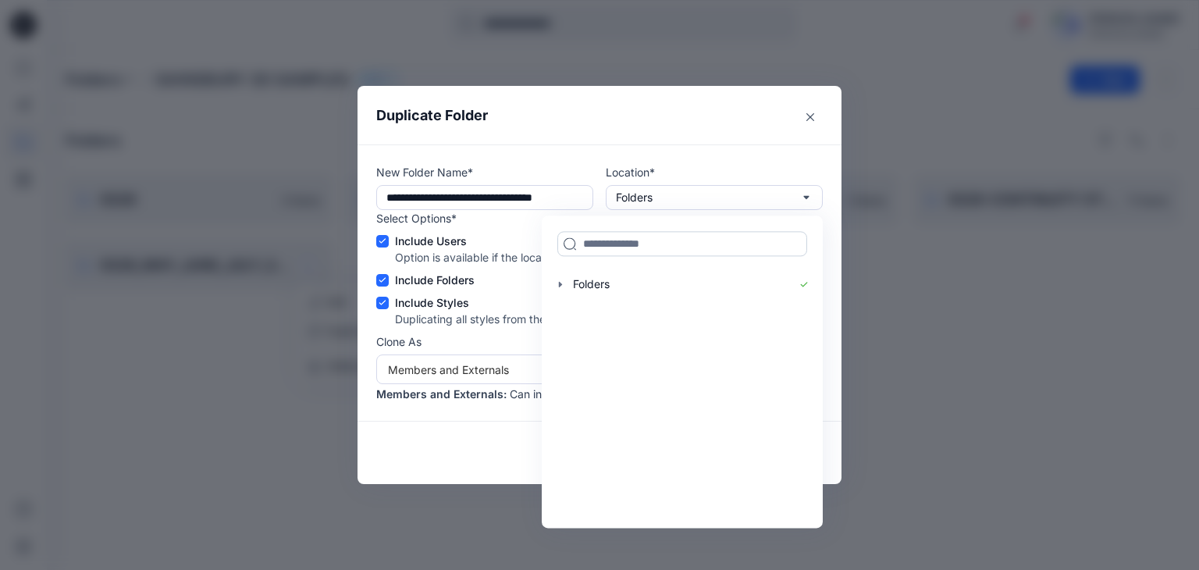
click at [593, 245] on input at bounding box center [683, 243] width 250 height 25
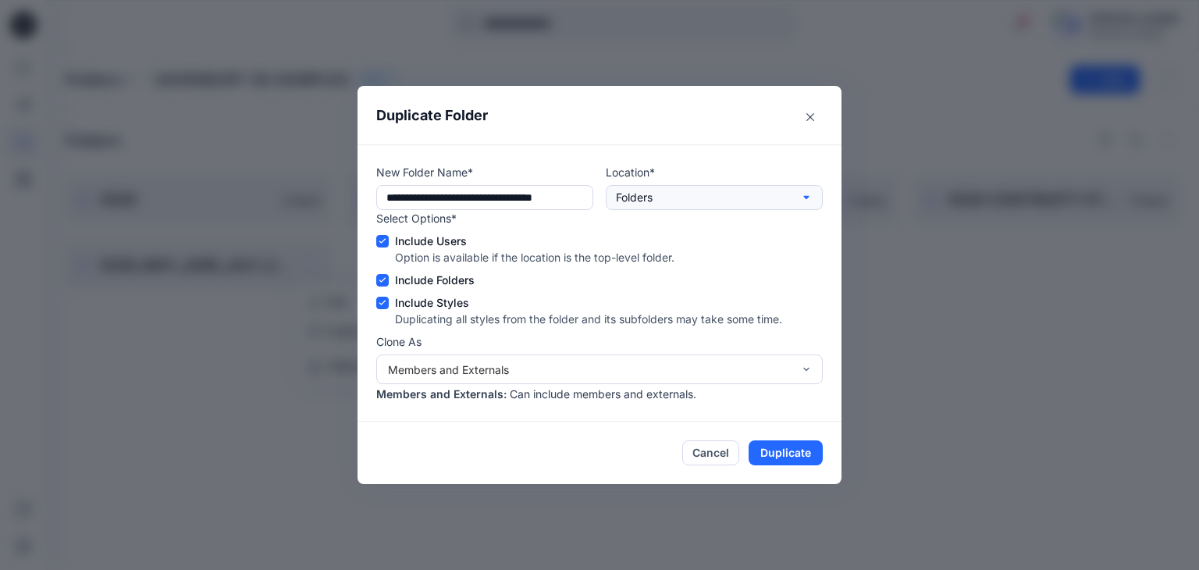
click at [642, 202] on p "Folders" at bounding box center [634, 197] width 37 height 17
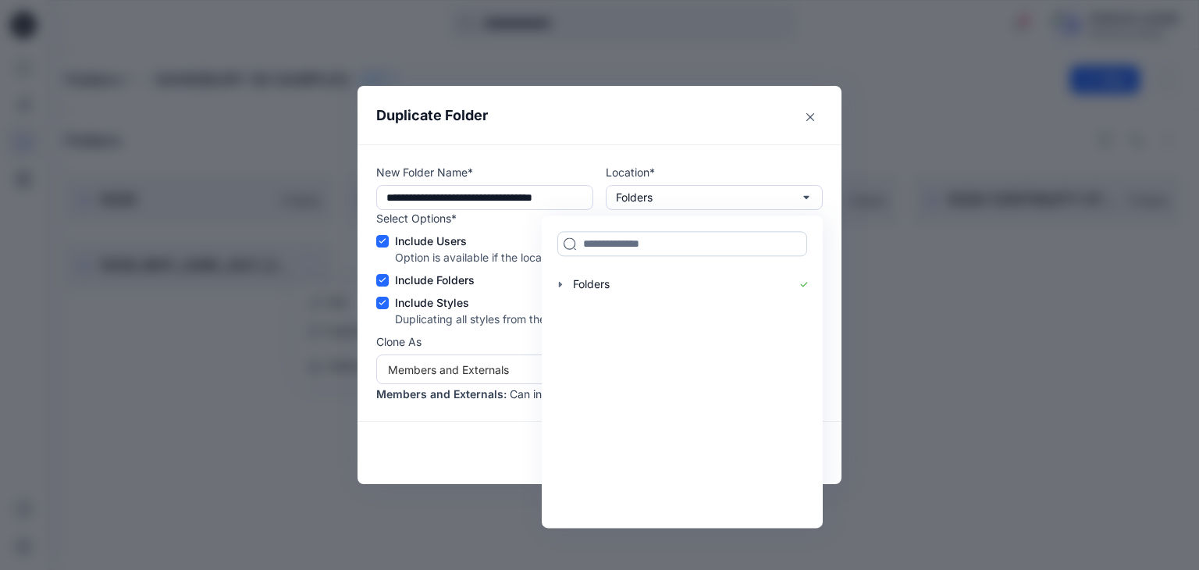
click at [618, 244] on input at bounding box center [683, 243] width 250 height 25
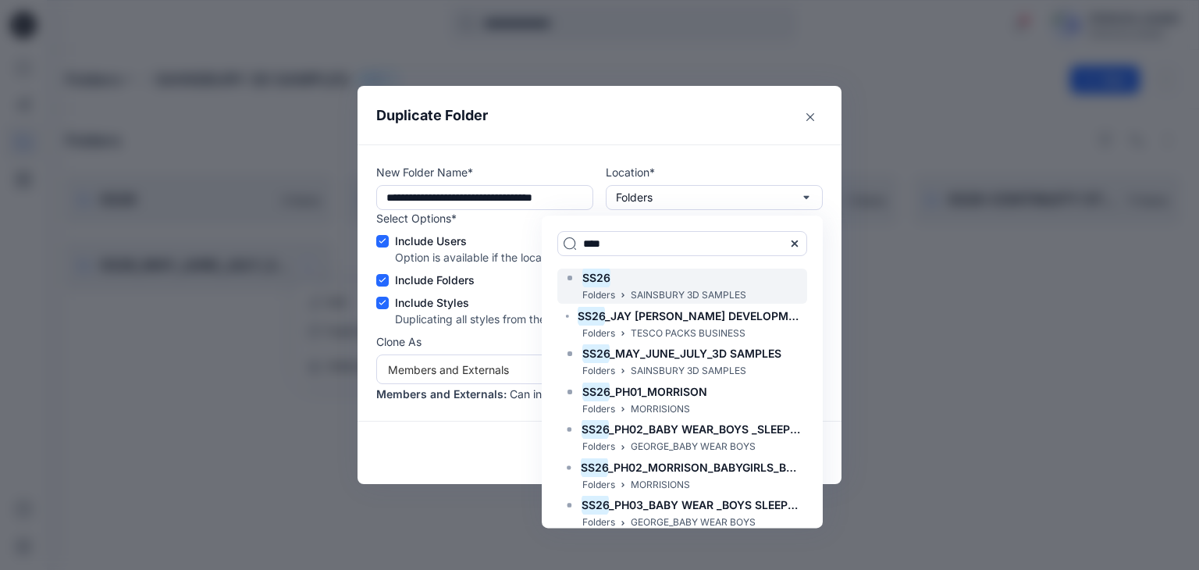
type input "****"
click at [609, 278] on mark "SS26" at bounding box center [597, 277] width 28 height 21
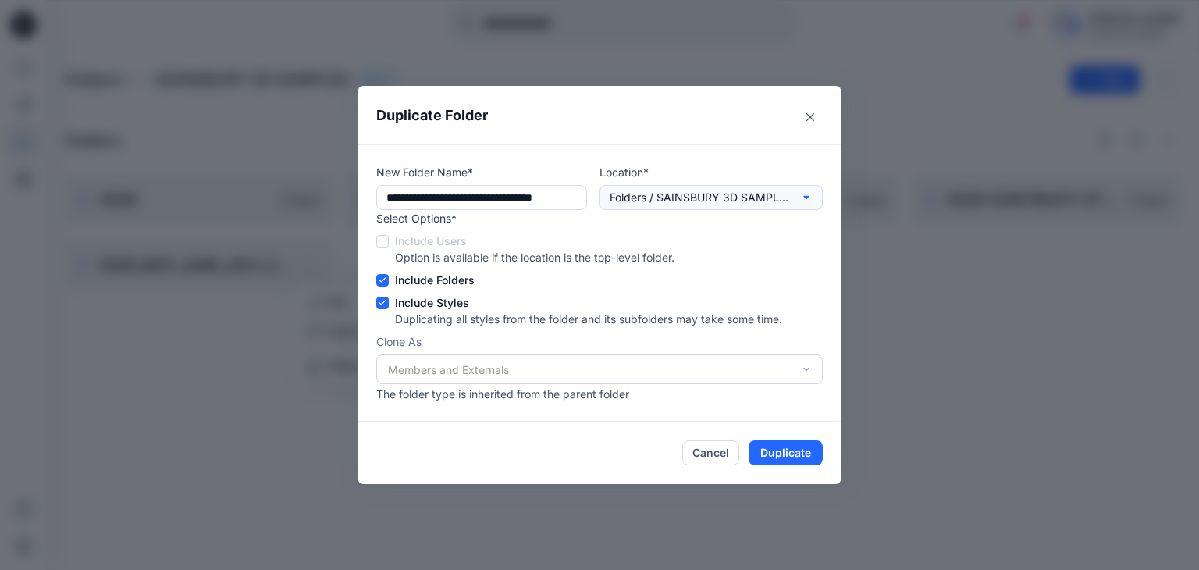
click at [804, 199] on icon "button" at bounding box center [806, 197] width 12 height 12
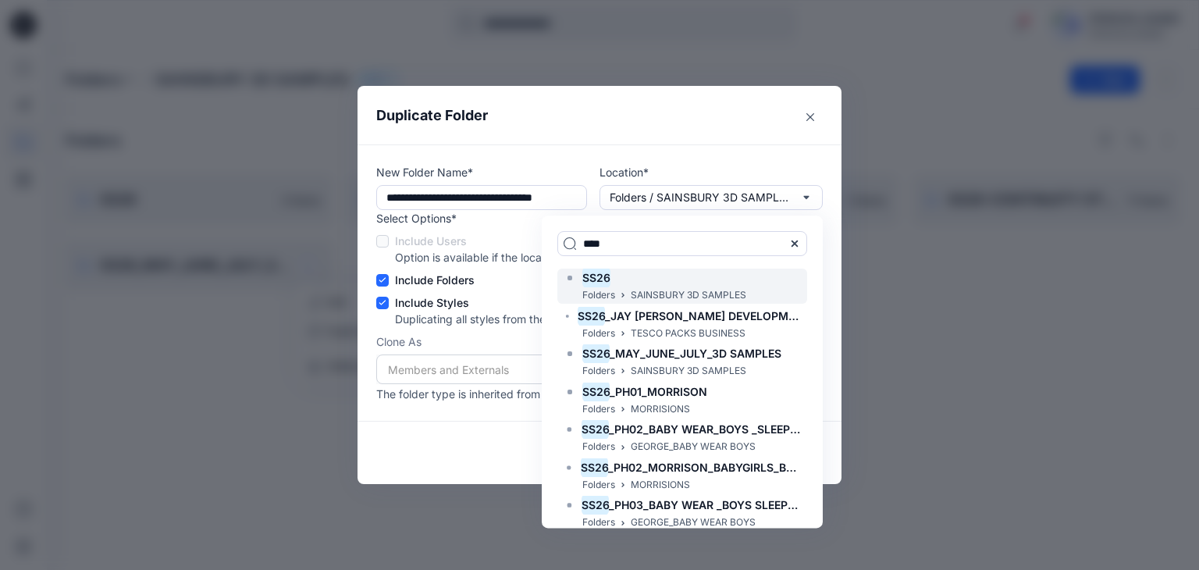
click at [610, 278] on mark "SS26" at bounding box center [597, 277] width 28 height 21
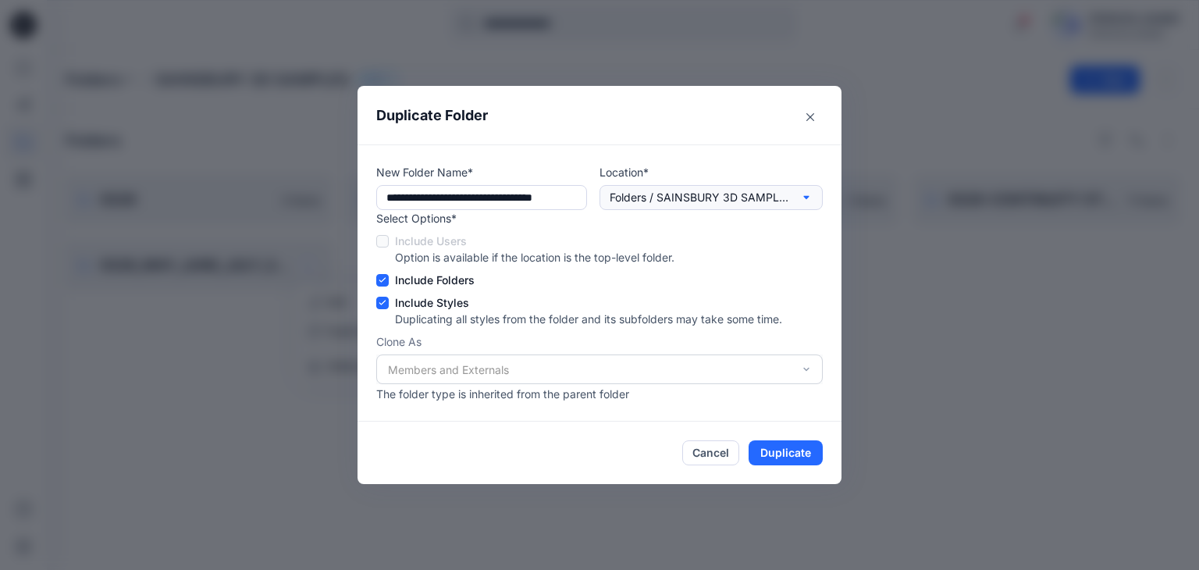
click at [802, 197] on icon "button" at bounding box center [806, 197] width 12 height 12
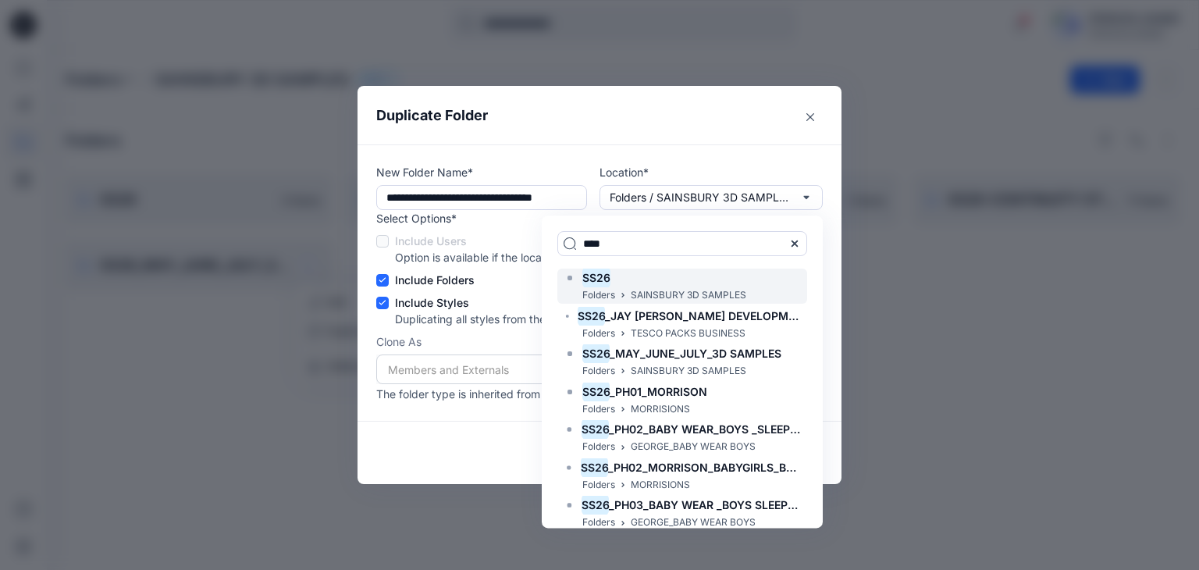
click at [591, 273] on mark "SS26" at bounding box center [597, 277] width 28 height 21
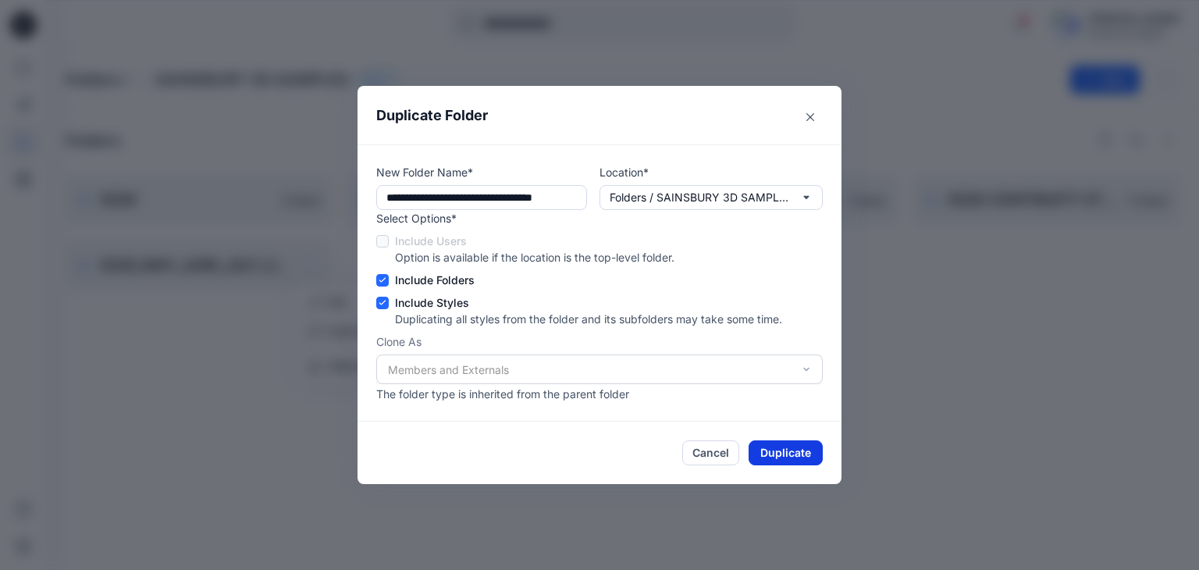
click at [771, 448] on button "Duplicate" at bounding box center [786, 452] width 74 height 25
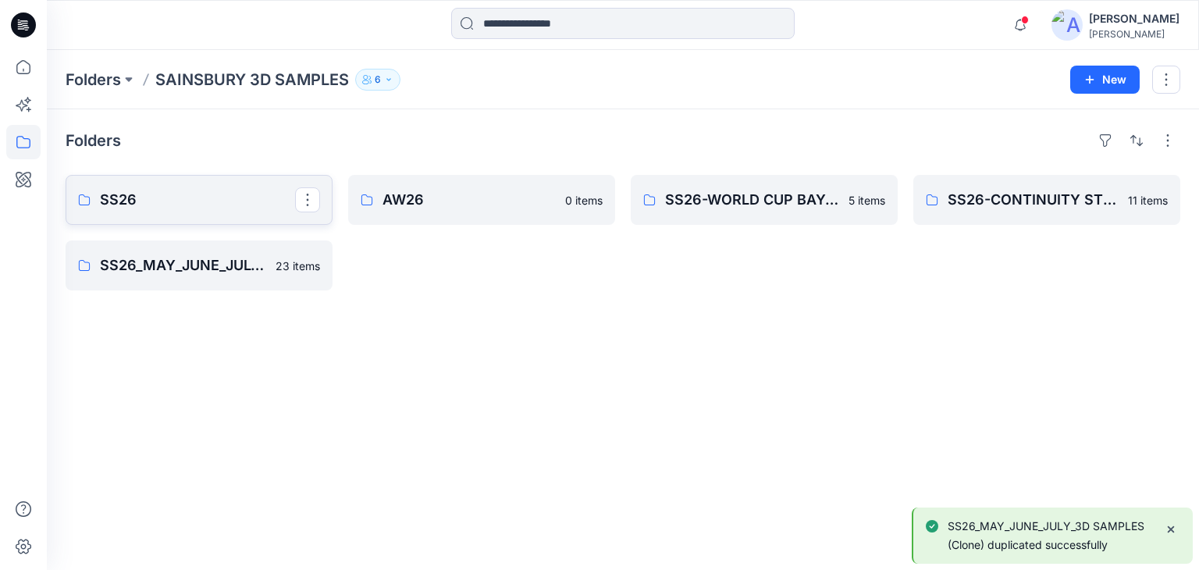
click at [174, 211] on link "SS26" at bounding box center [199, 200] width 267 height 50
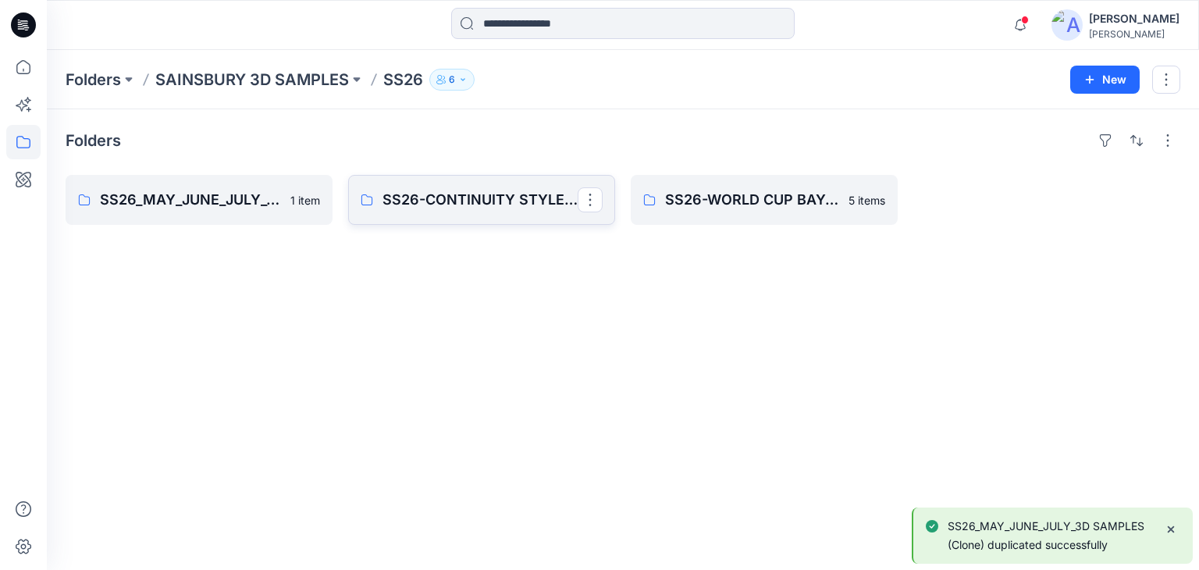
click at [481, 211] on link "SS26-CONTINUITY STYLES (Clone)" at bounding box center [481, 200] width 267 height 50
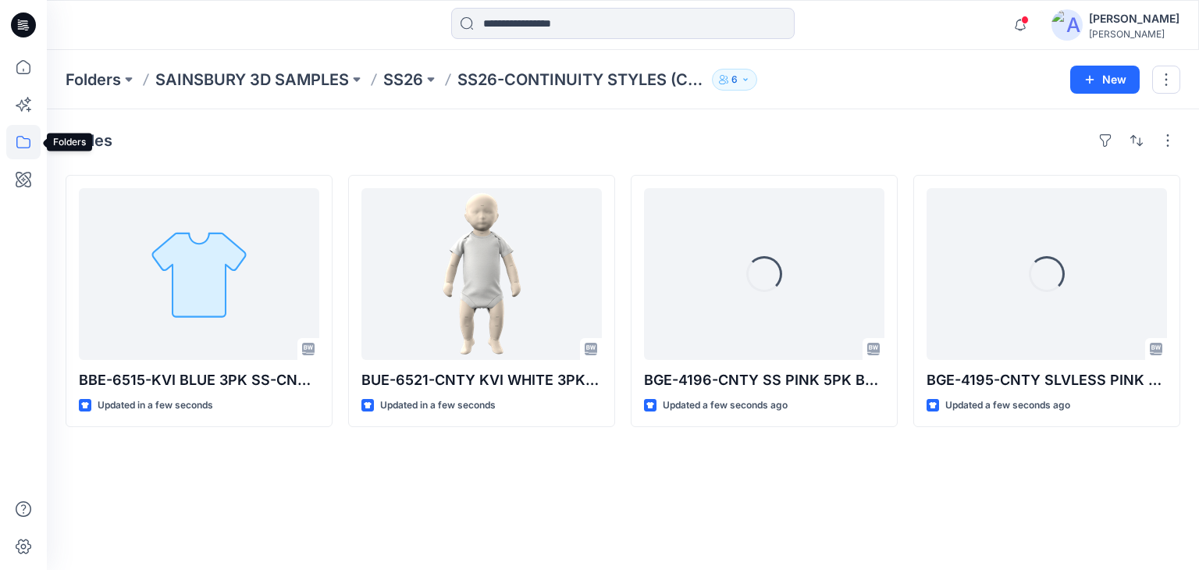
click at [28, 144] on icon at bounding box center [23, 142] width 34 height 34
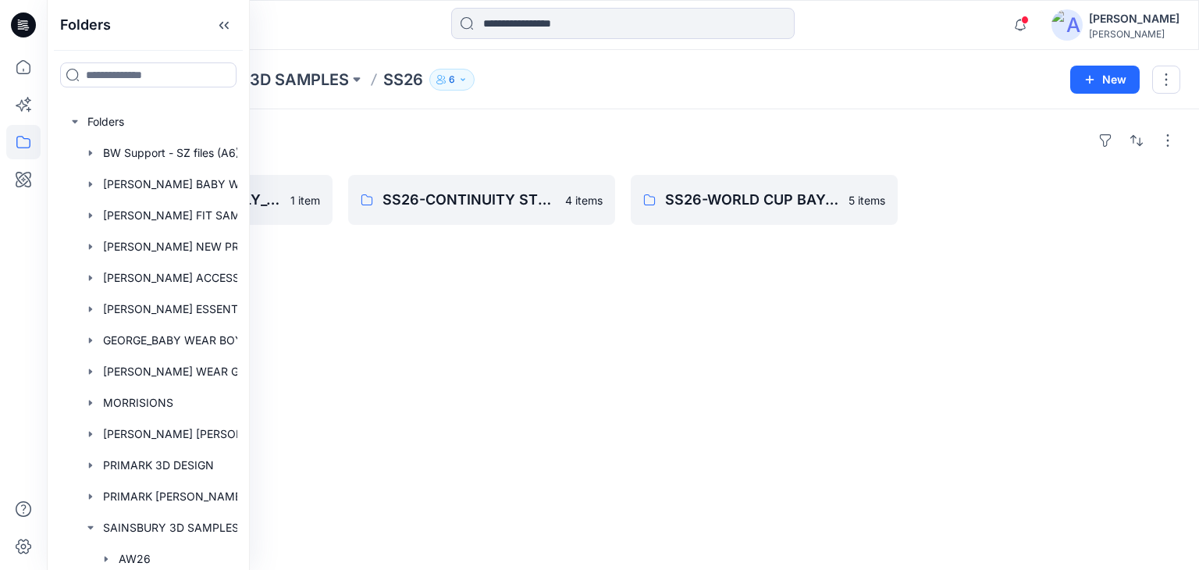
click at [365, 365] on div "Folders SS26_MAY_JUNE_JULY_3D SAMPLES (Clone) 1 item SS26-CONTINUITY STYLES (Cl…" at bounding box center [623, 339] width 1153 height 461
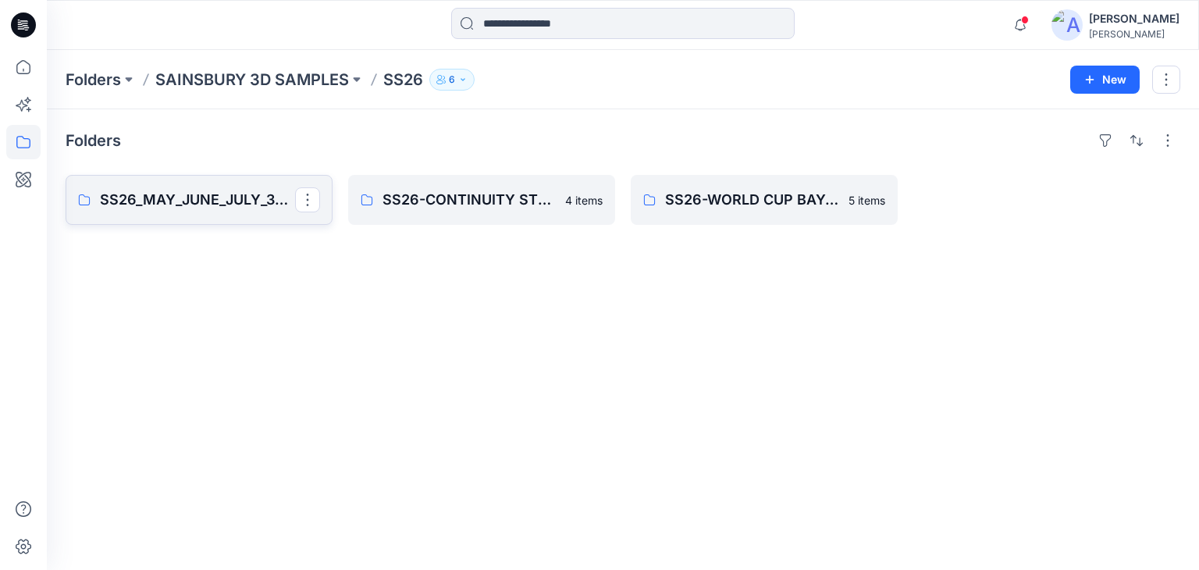
click at [222, 199] on p "SS26_MAY_JUNE_JULY_3D SAMPLES (Clone)" at bounding box center [197, 200] width 195 height 22
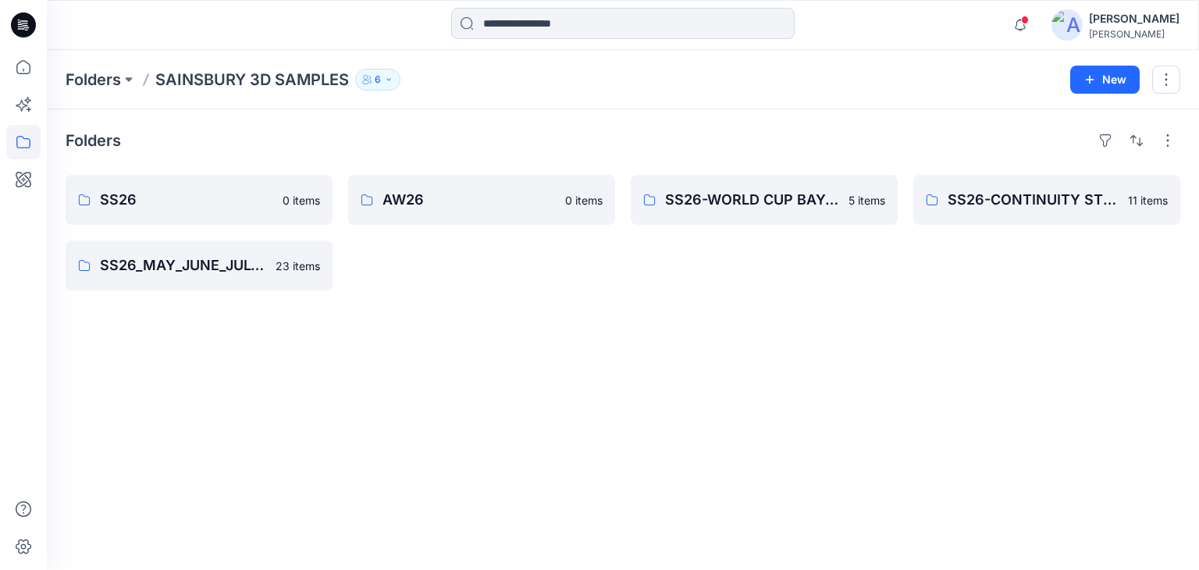
click at [462, 426] on div "Folders SS26 0 items SS26_MAY_JUNE_JULY_3D SAMPLES 23 items AW26 0 items SS26-W…" at bounding box center [623, 339] width 1153 height 461
